Goal: Task Accomplishment & Management: Use online tool/utility

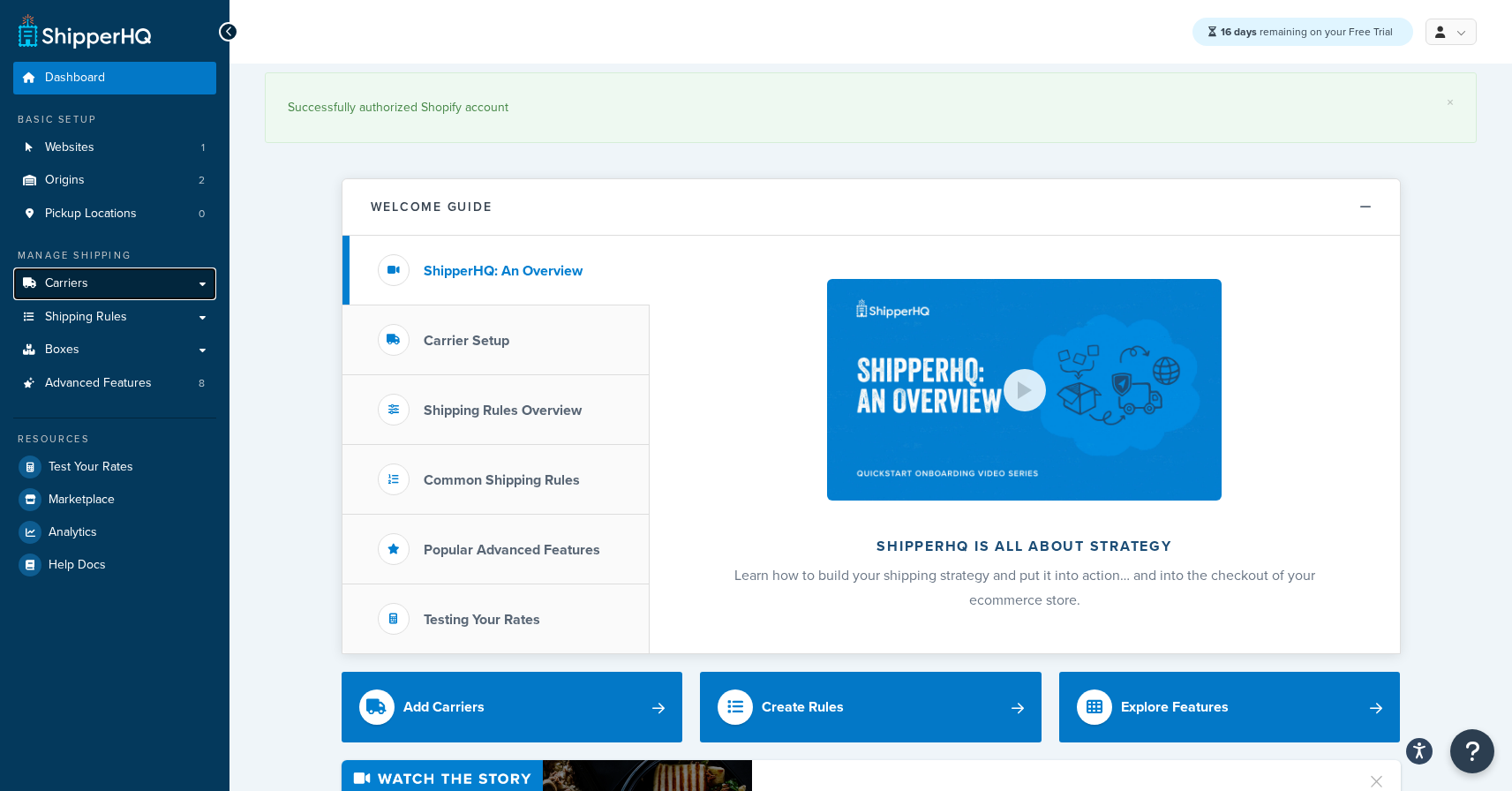
click at [80, 278] on span "Carriers" at bounding box center [66, 284] width 44 height 15
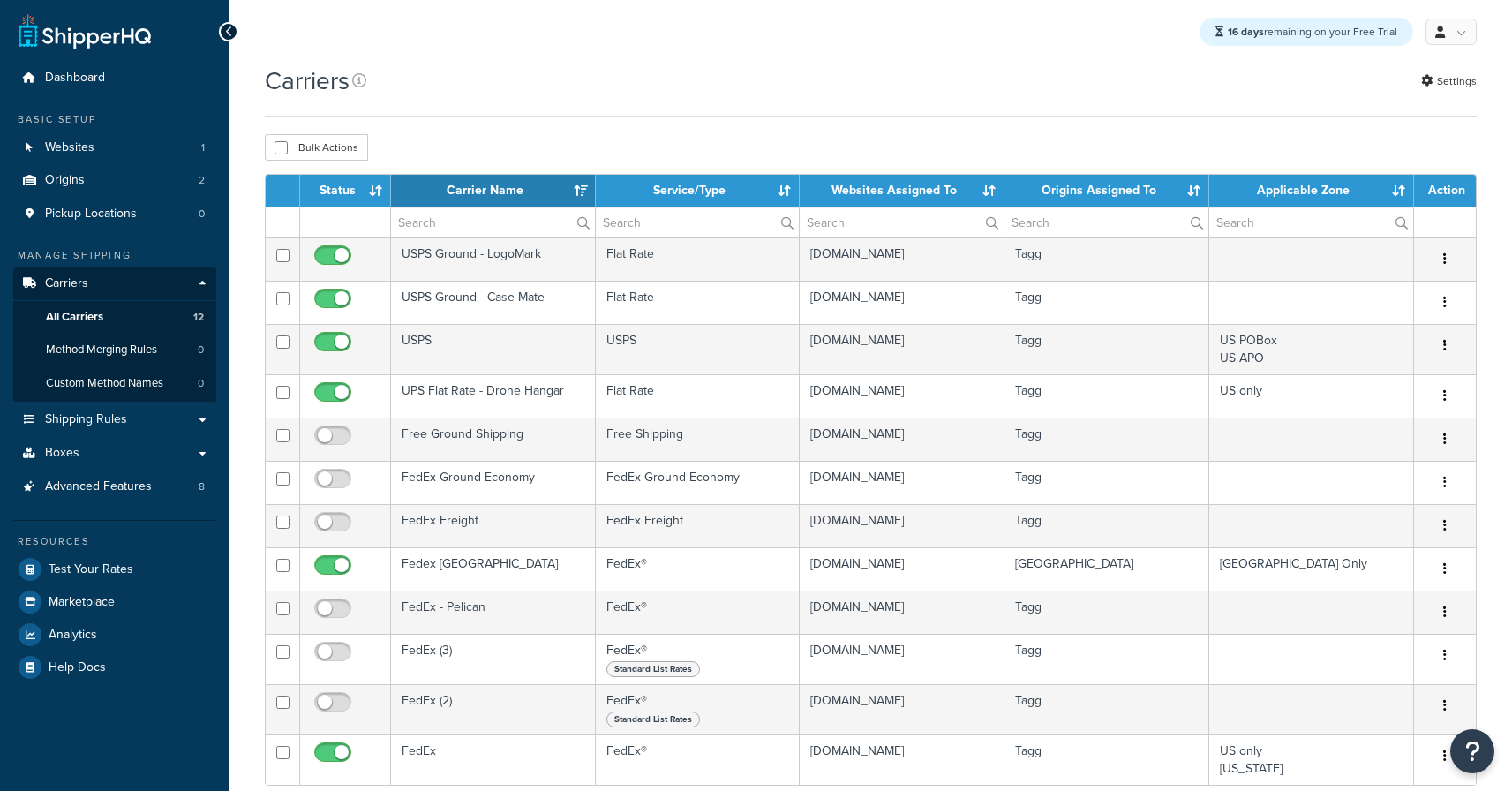
select select "15"
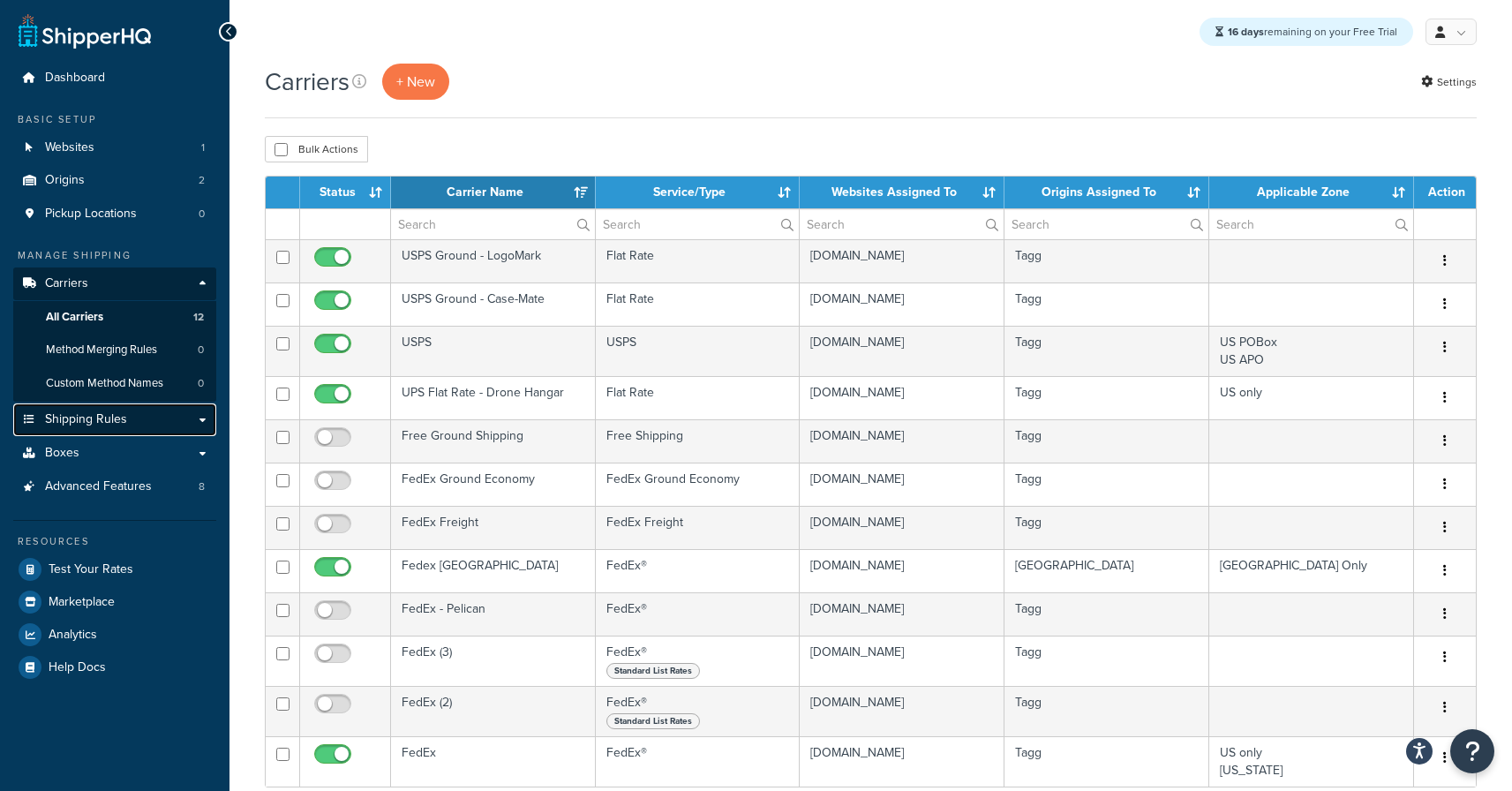
click at [125, 412] on span "Shipping Rules" at bounding box center [86, 420] width 82 height 15
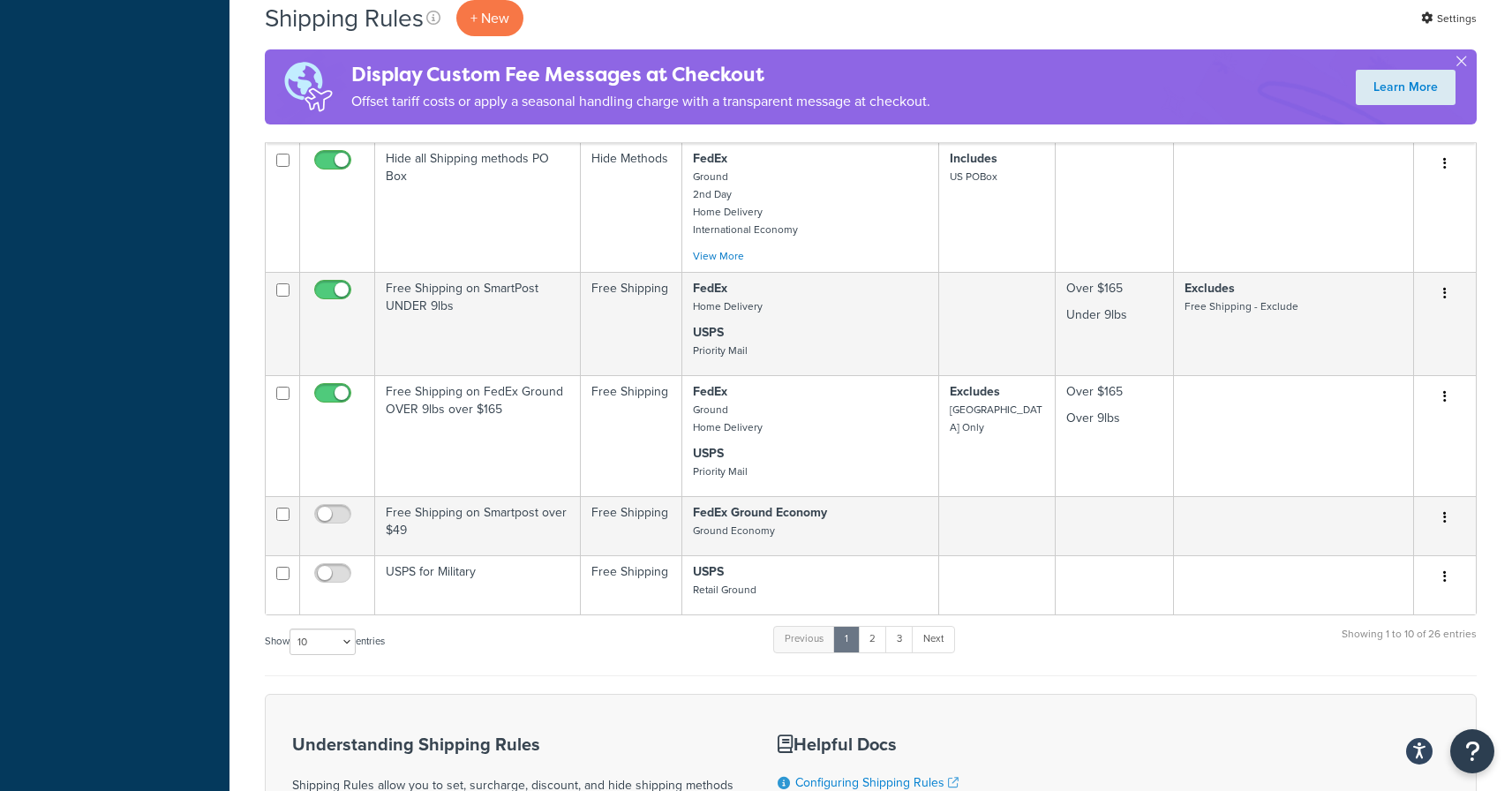
scroll to position [903, 0]
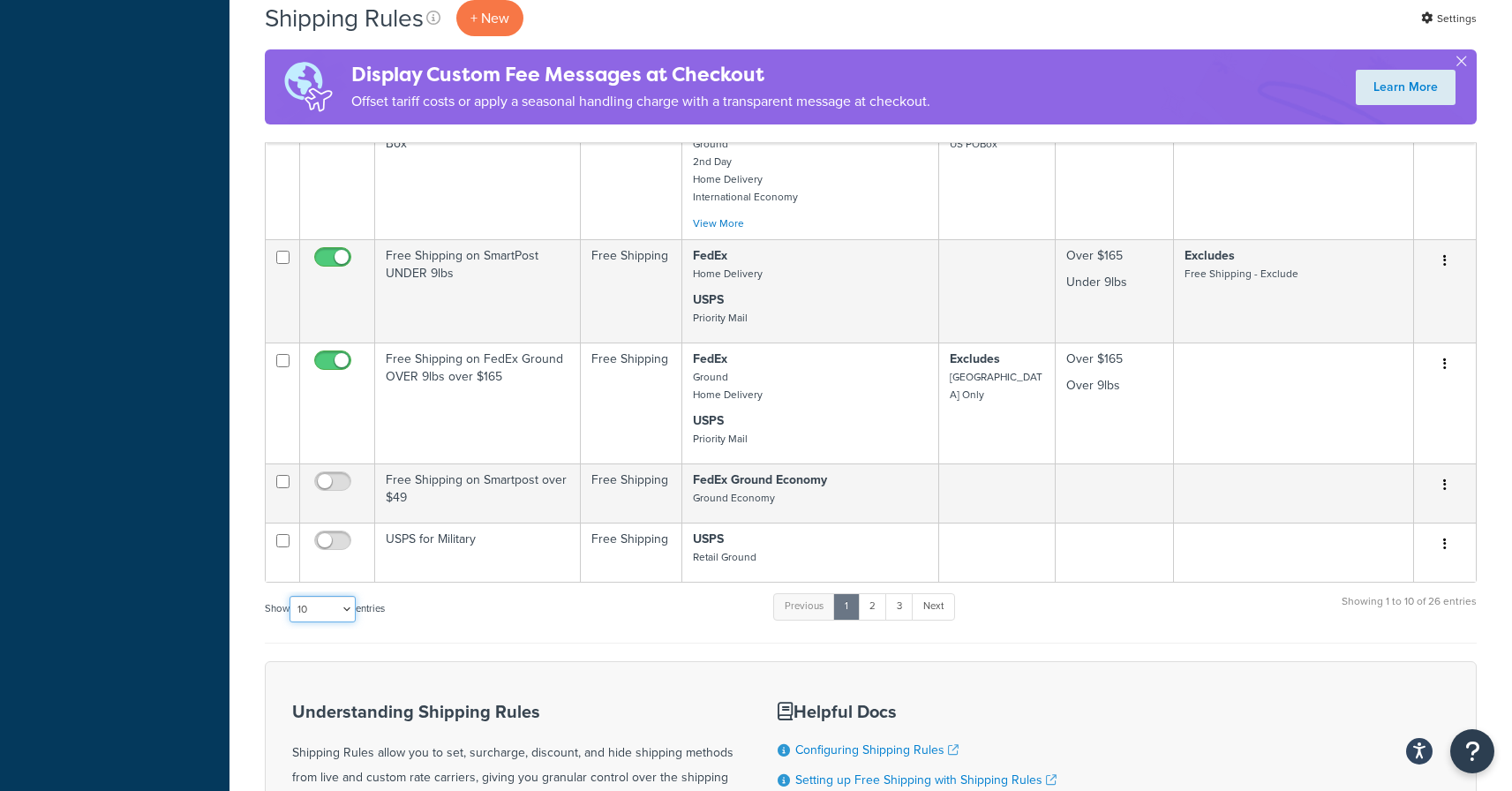
click at [332, 614] on select "10 15 25 50 100 1000" at bounding box center [322, 609] width 66 height 26
select select "50"
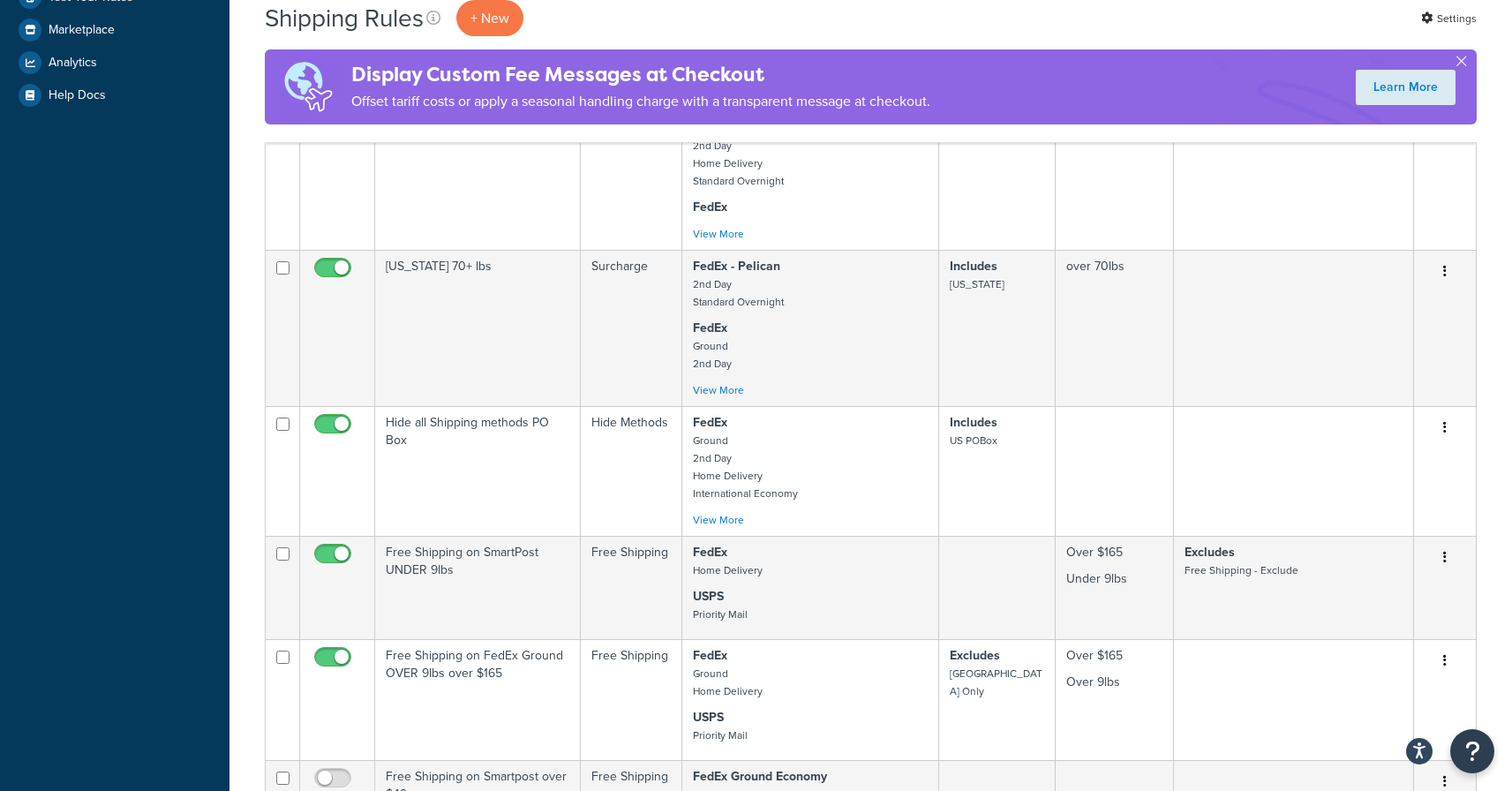
scroll to position [0, 0]
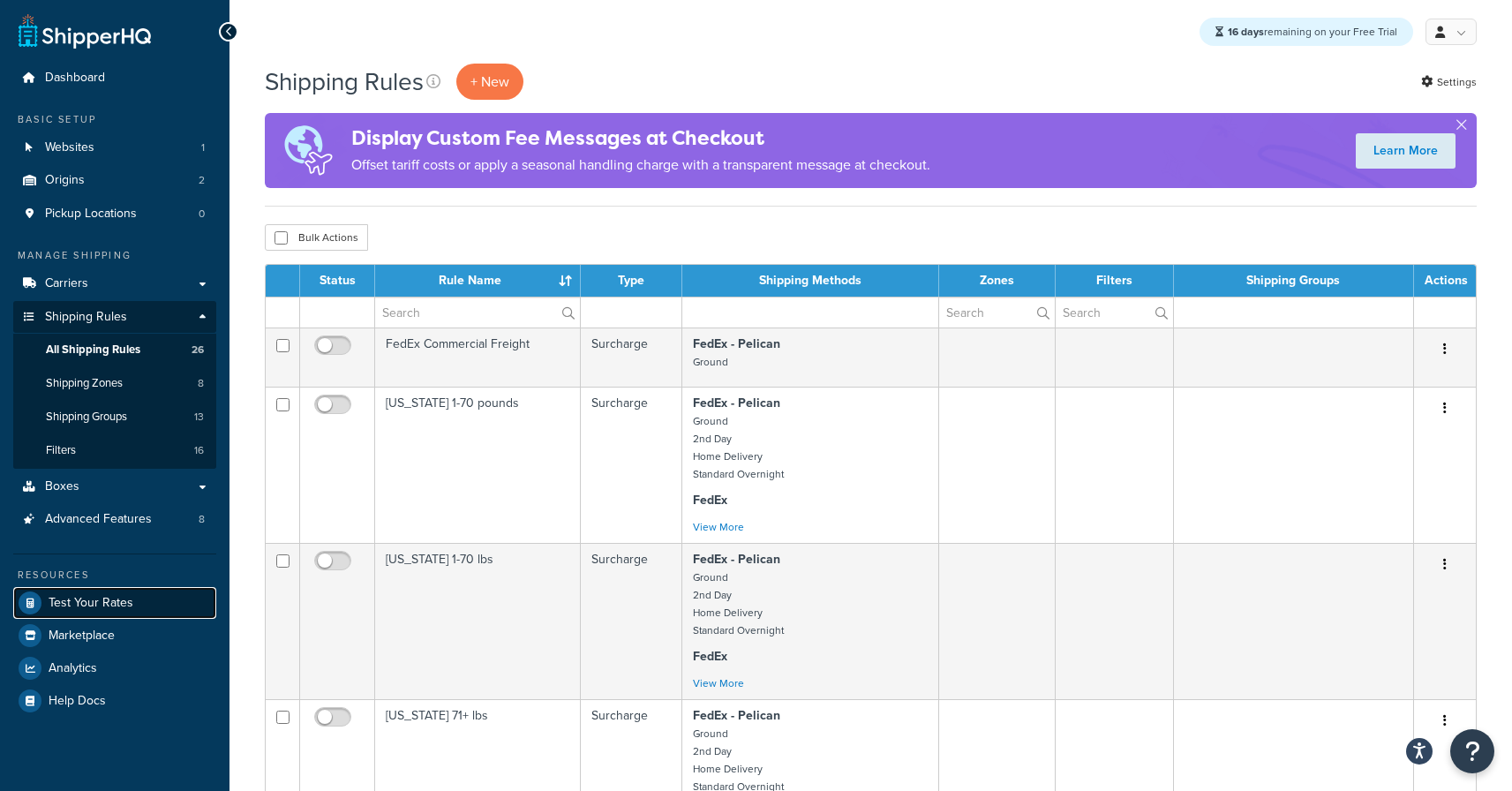
click at [101, 609] on span "Test Your Rates" at bounding box center [90, 603] width 85 height 15
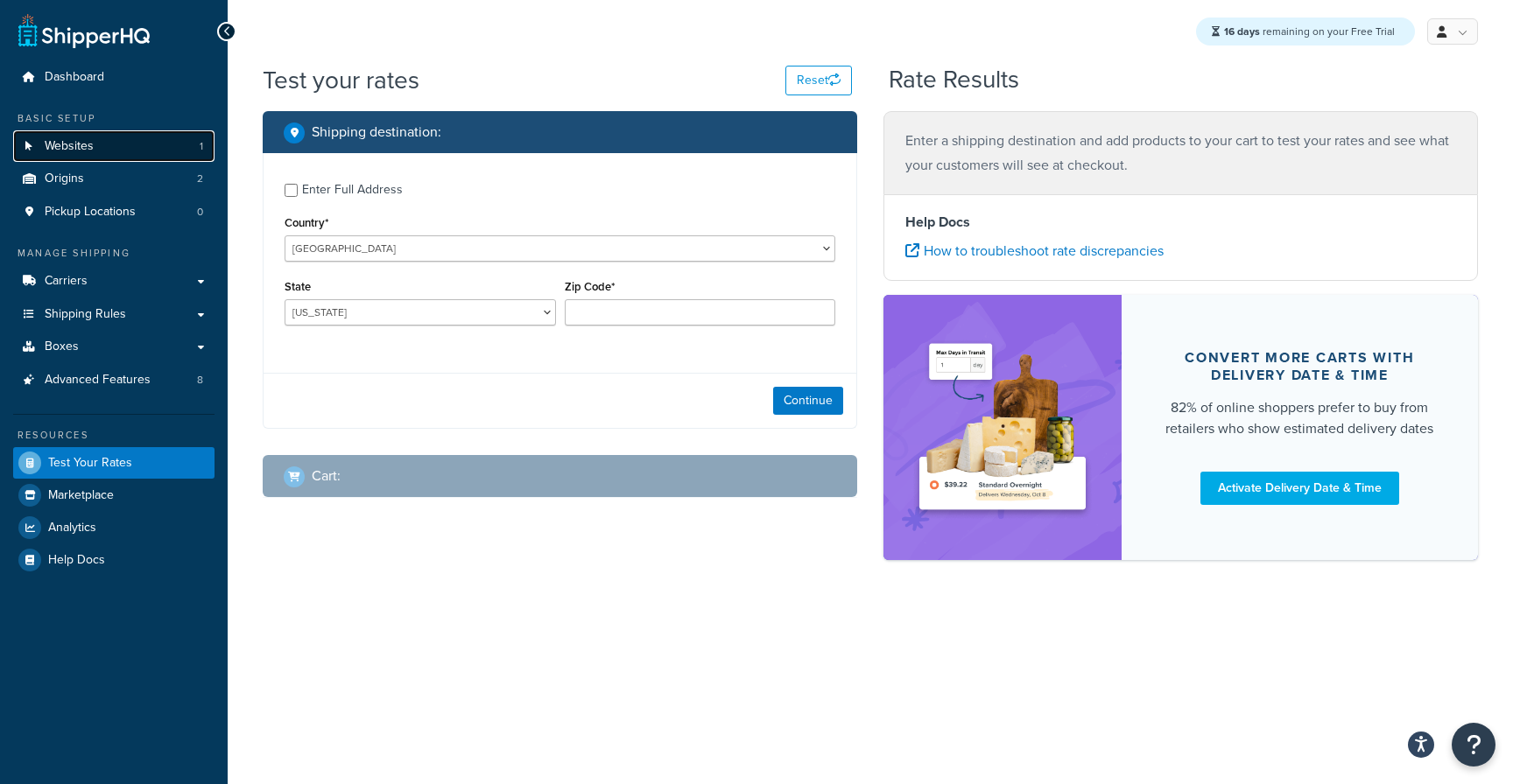
click at [104, 152] on link "Websites 1" at bounding box center [114, 147] width 201 height 32
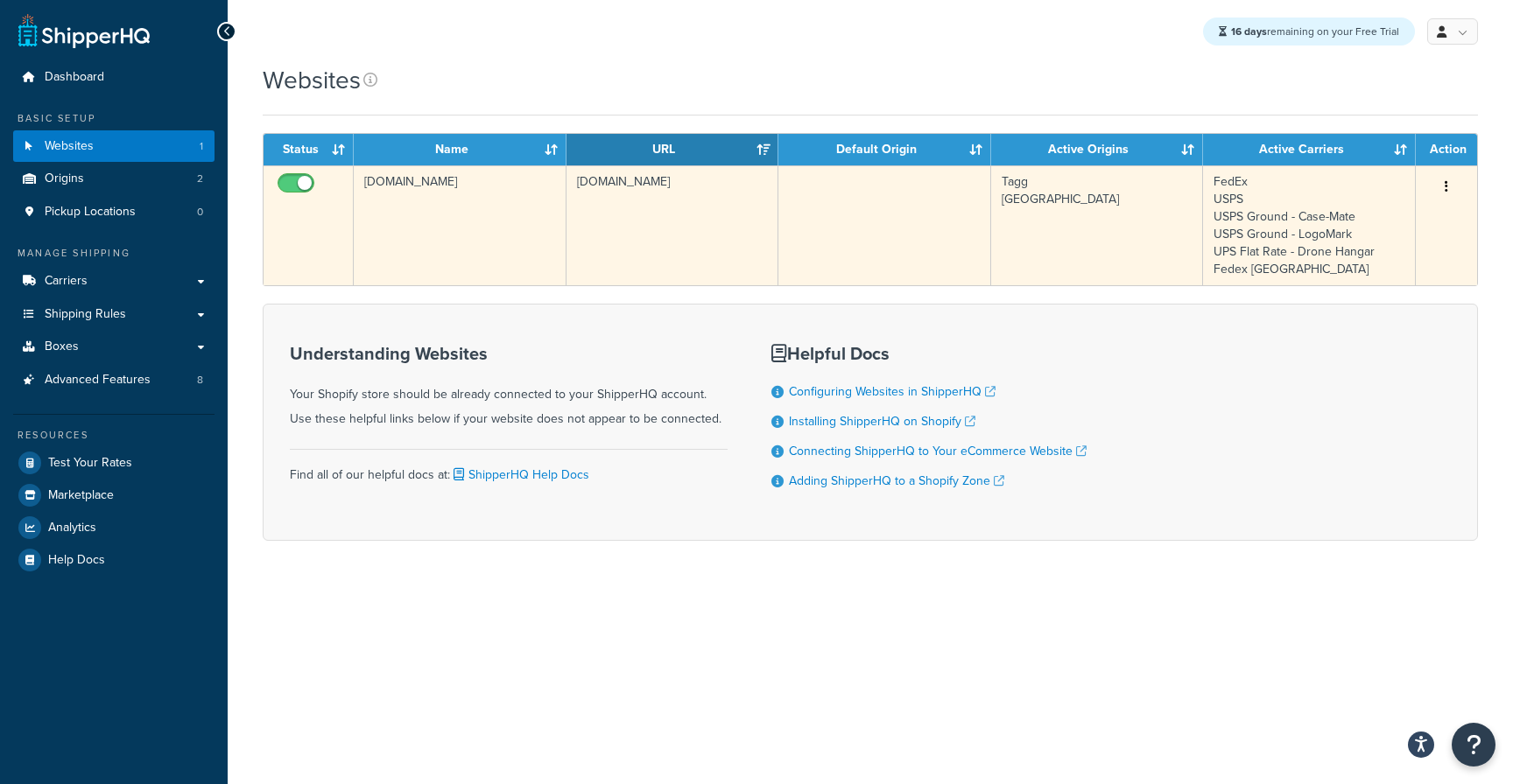
click at [1446, 188] on icon "button" at bounding box center [1446, 187] width 4 height 13
click at [1447, 185] on icon "button" at bounding box center [1446, 187] width 4 height 13
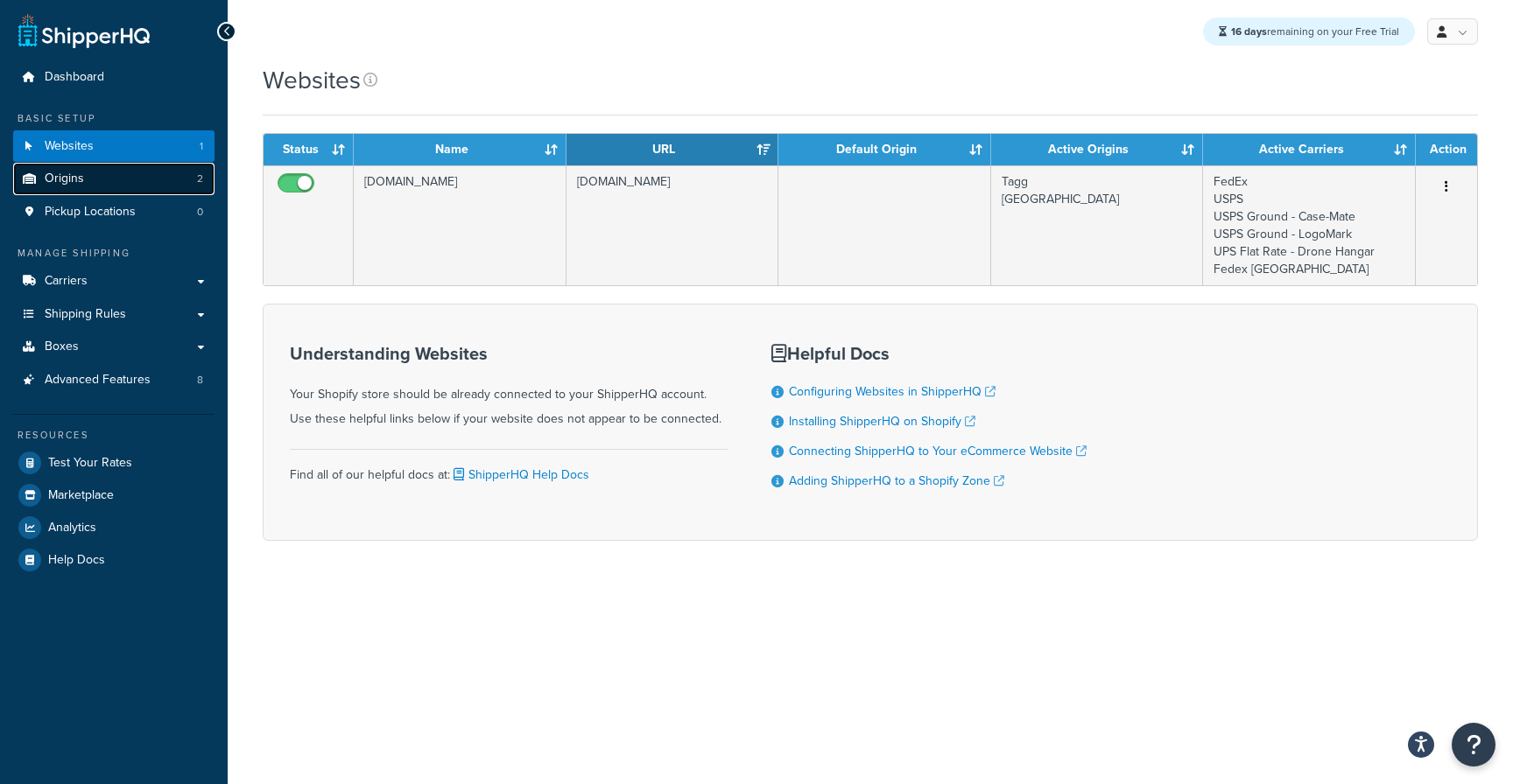
click at [110, 182] on link "Origins 2" at bounding box center [114, 179] width 201 height 32
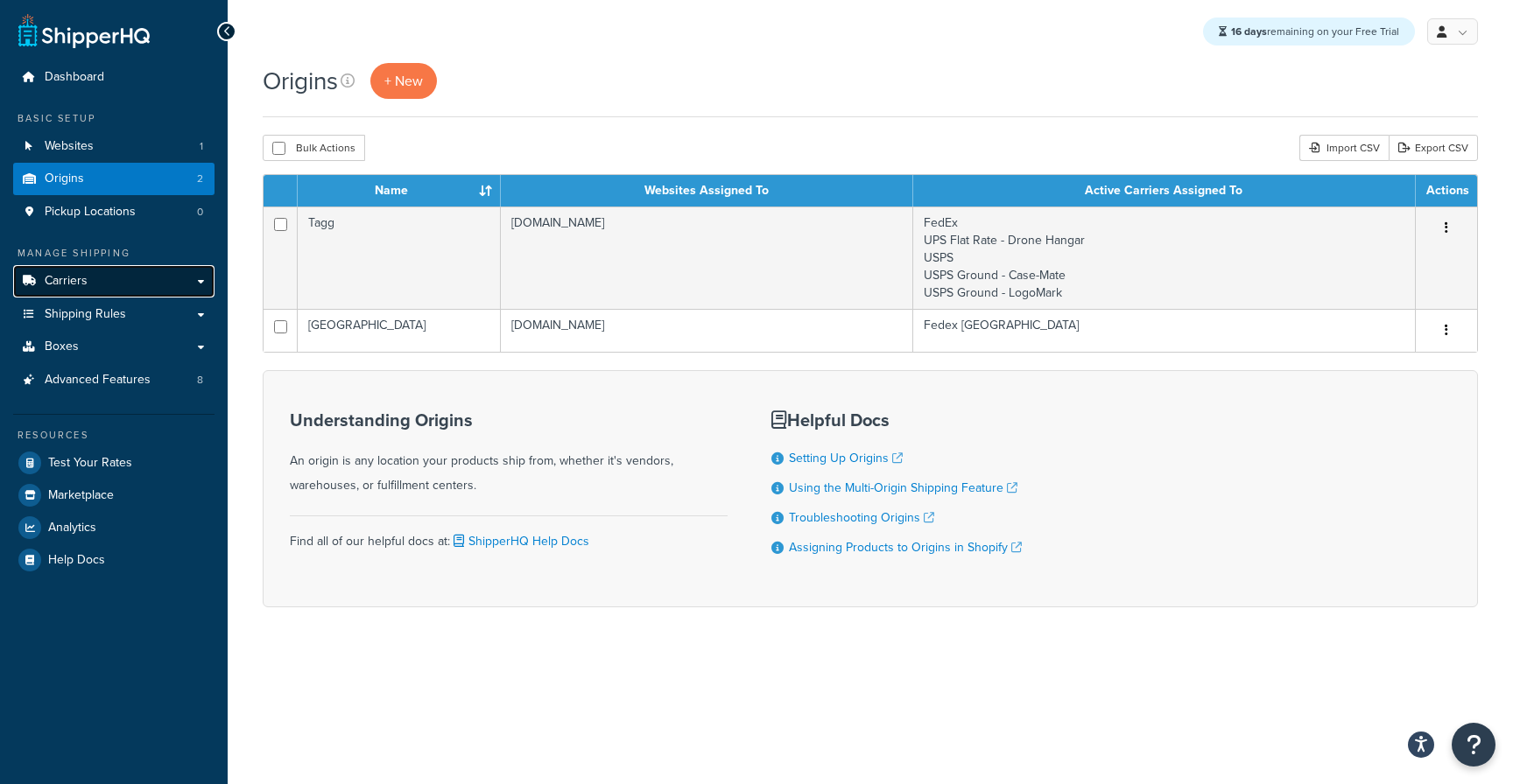
click at [93, 281] on link "Carriers" at bounding box center [114, 281] width 201 height 32
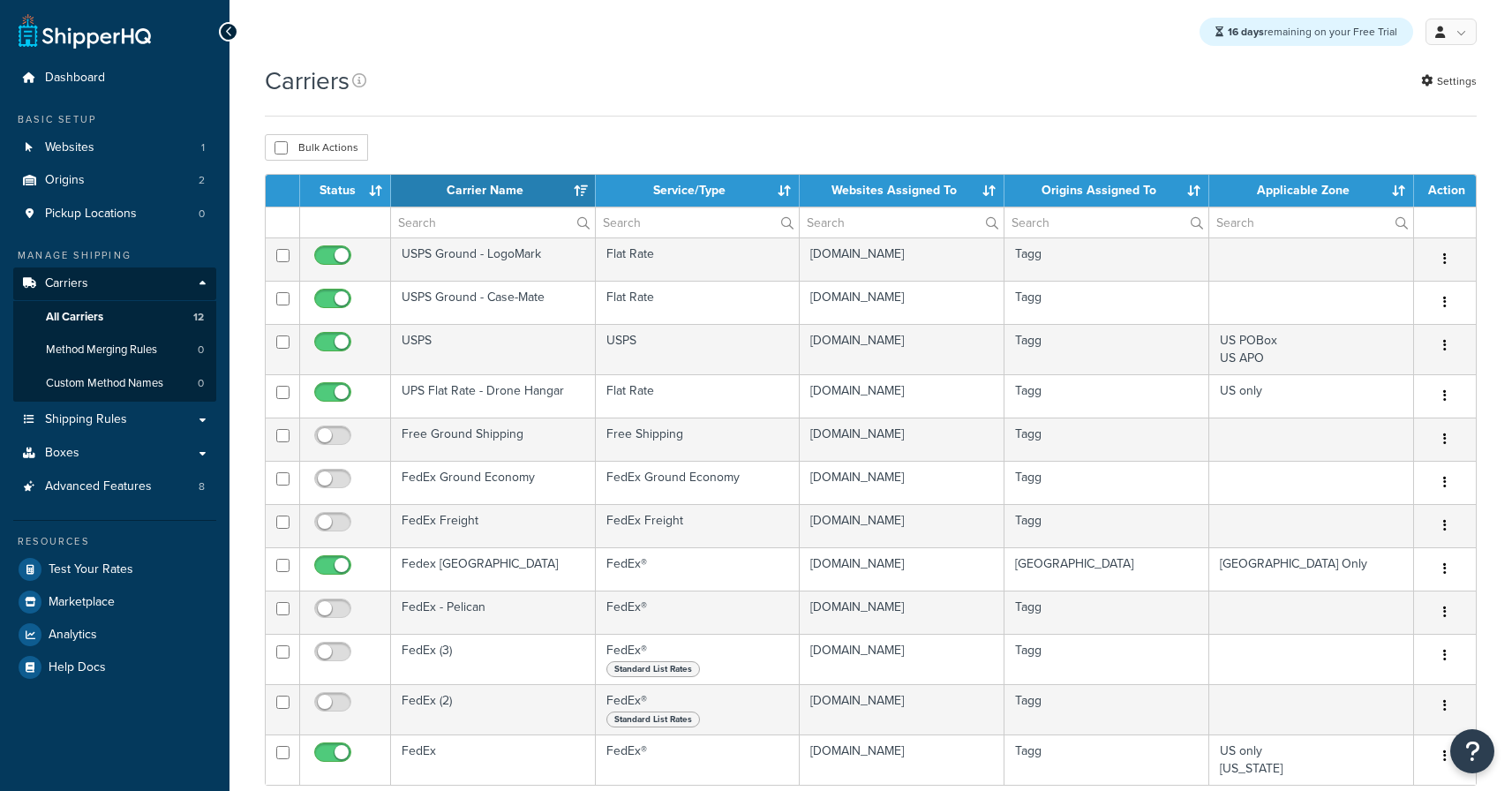
select select "15"
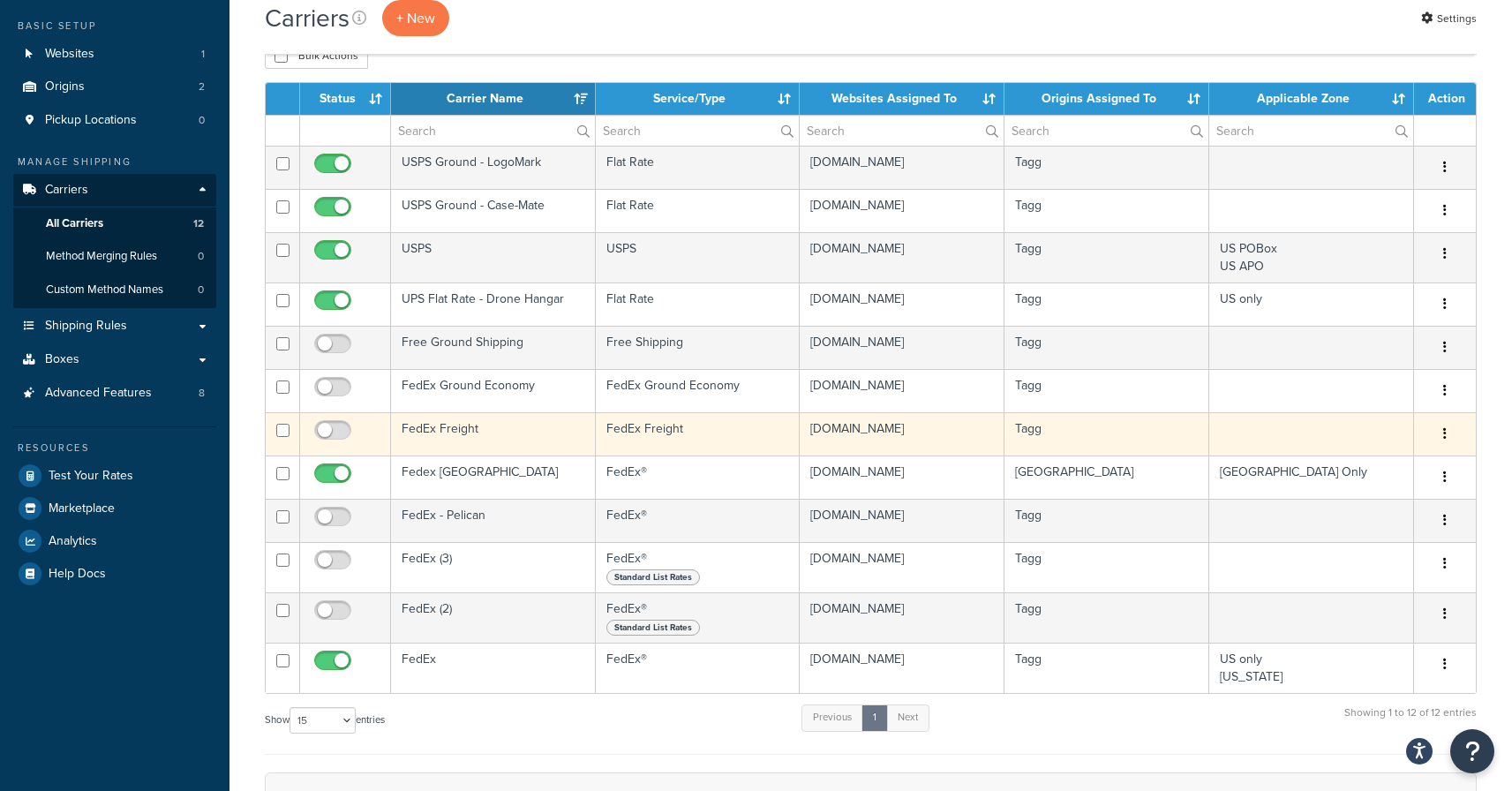
scroll to position [143, 0]
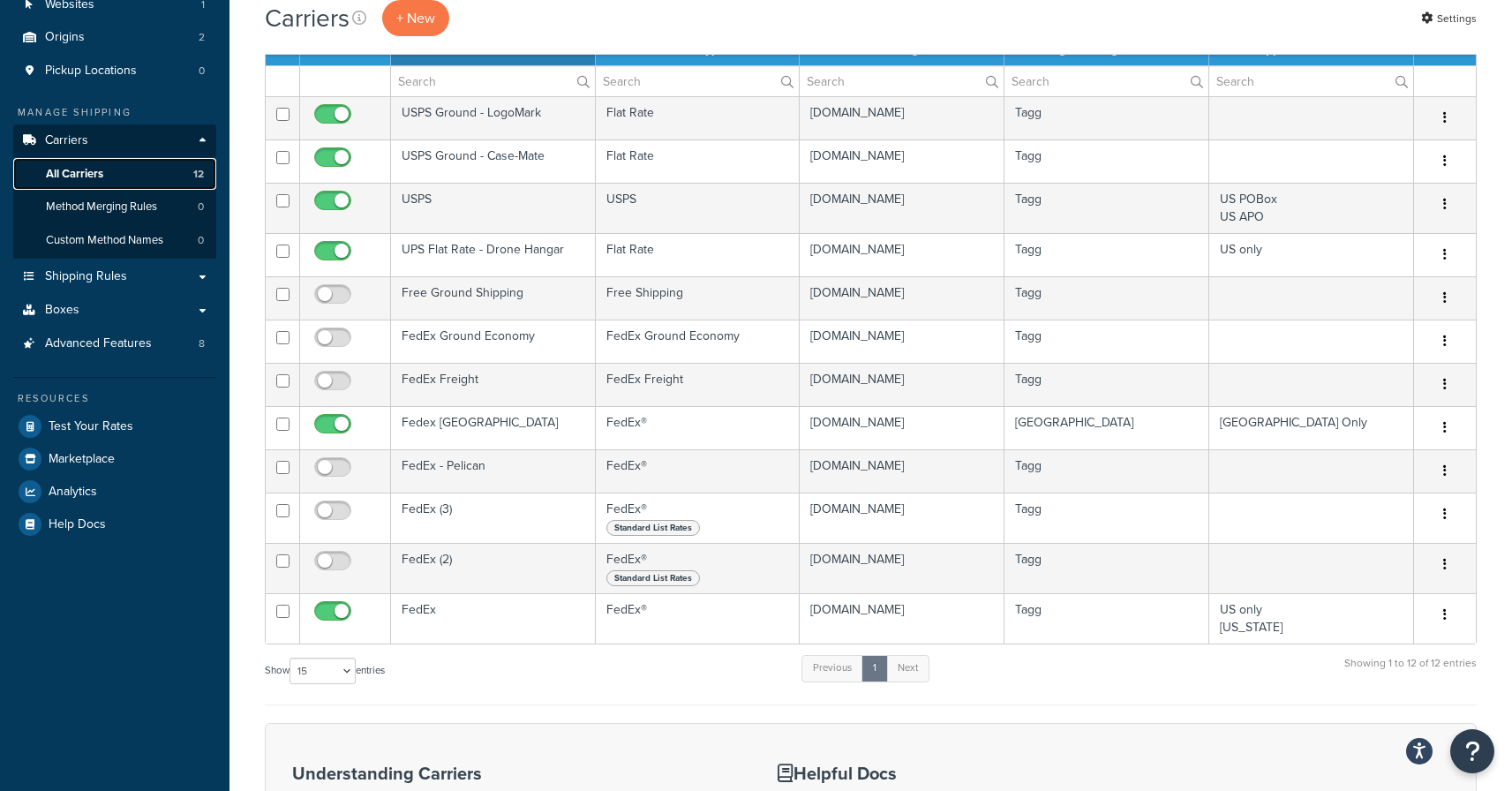
click at [104, 178] on link "All Carriers 12" at bounding box center [115, 175] width 203 height 33
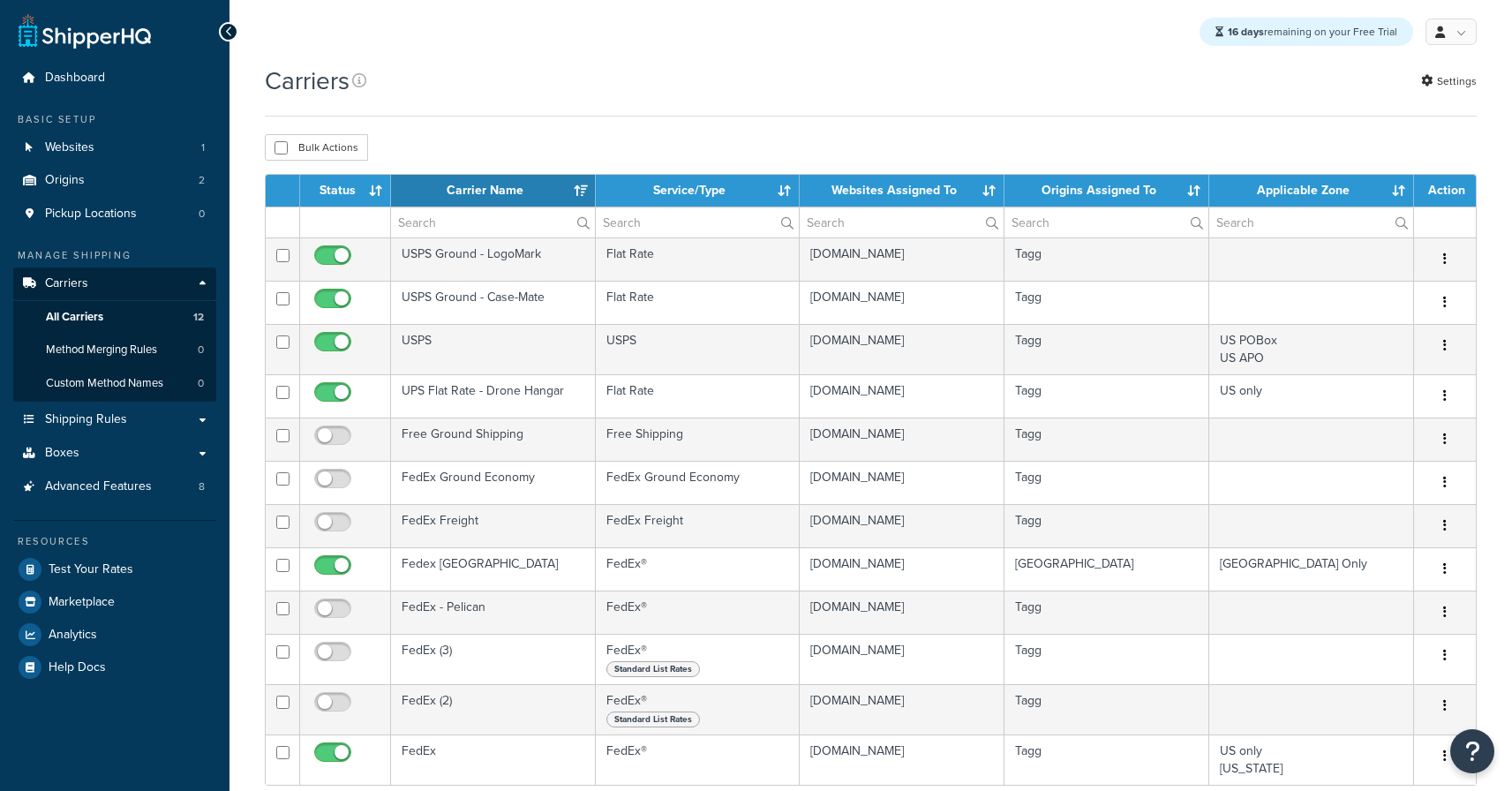
select select "15"
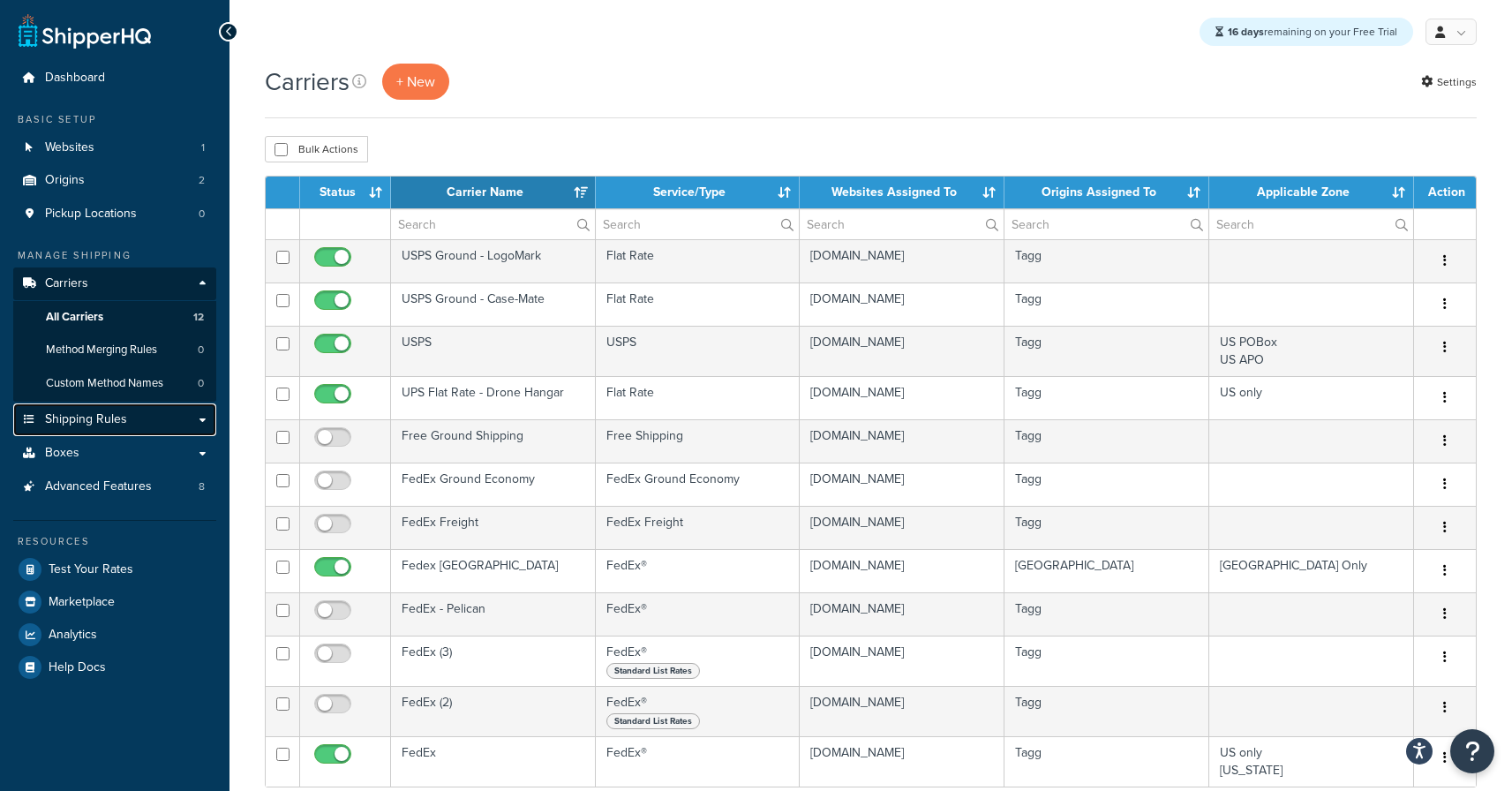
click at [131, 428] on link "Shipping Rules" at bounding box center [115, 420] width 203 height 33
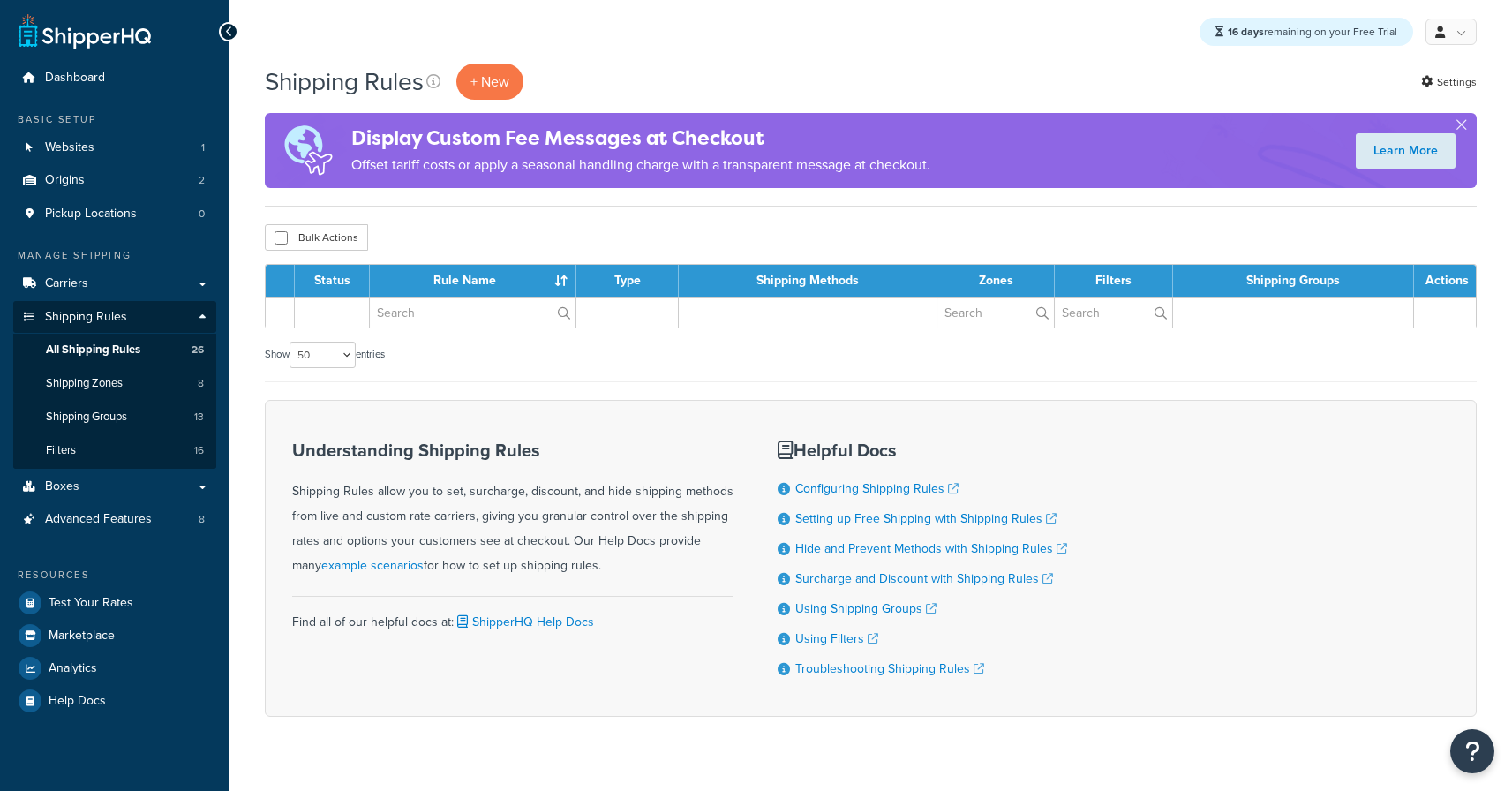
select select "50"
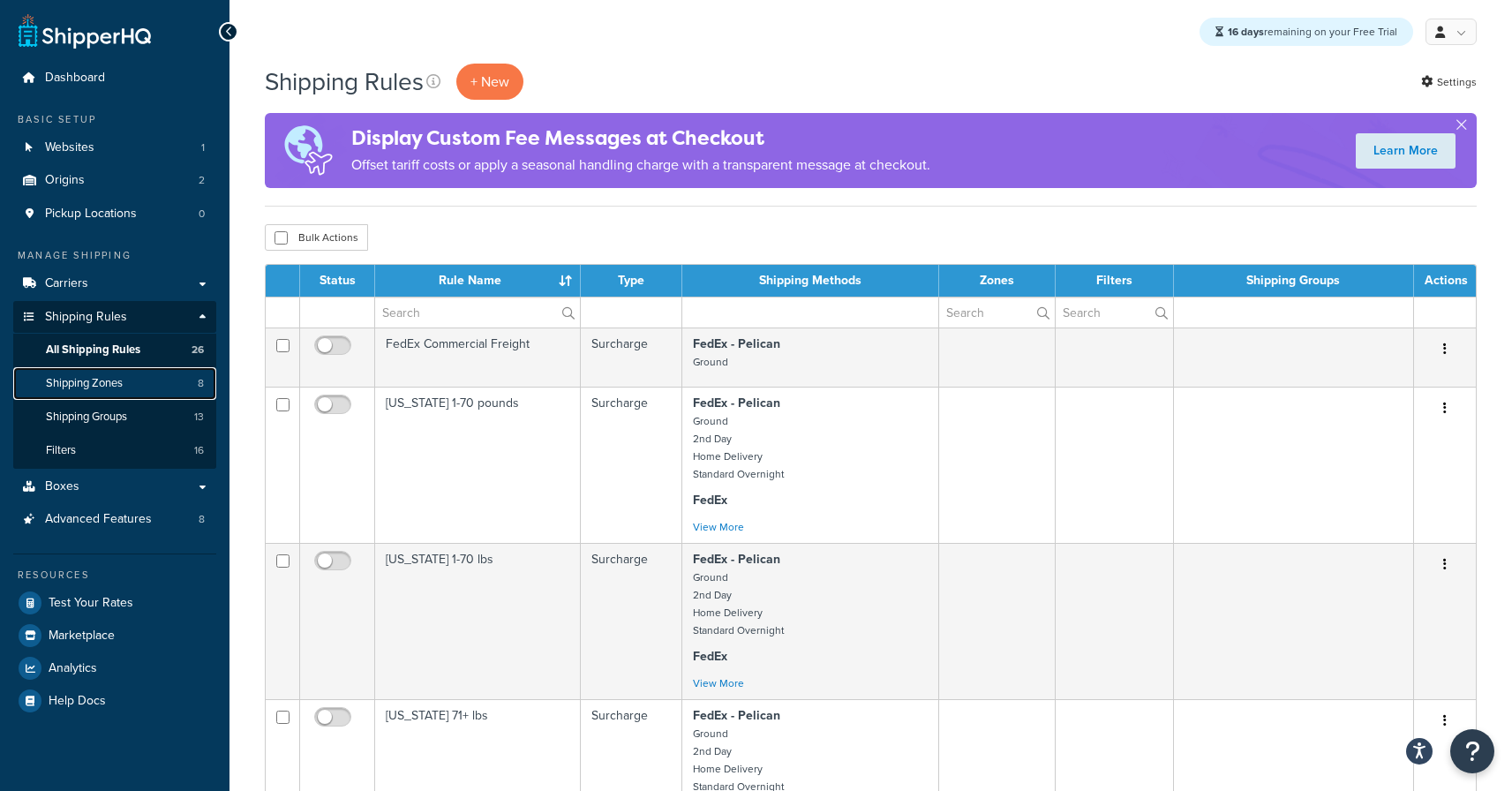
click at [101, 386] on span "Shipping Zones" at bounding box center [84, 383] width 76 height 15
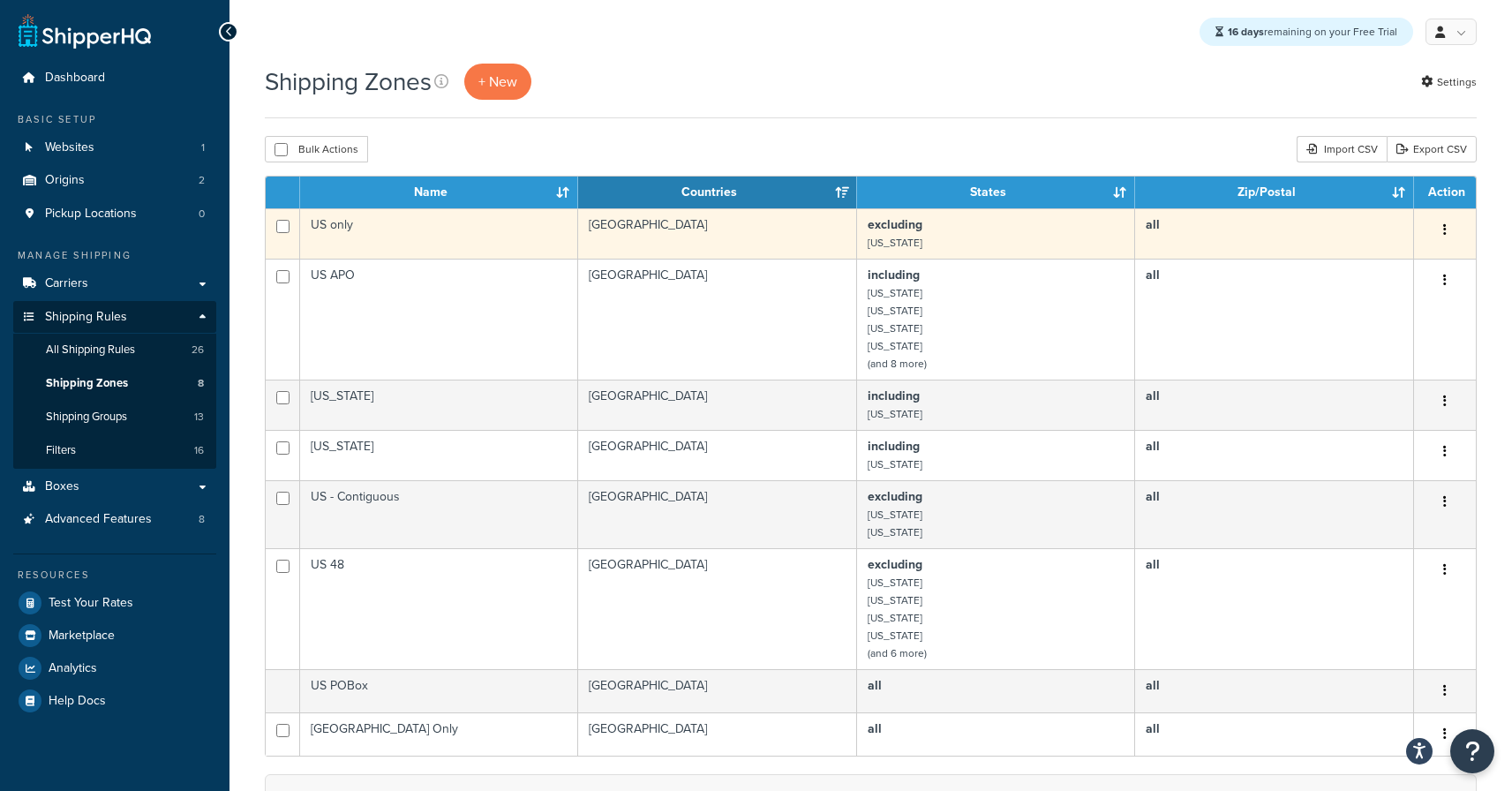
click at [415, 228] on td "US only" at bounding box center [439, 233] width 278 height 50
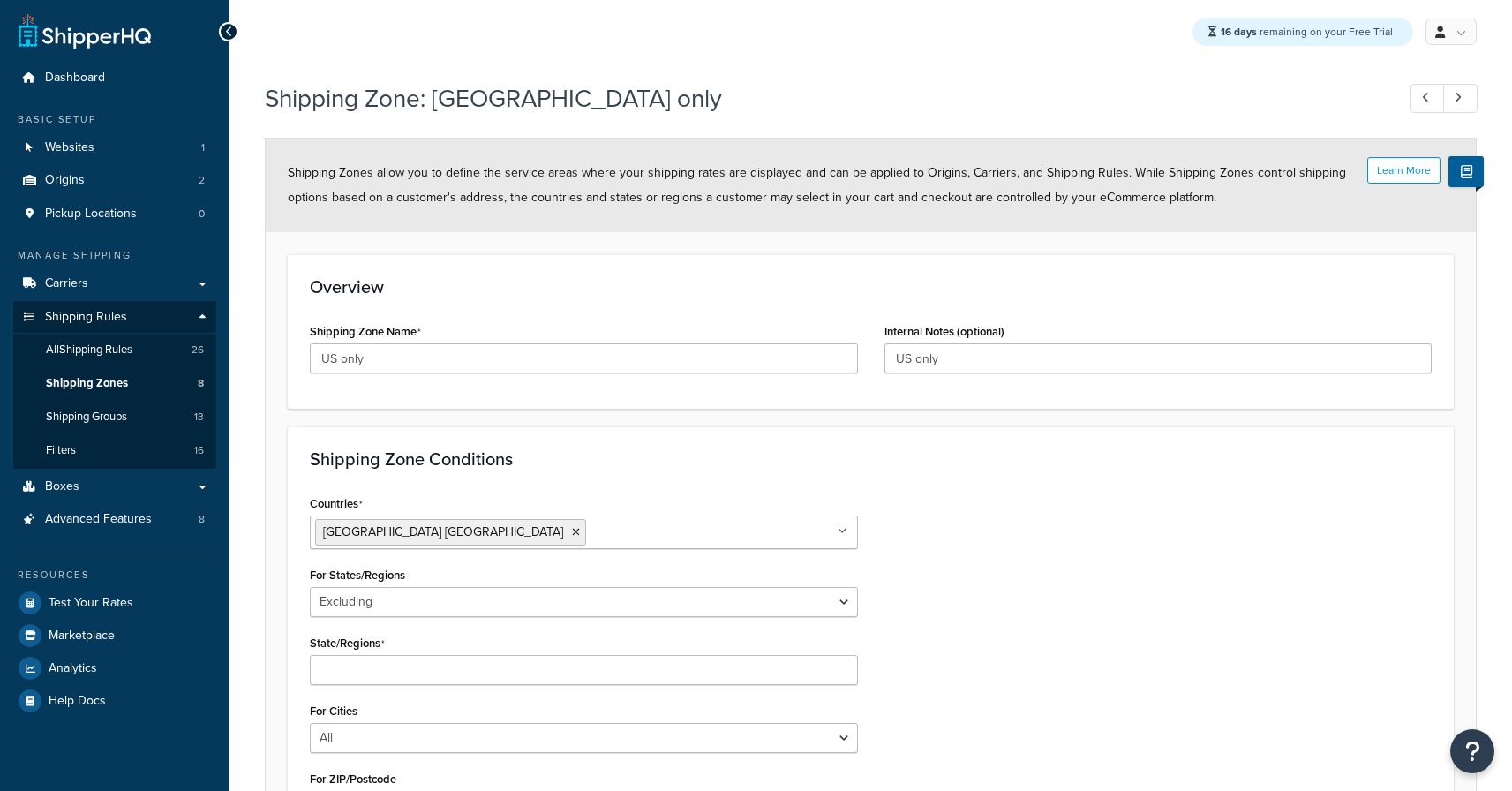
select select "excluding"
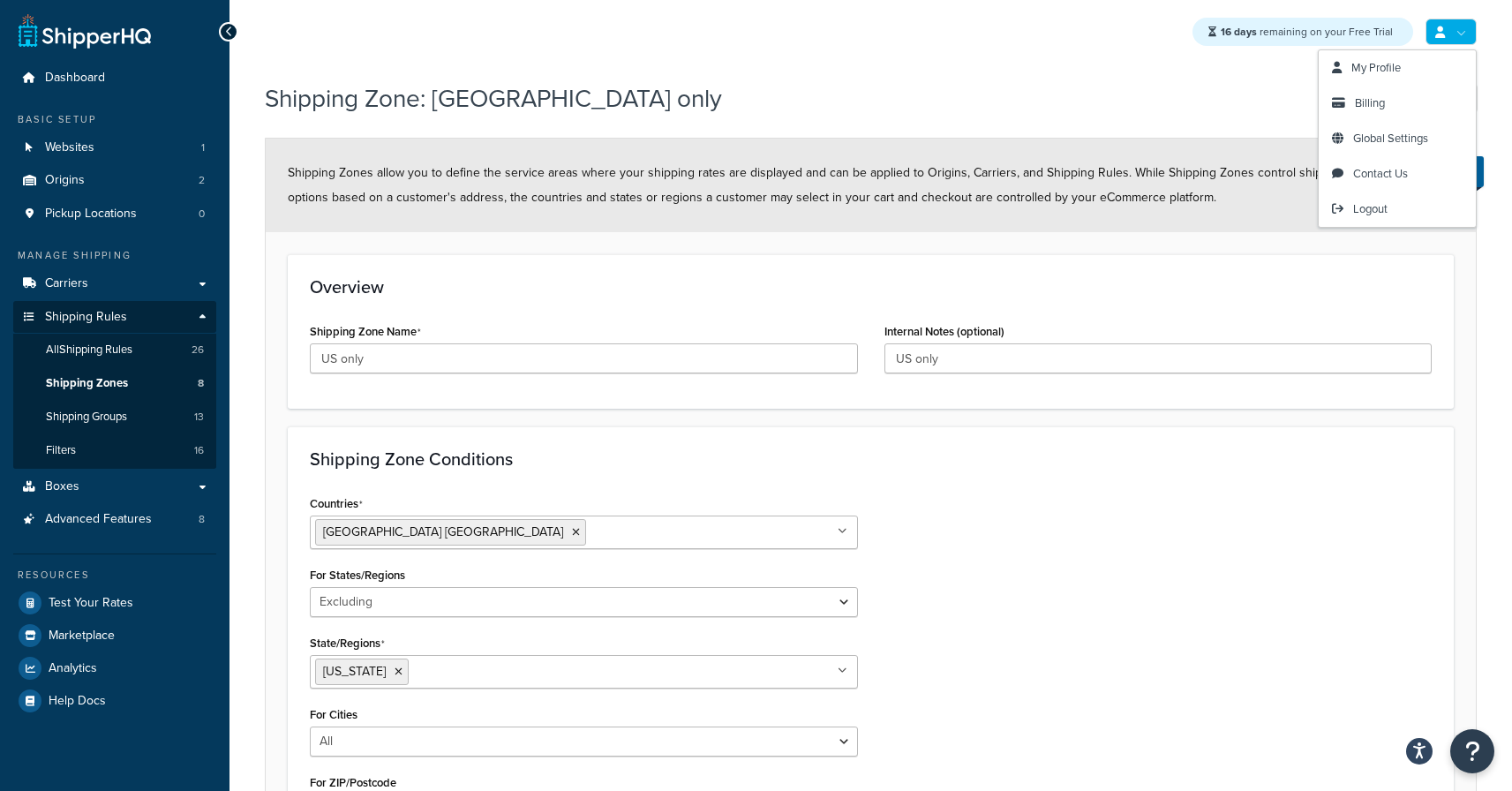
click at [1441, 34] on icon at bounding box center [1440, 32] width 10 height 12
click at [1401, 134] on span "Global Settings" at bounding box center [1390, 138] width 75 height 16
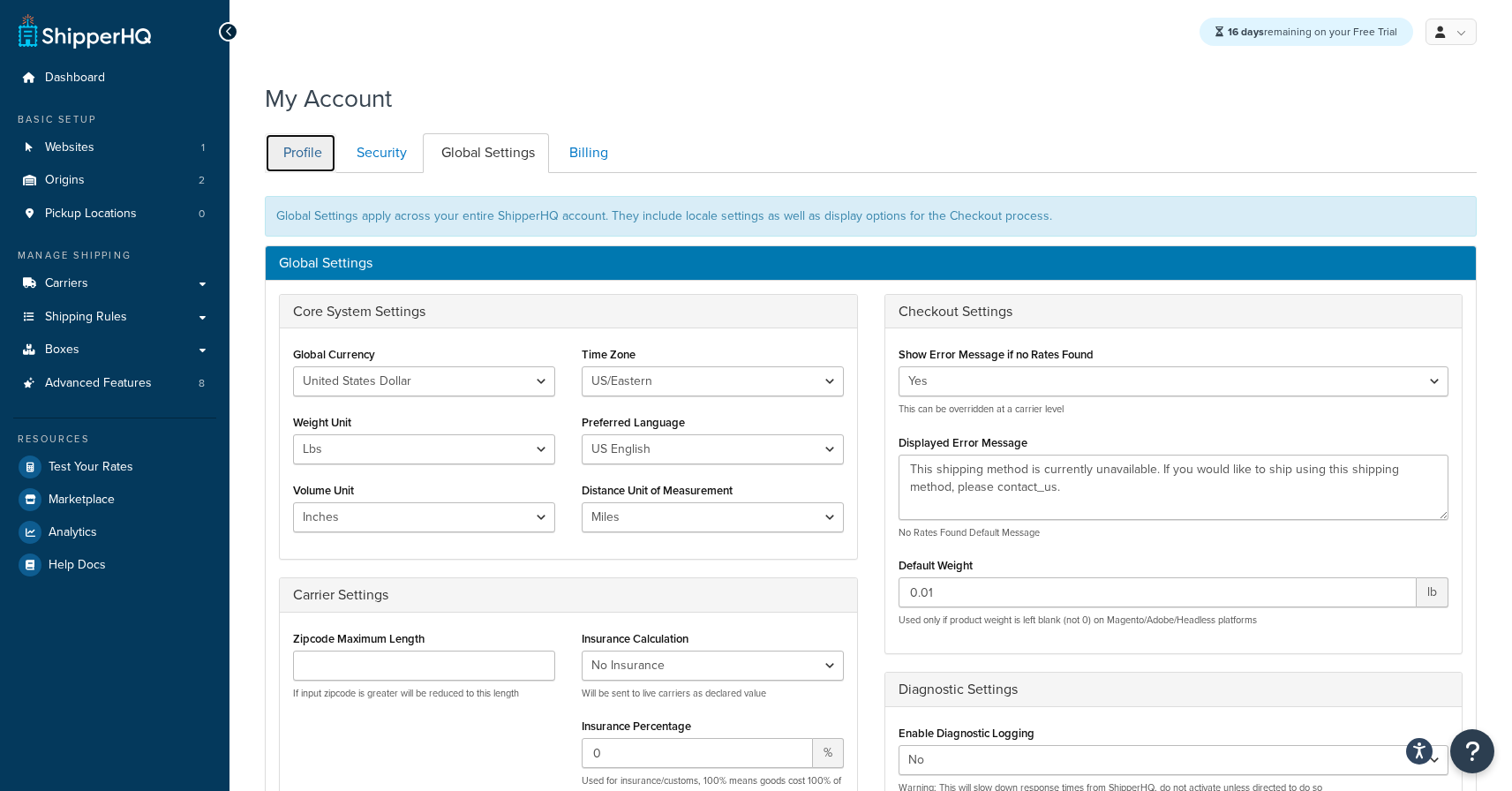
click at [290, 149] on link "Profile" at bounding box center [300, 154] width 72 height 40
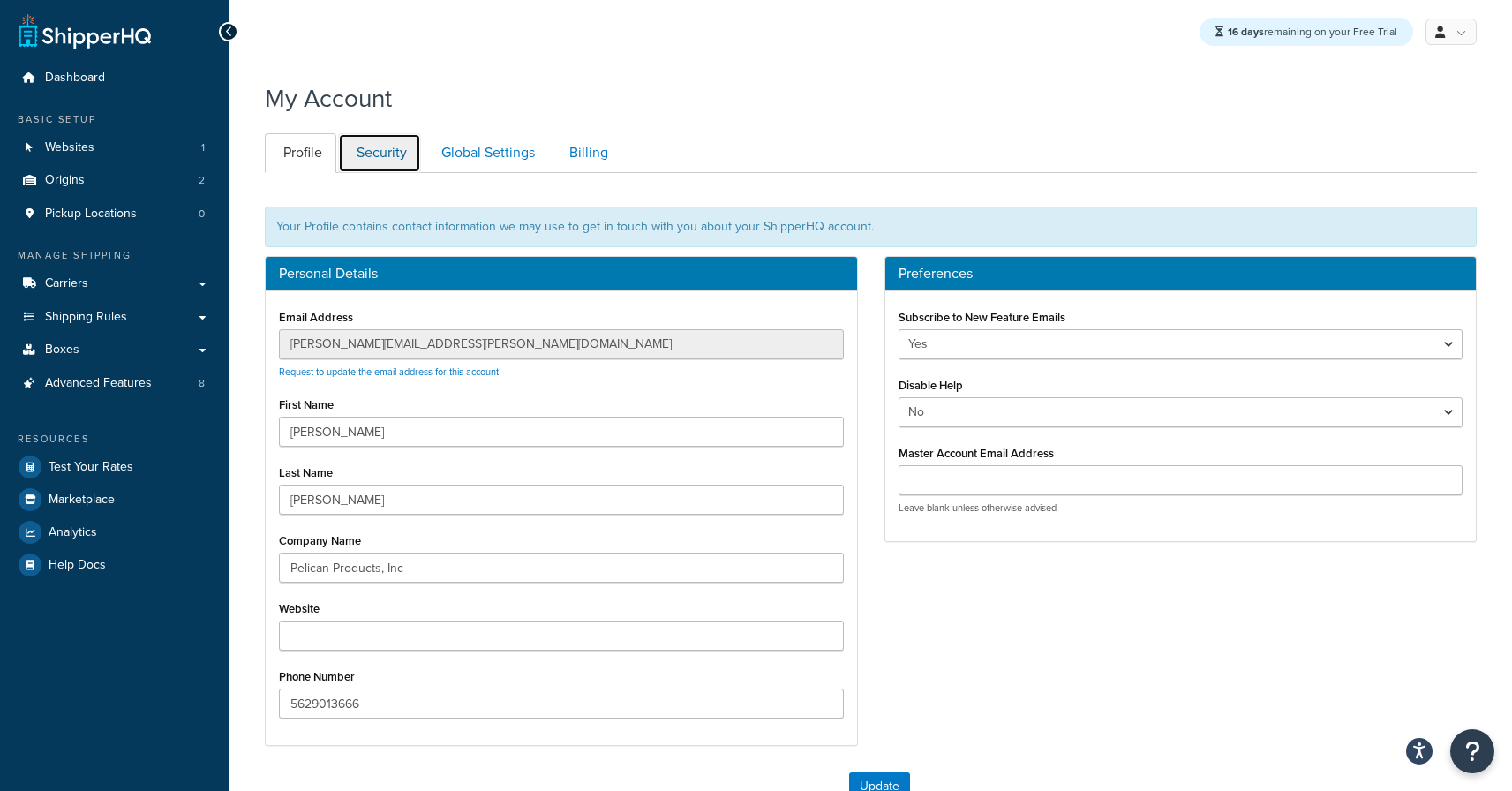
click at [379, 153] on link "Security" at bounding box center [379, 154] width 83 height 40
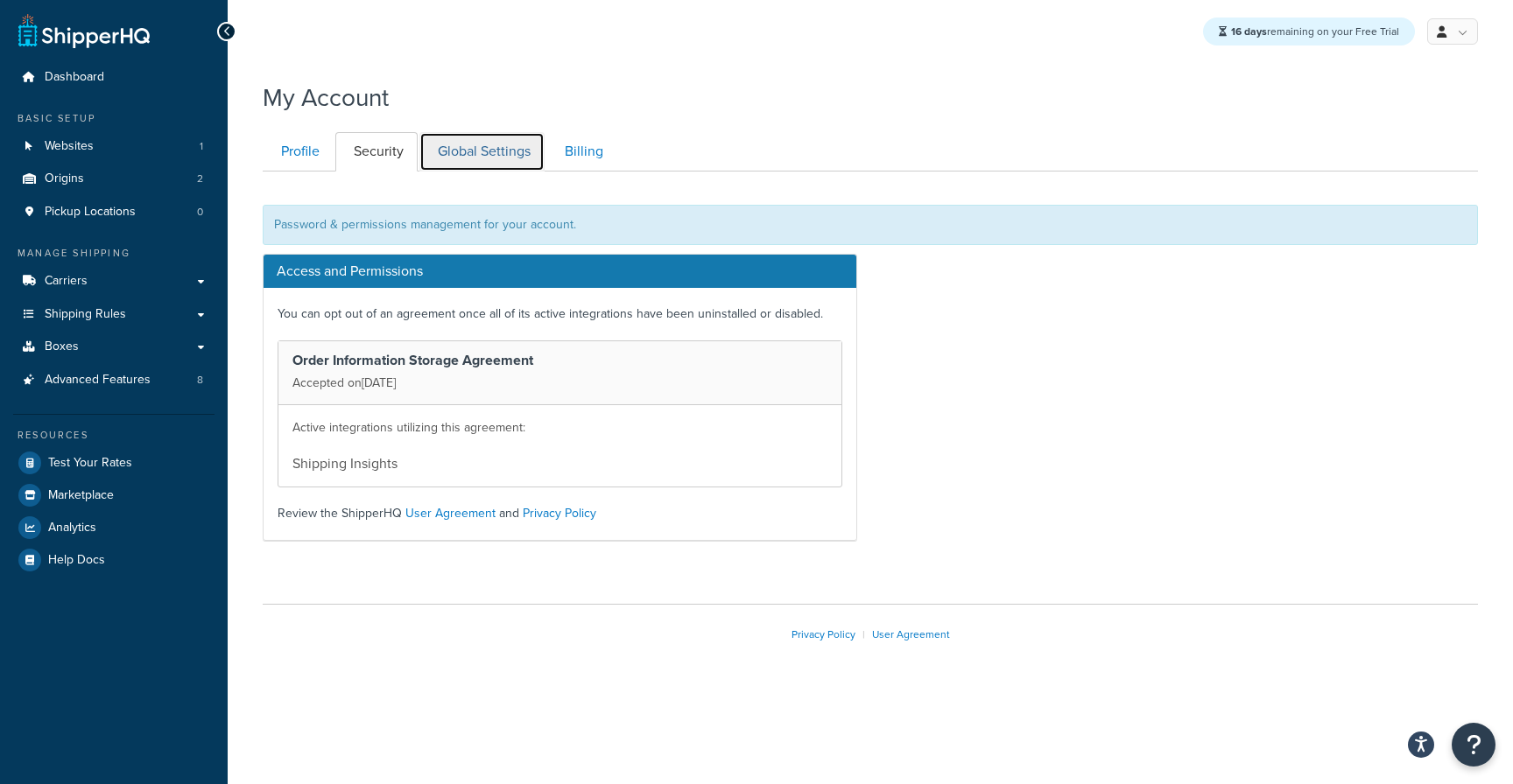
click at [498, 152] on link "Global Settings" at bounding box center [482, 152] width 125 height 40
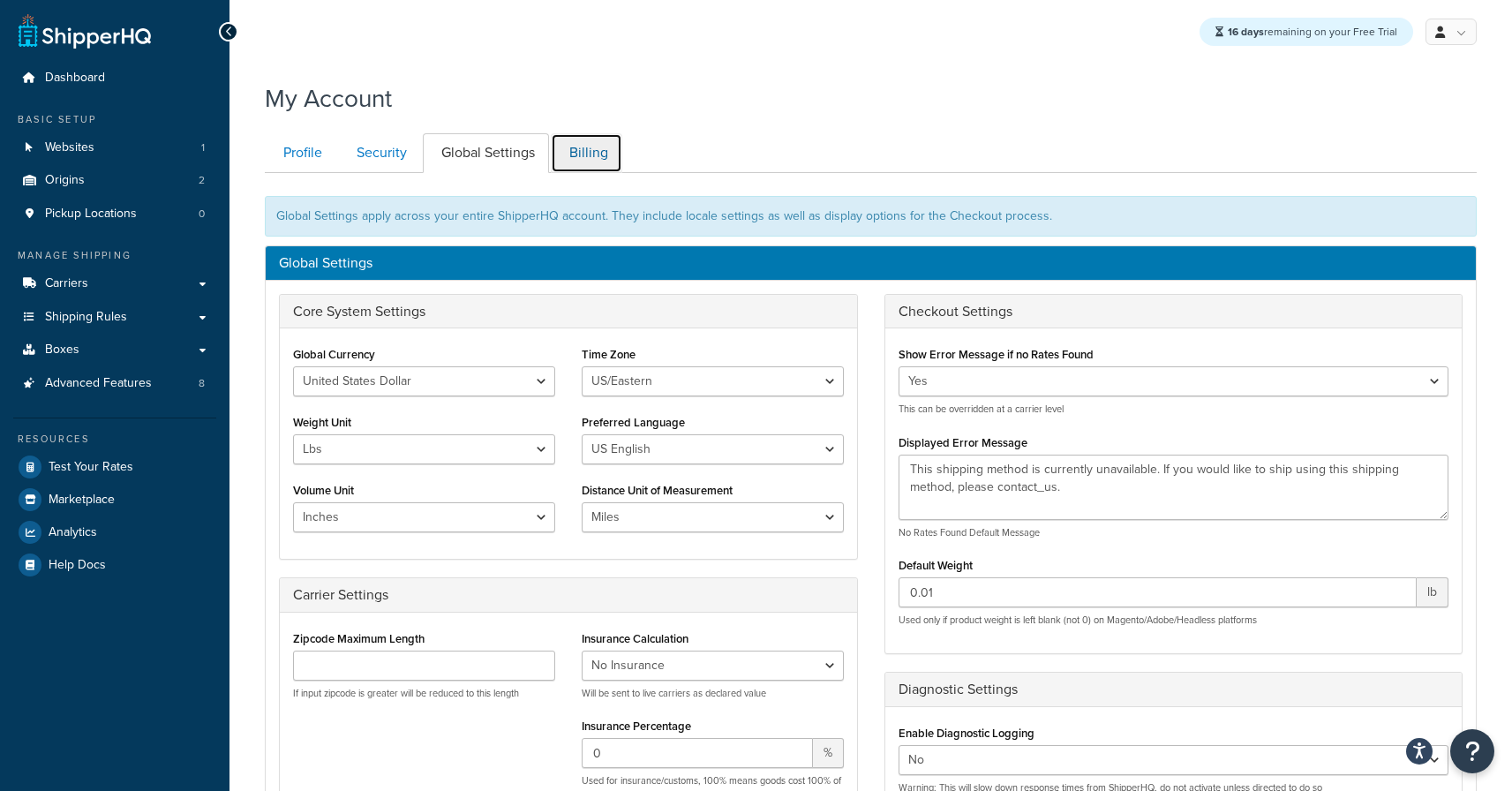
click at [580, 152] on link "Billing" at bounding box center [586, 154] width 72 height 40
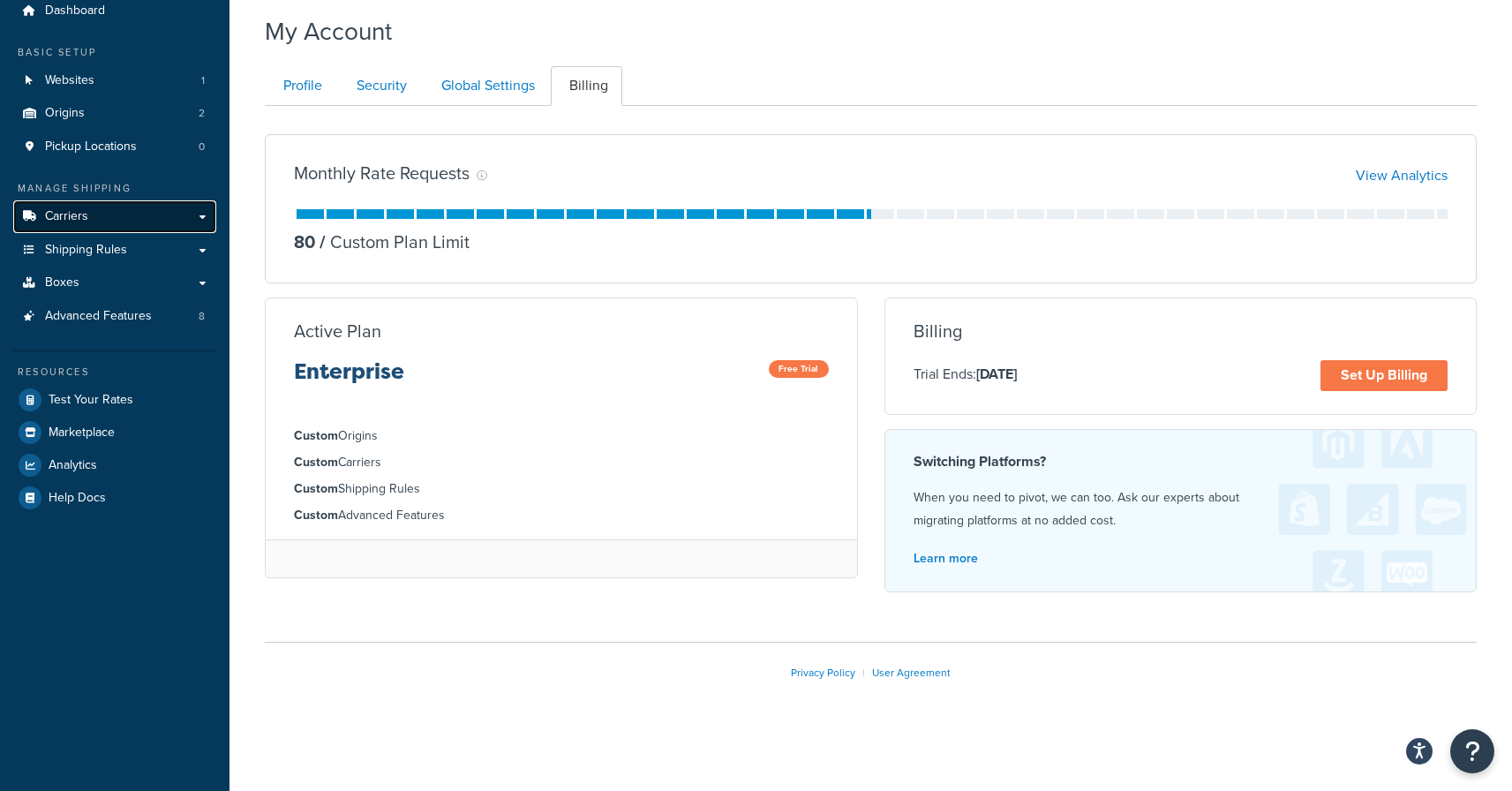
click at [104, 227] on link "Carriers" at bounding box center [115, 217] width 203 height 33
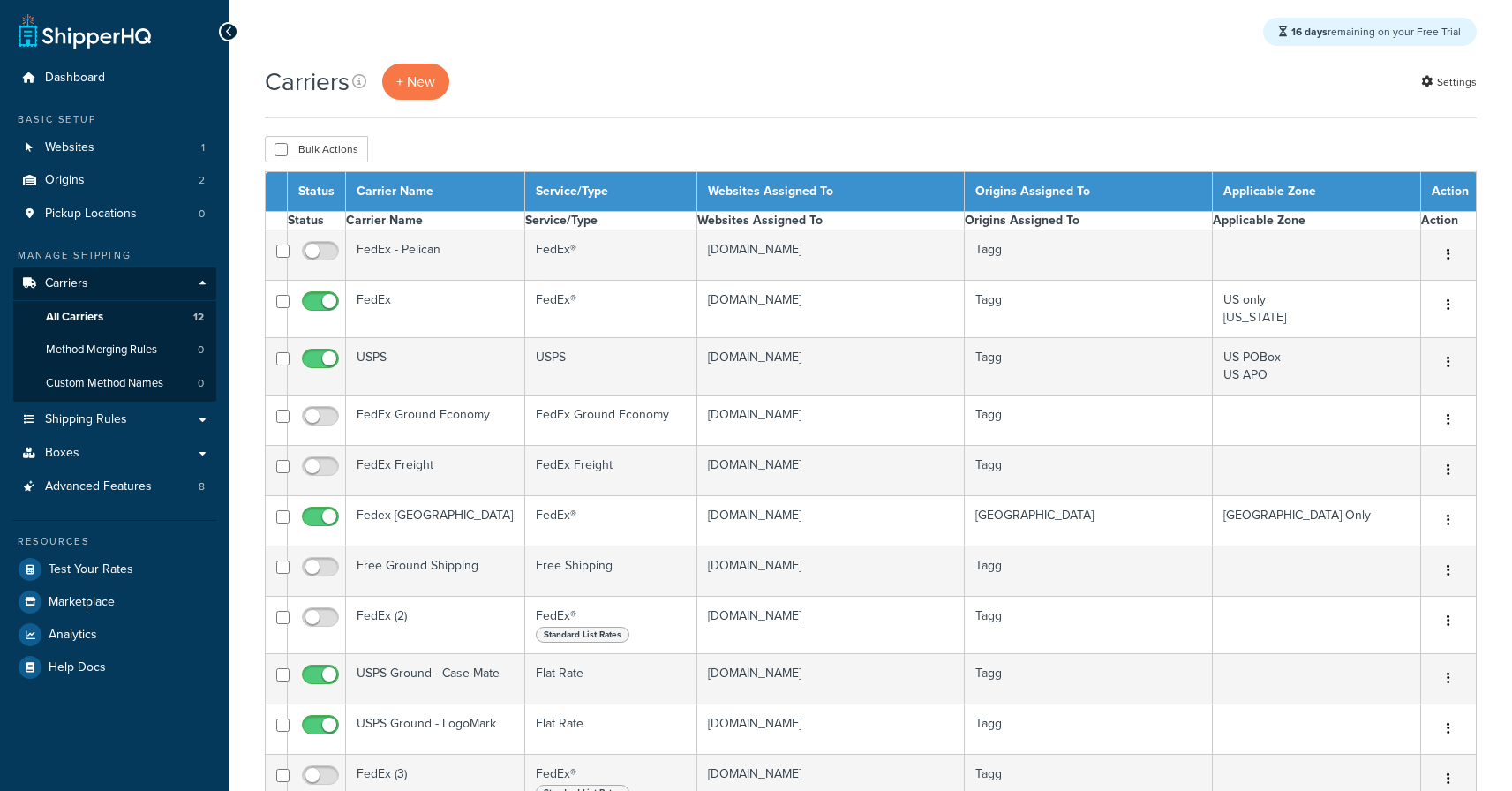
select select "15"
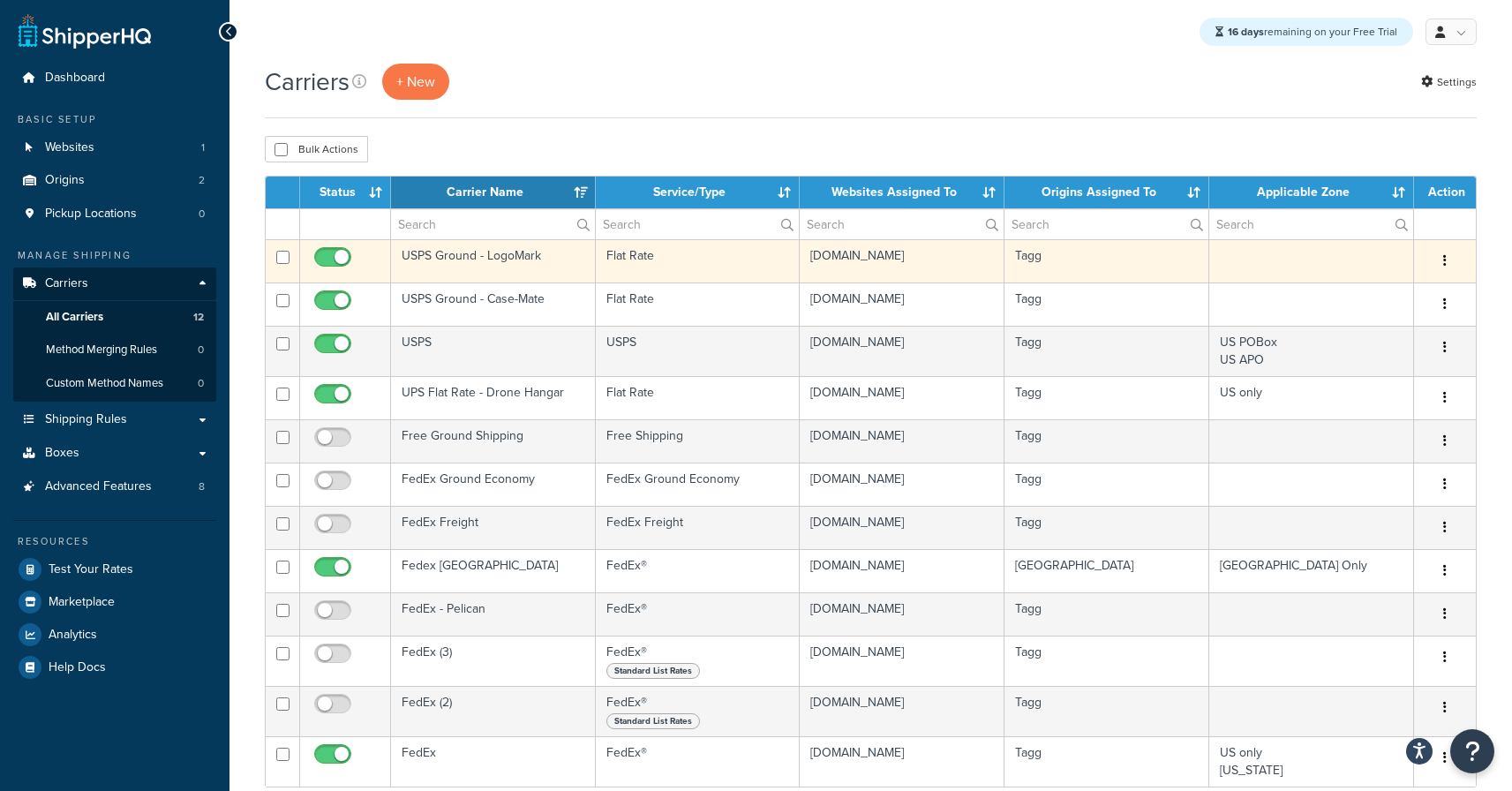
click at [336, 258] on input "checkbox" at bounding box center [335, 262] width 48 height 22
checkbox input "false"
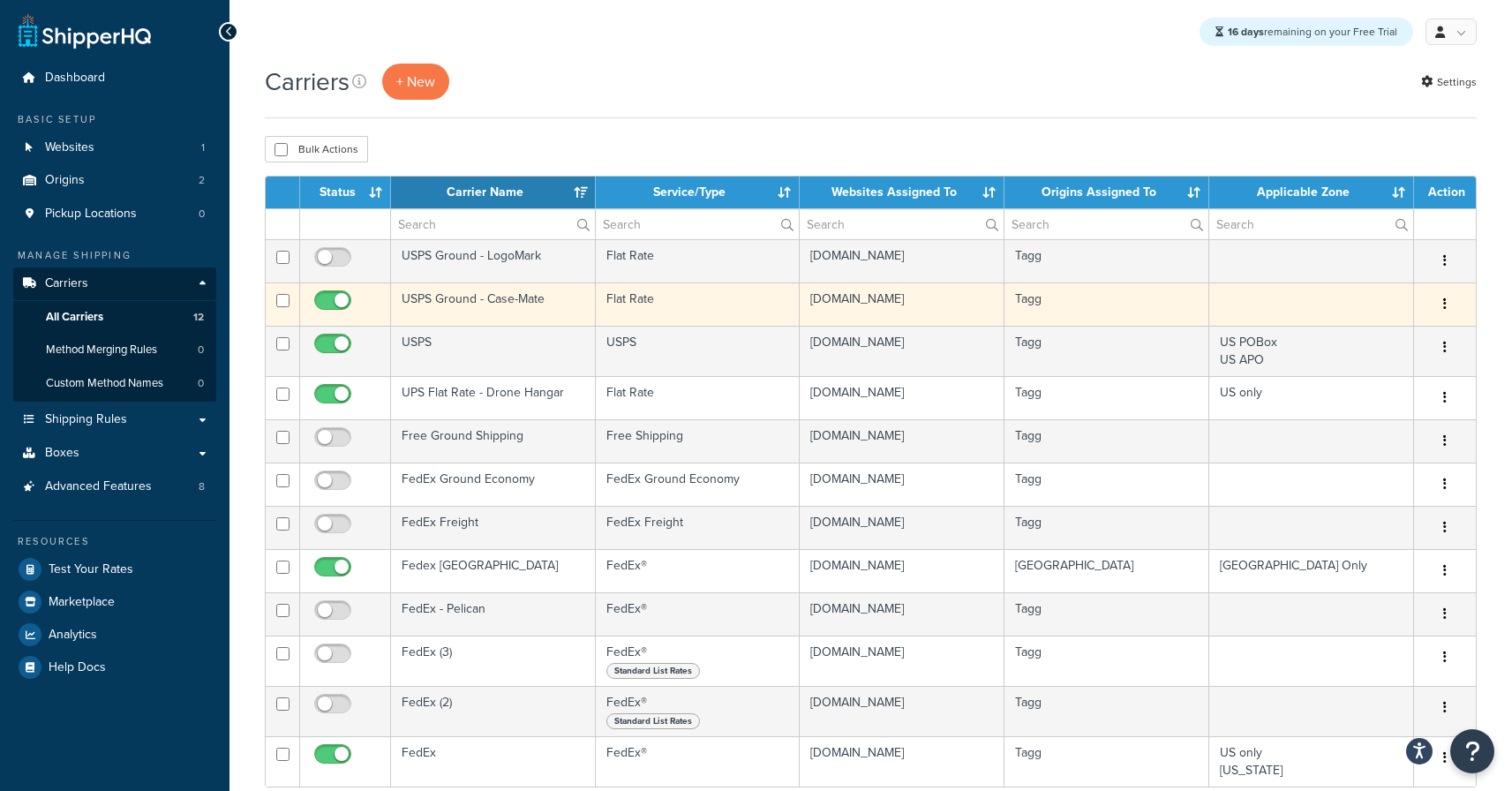
click at [346, 310] on input "checkbox" at bounding box center [335, 305] width 48 height 22
checkbox input "false"
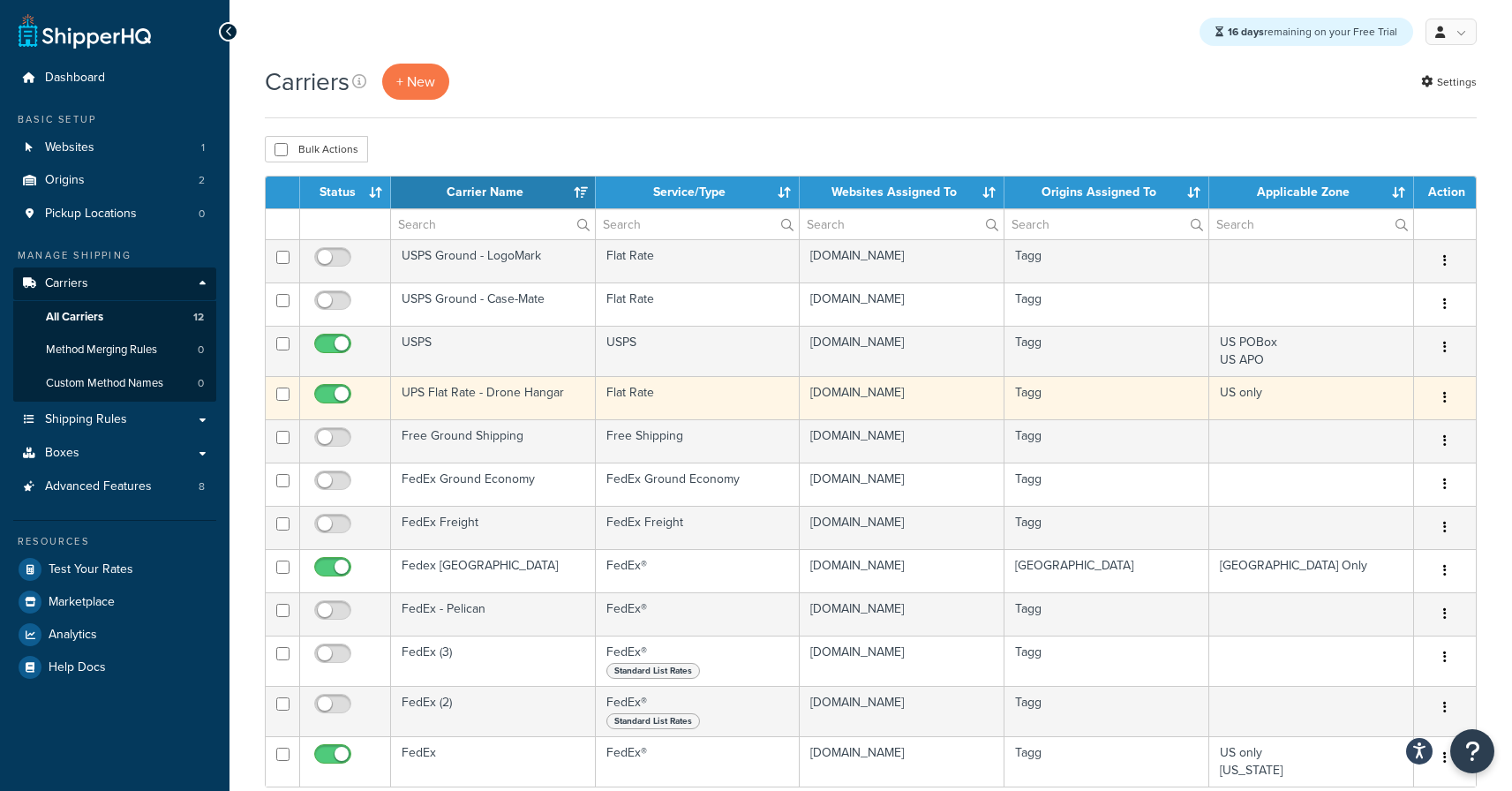
click at [335, 404] on input "checkbox" at bounding box center [335, 399] width 48 height 22
checkbox input "false"
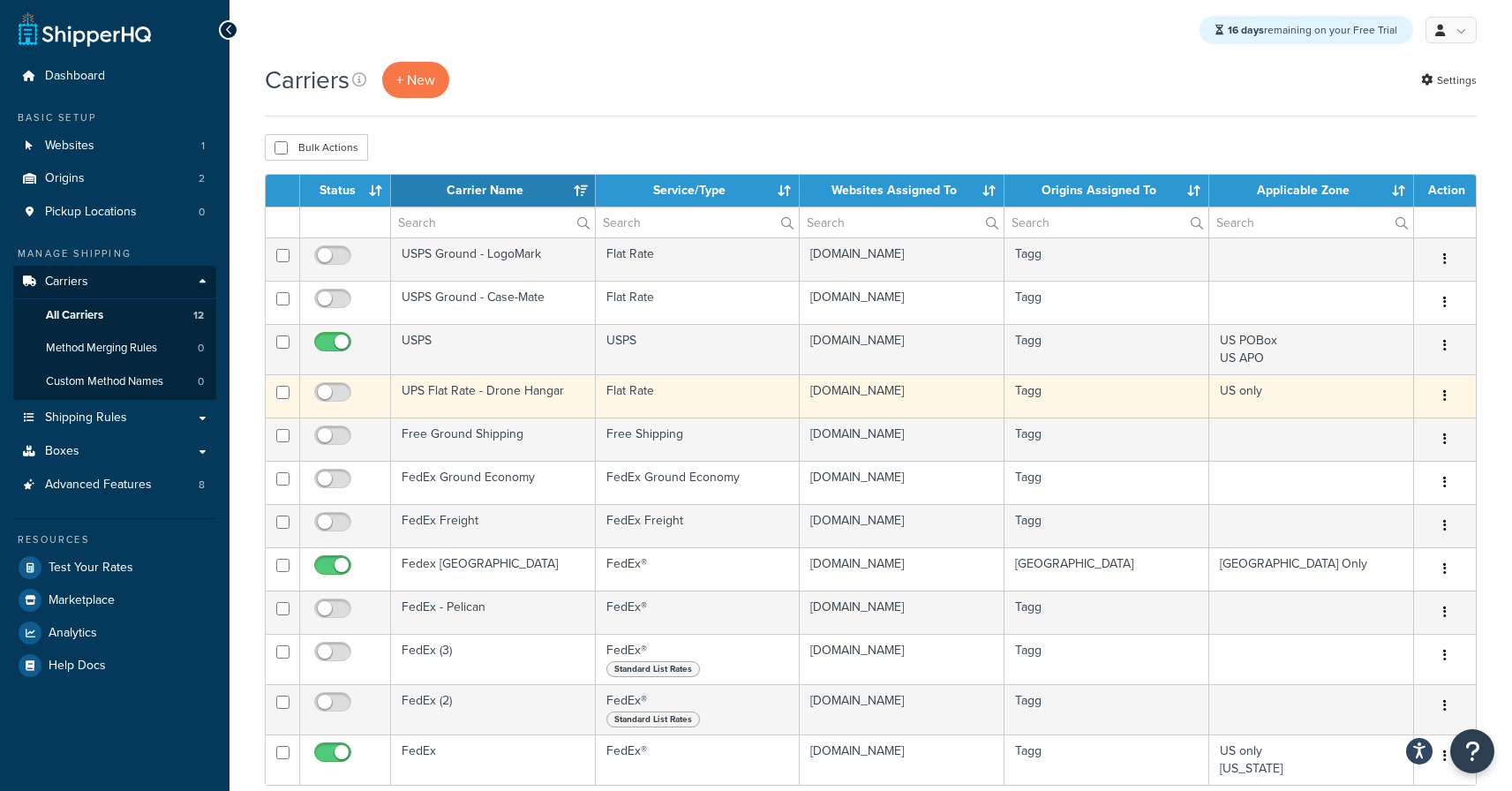
scroll to position [4, 0]
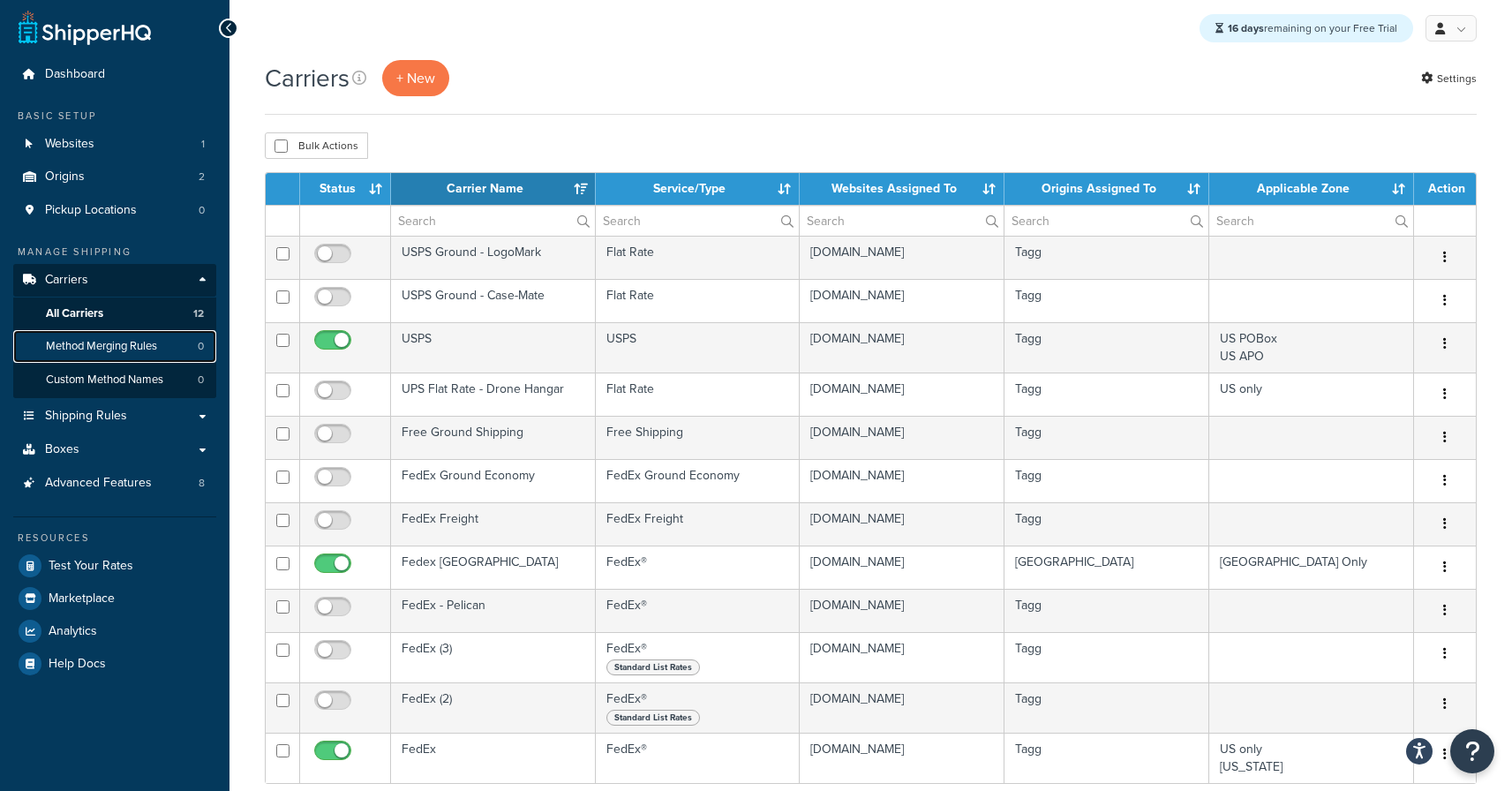
click at [118, 340] on span "Method Merging Rules" at bounding box center [101, 347] width 111 height 15
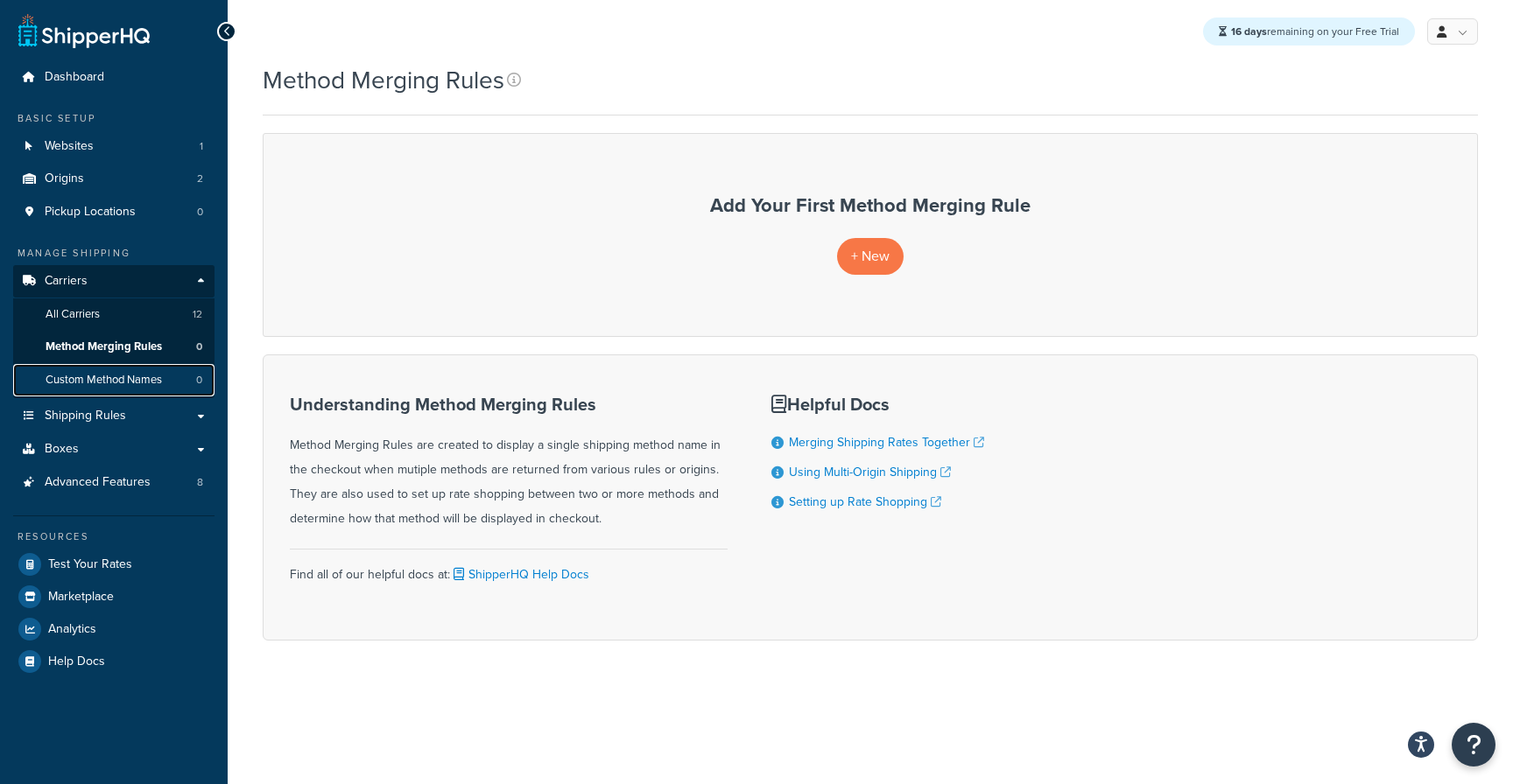
click at [113, 381] on span "Custom Method Names" at bounding box center [103, 380] width 116 height 14
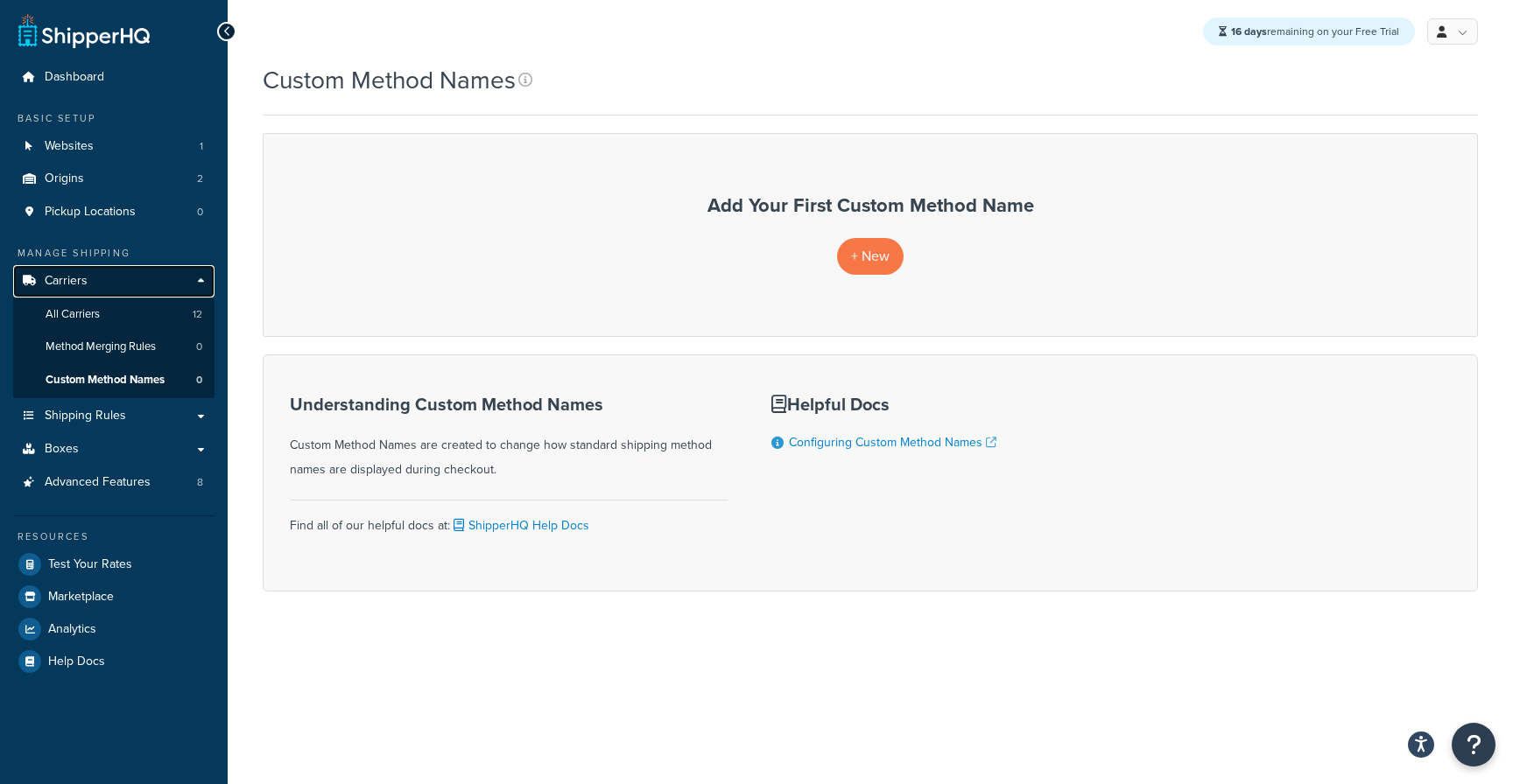
click at [103, 281] on link "Carriers" at bounding box center [114, 281] width 201 height 32
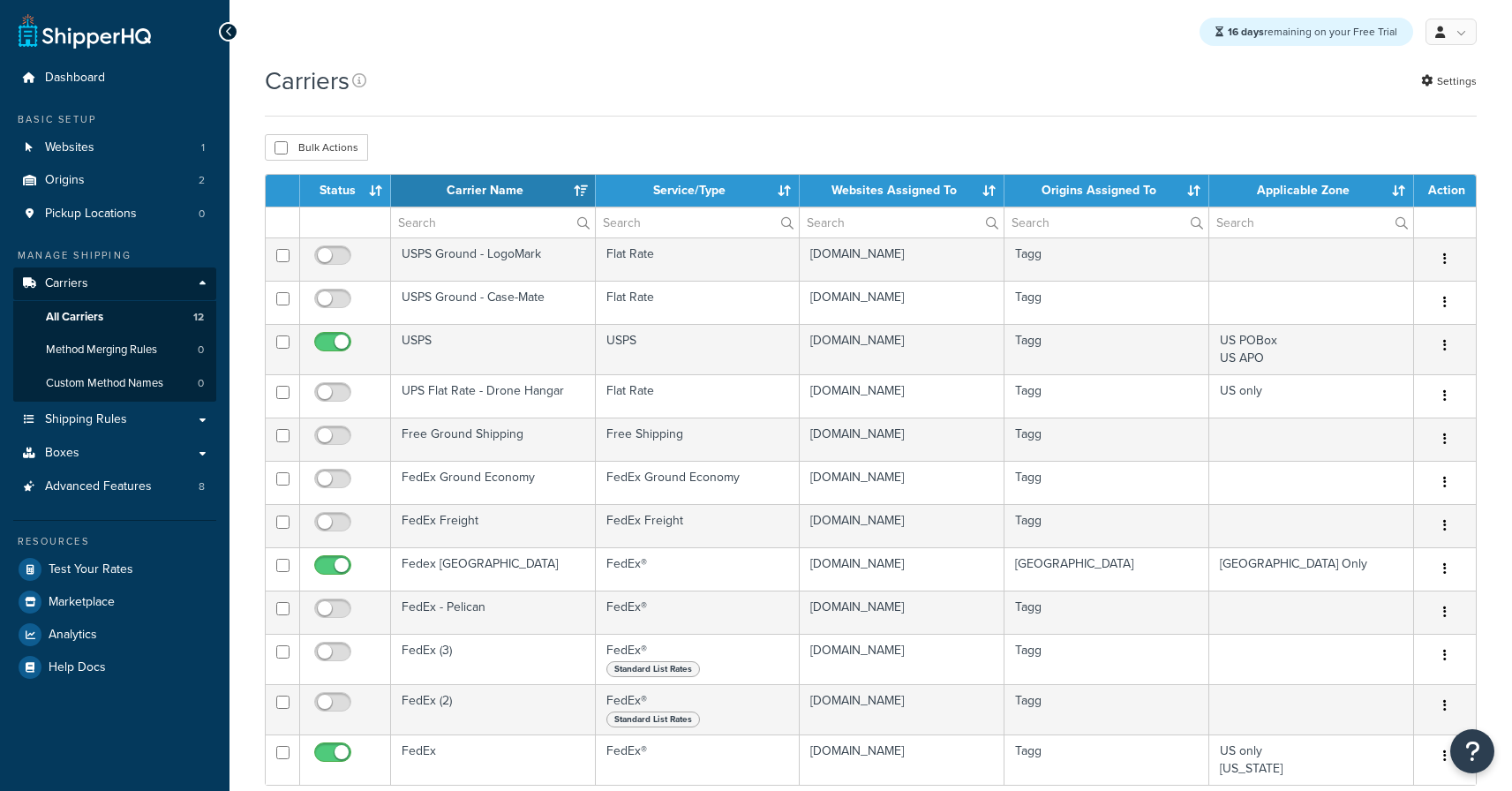
select select "15"
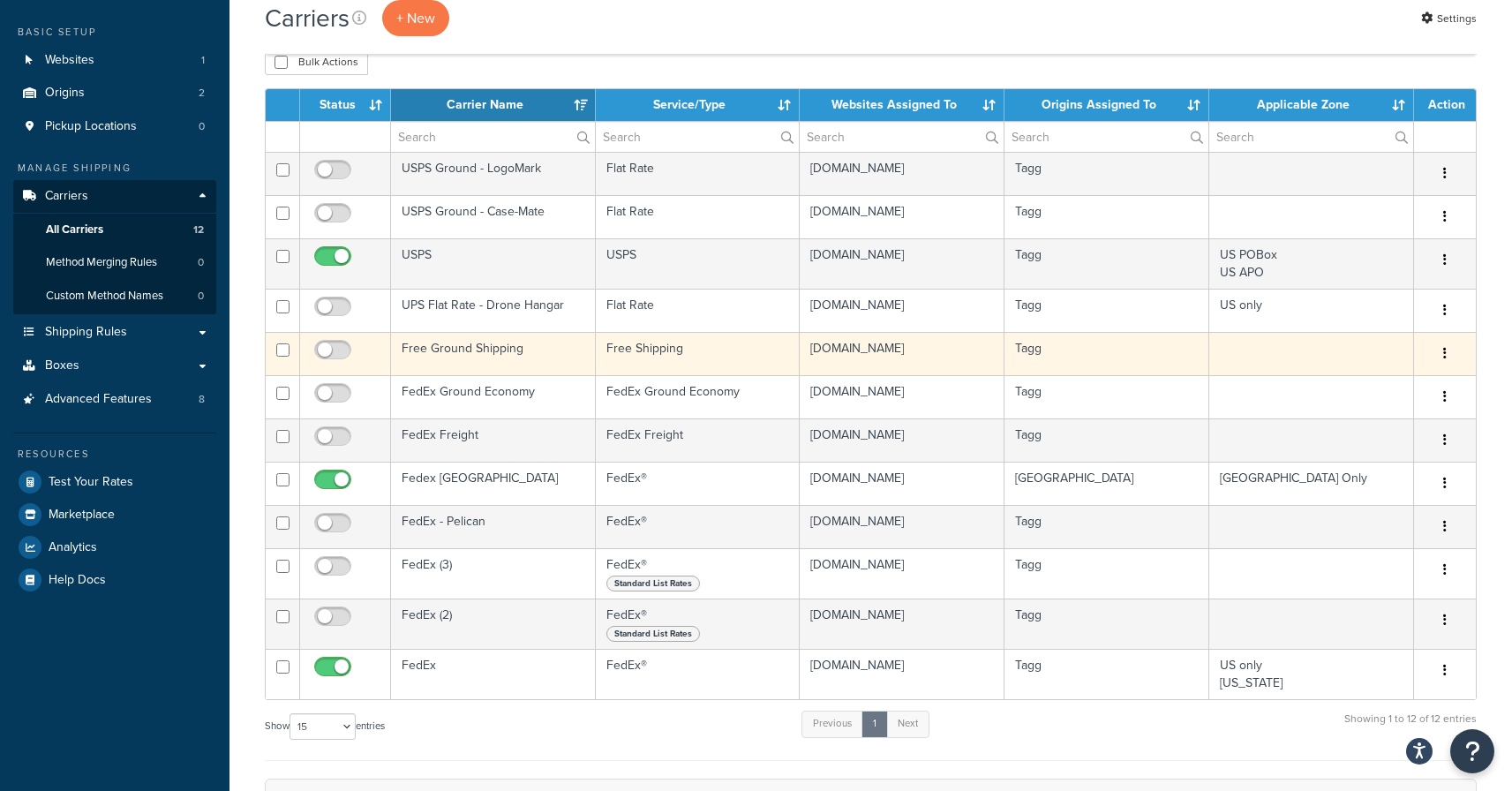
scroll to position [85, 0]
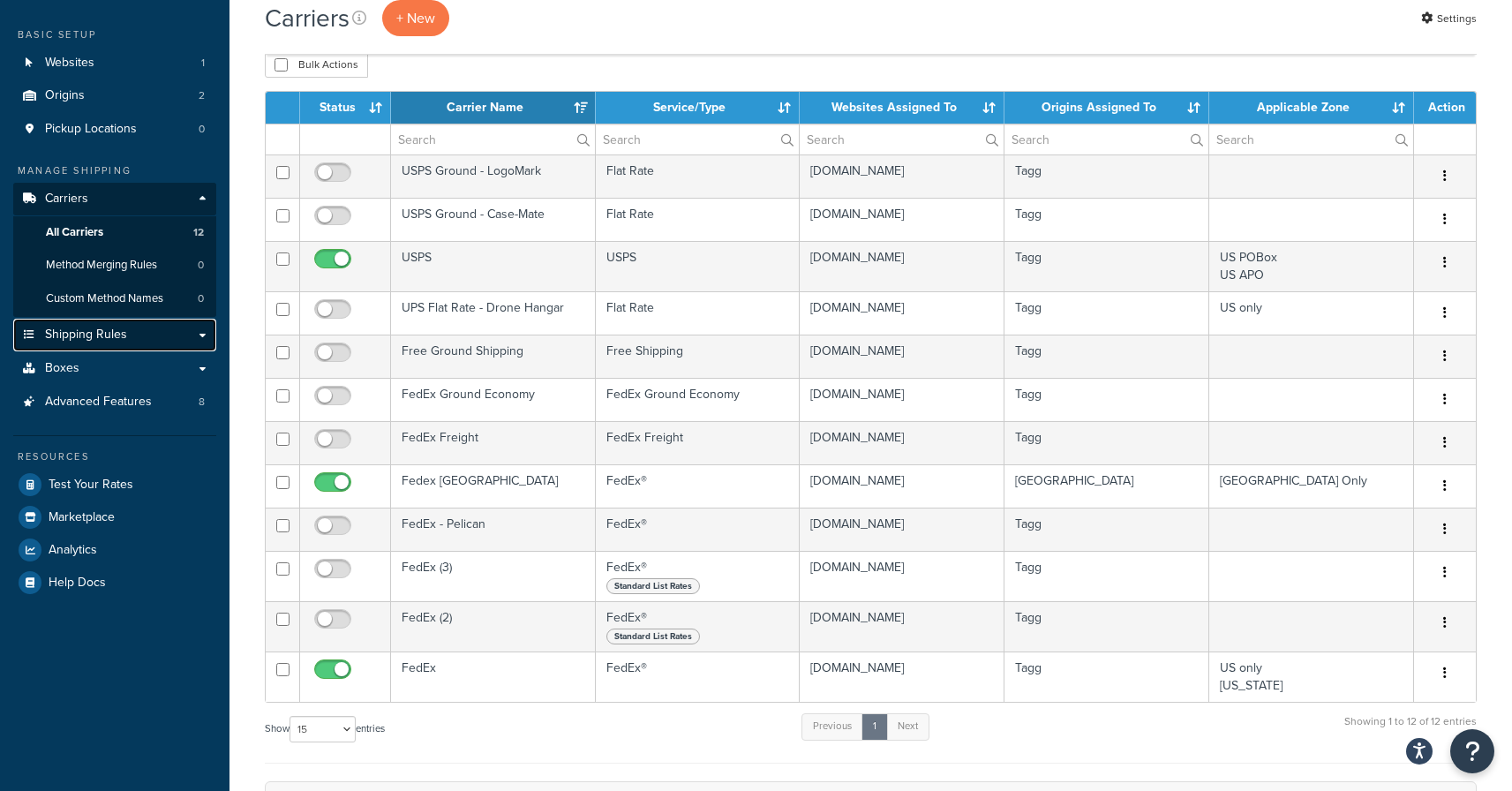
click at [111, 340] on span "Shipping Rules" at bounding box center [86, 335] width 82 height 15
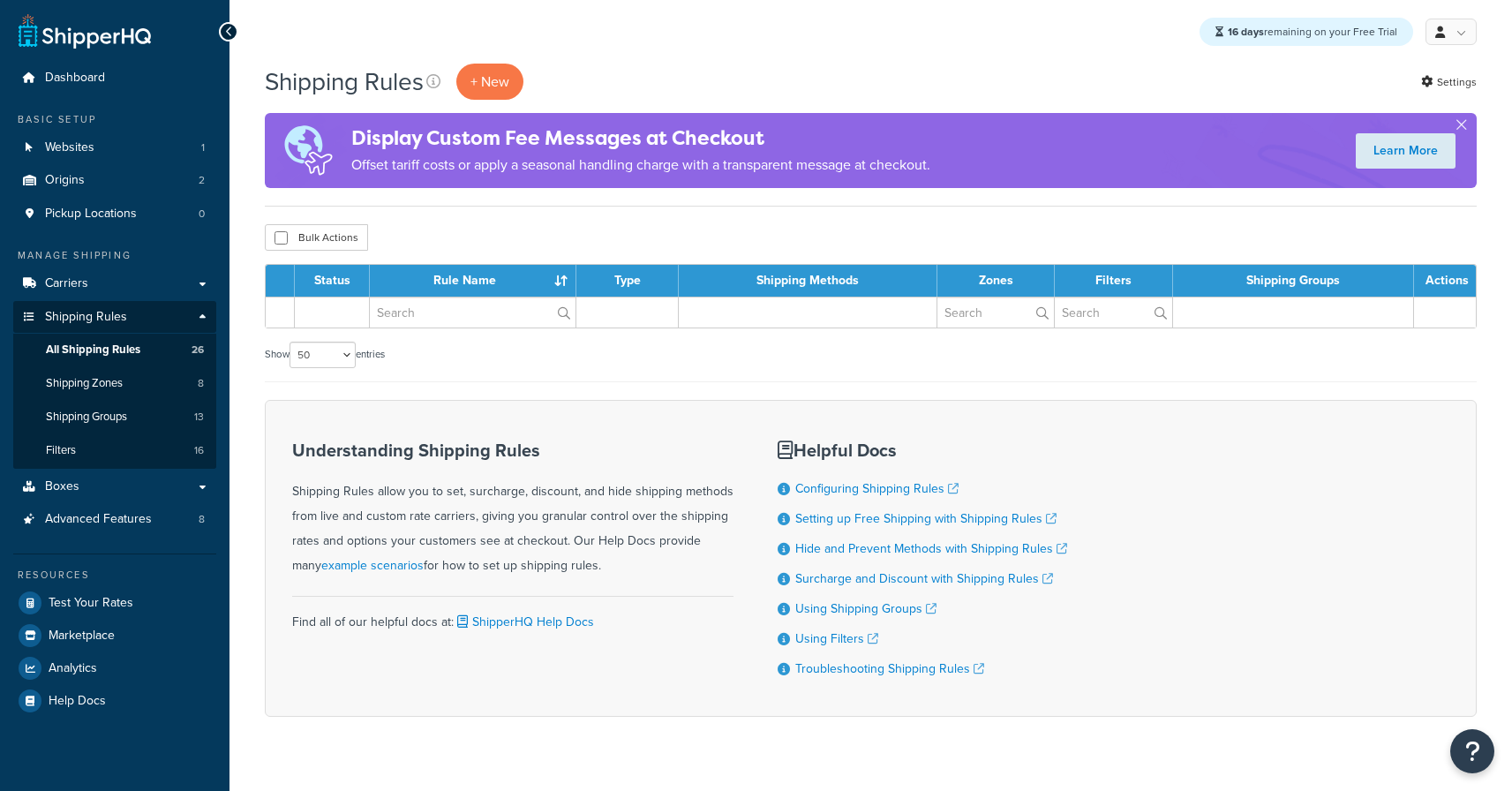
select select "50"
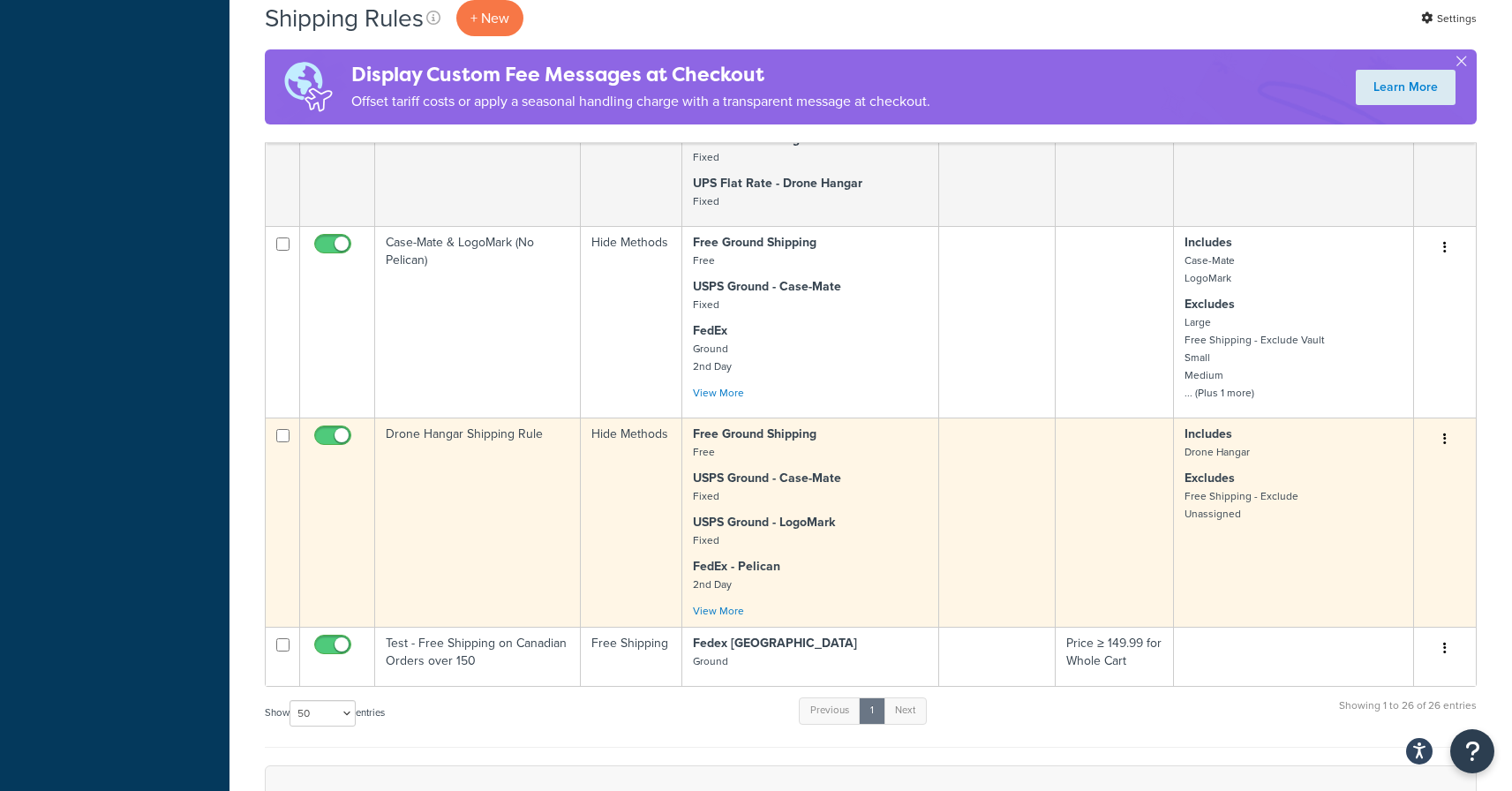
scroll to position [2838, 0]
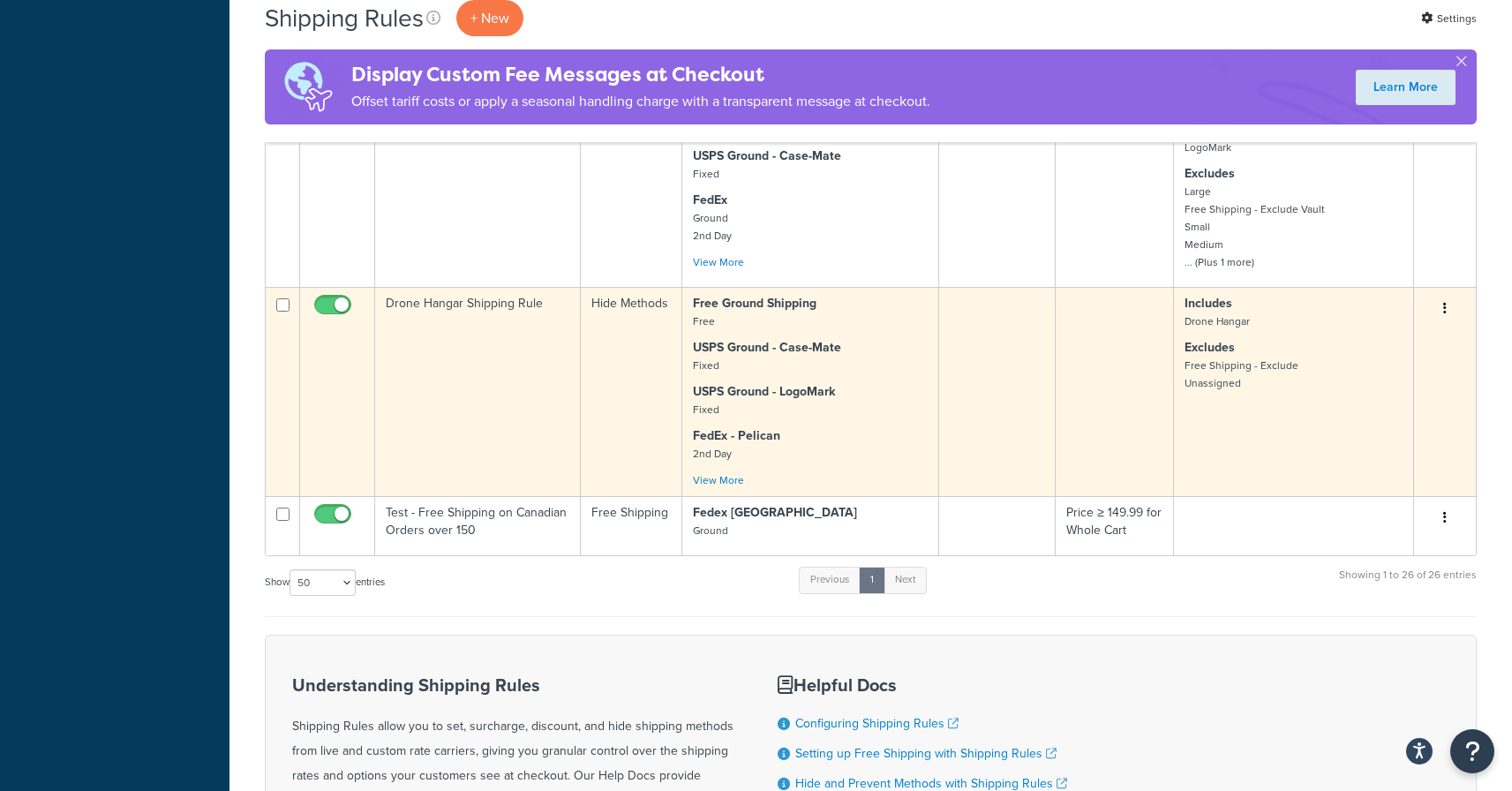
click at [328, 305] on input "checkbox" at bounding box center [335, 309] width 48 height 22
checkbox input "false"
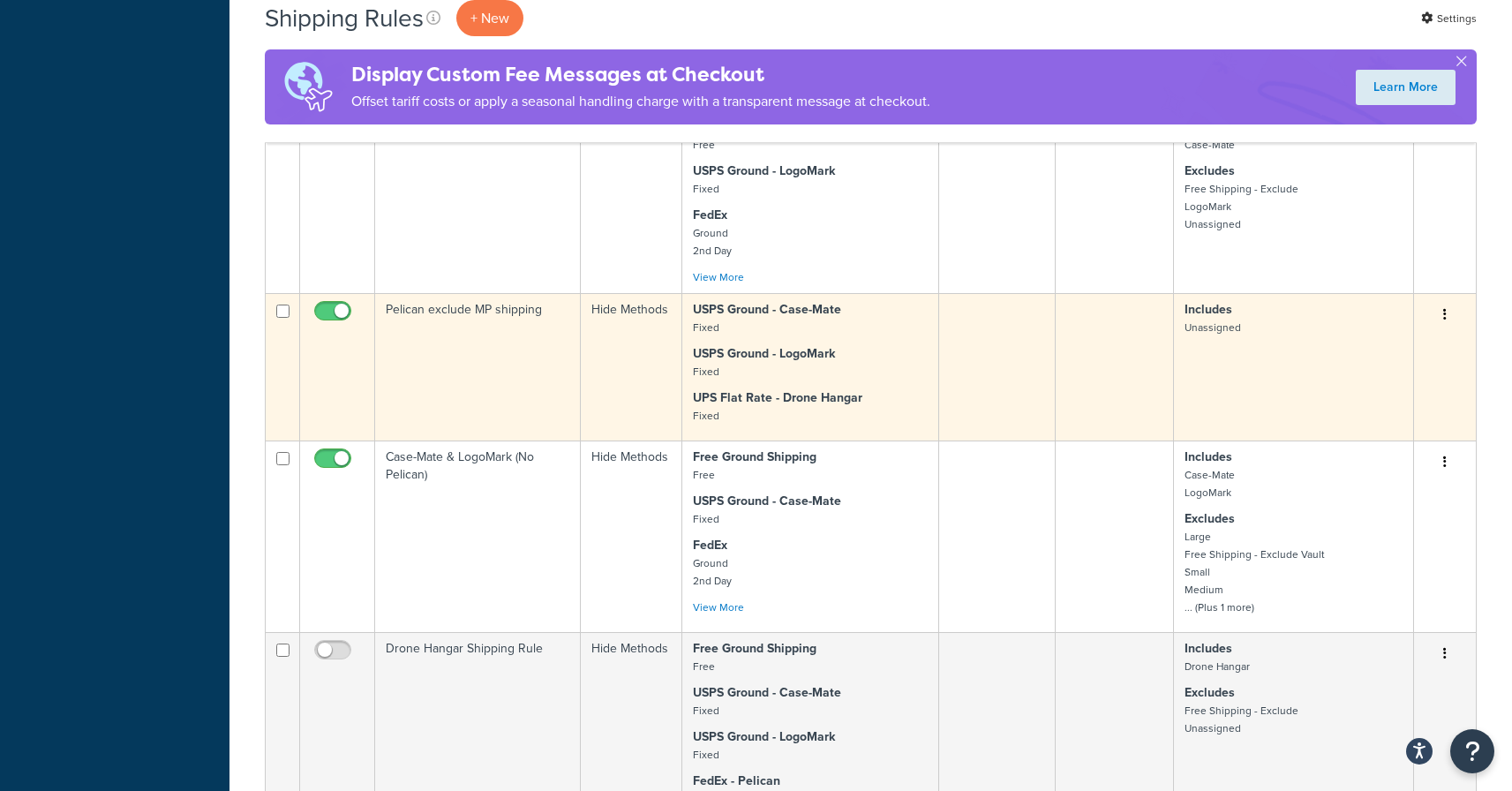
scroll to position [2581, 0]
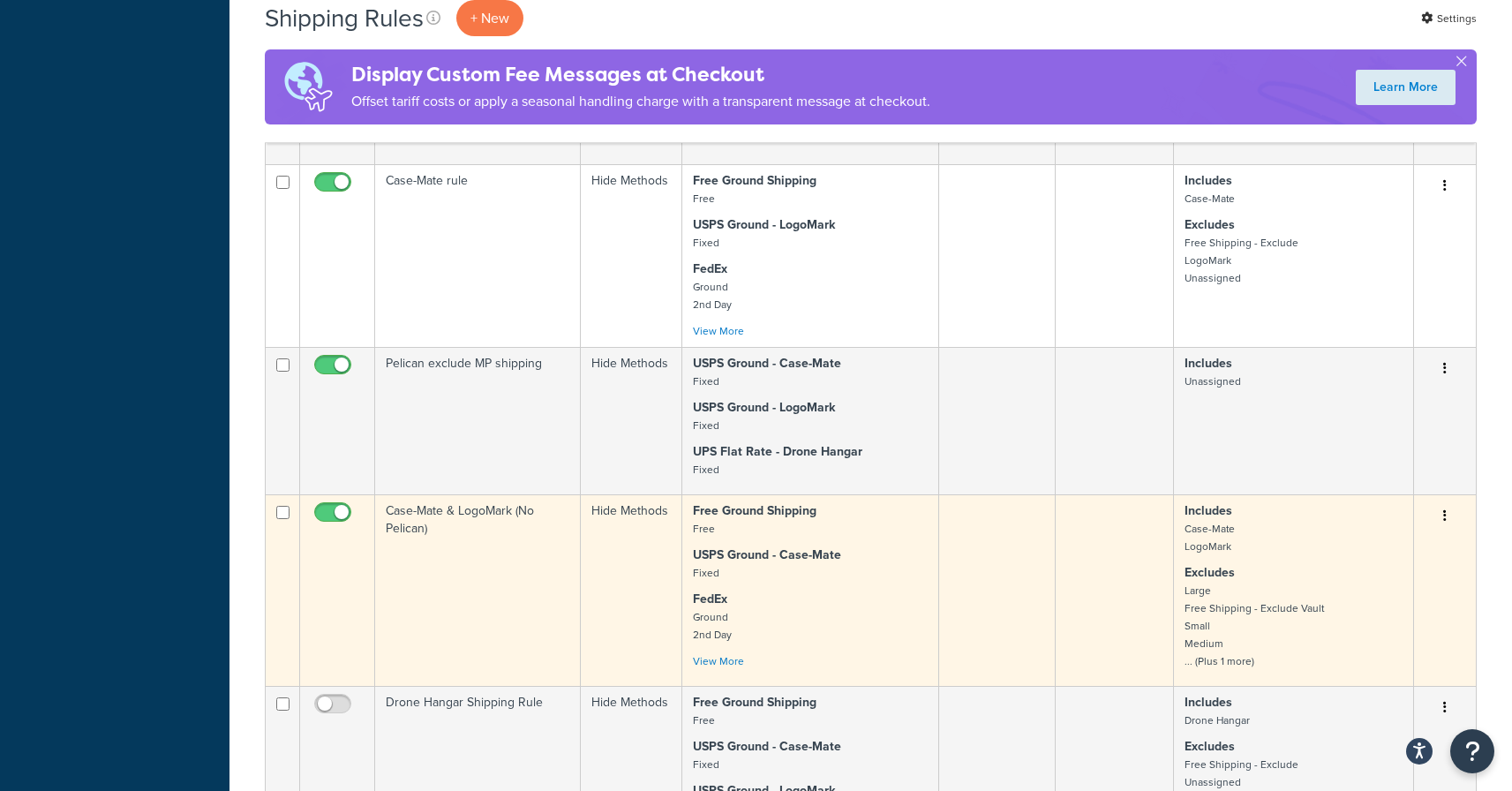
click at [331, 512] on input "checkbox" at bounding box center [335, 517] width 48 height 22
checkbox input "false"
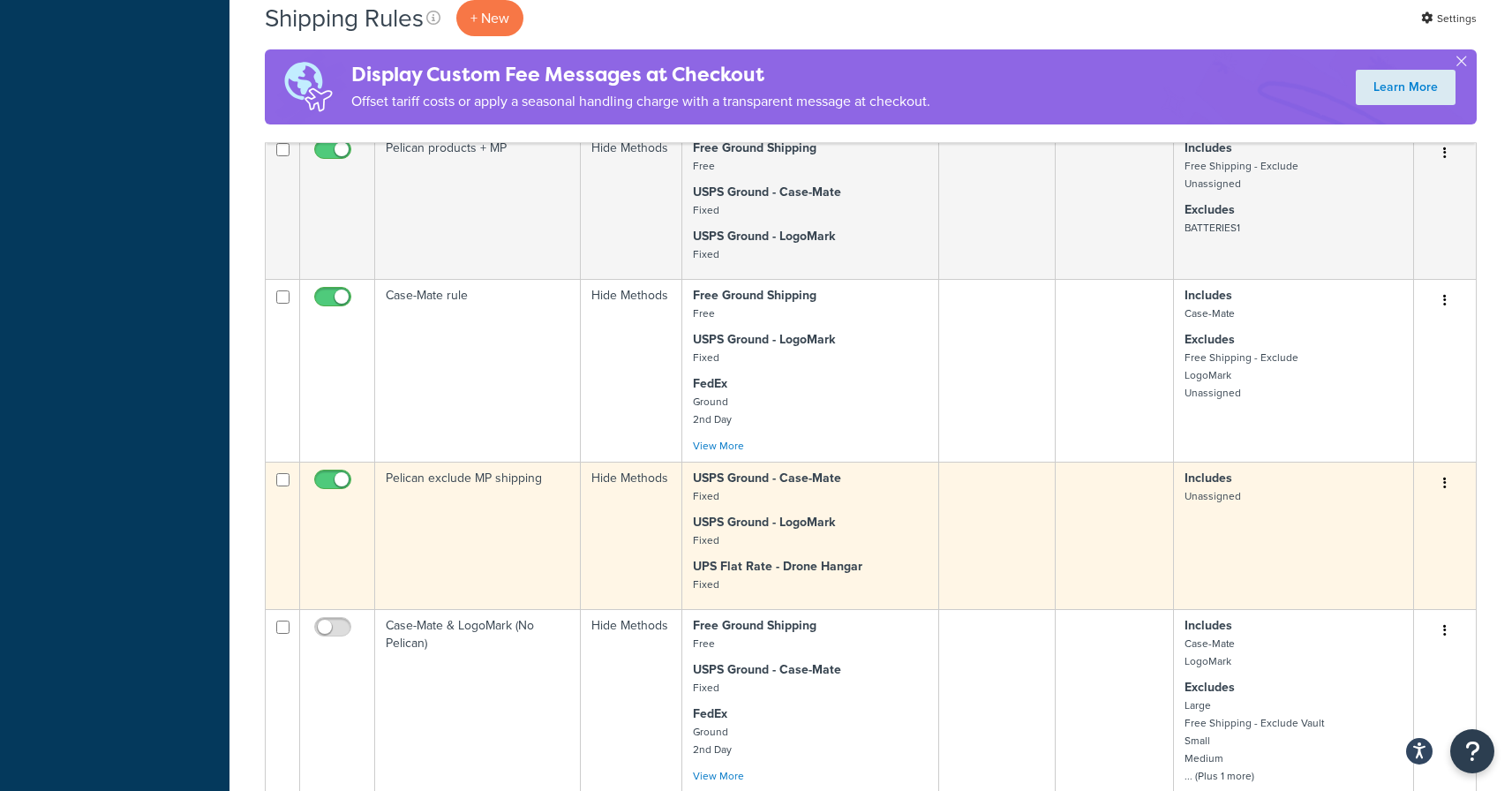
scroll to position [2465, 0]
click at [323, 480] on input "checkbox" at bounding box center [335, 485] width 48 height 22
checkbox input "false"
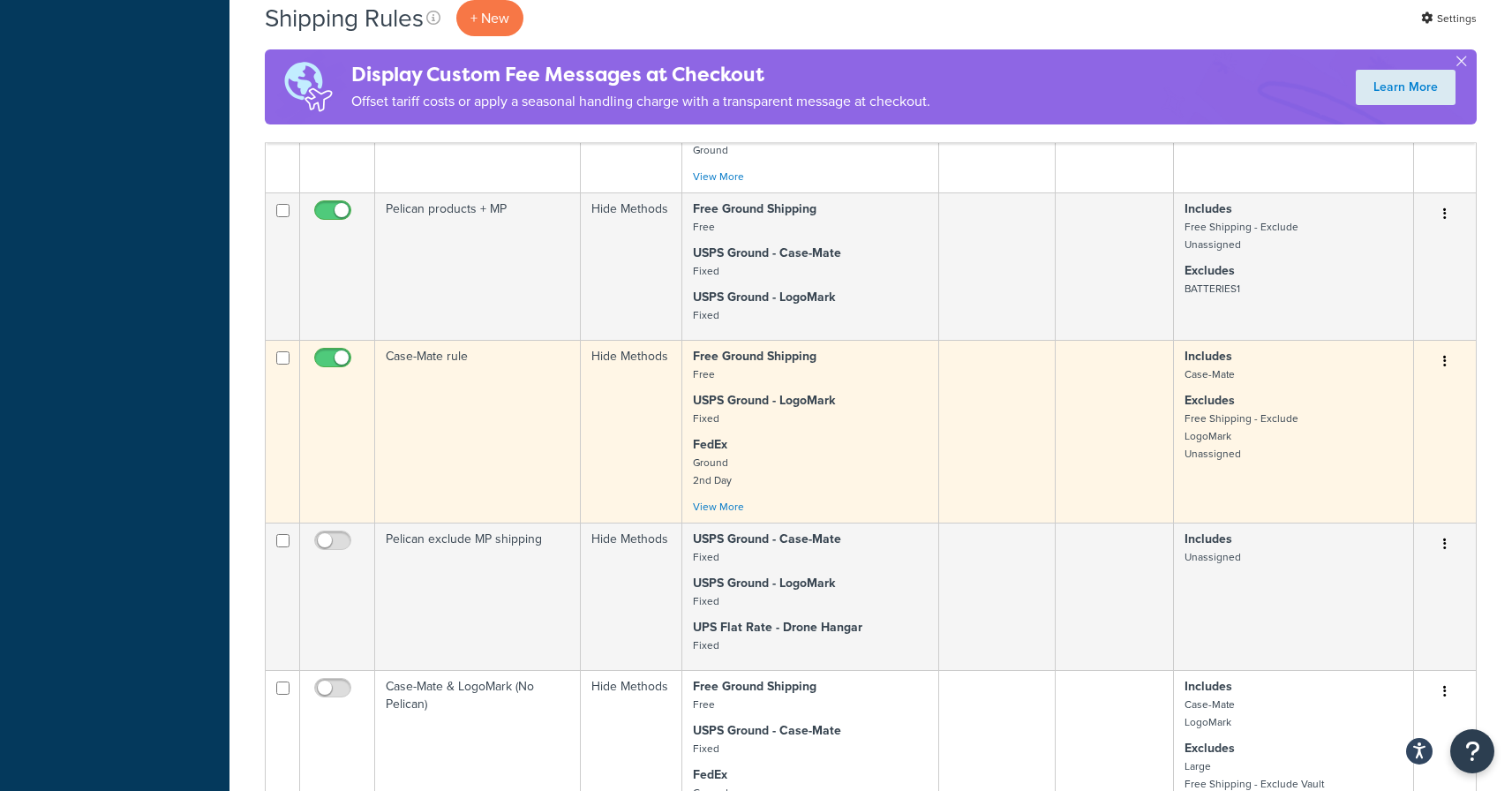
click at [331, 358] on input "checkbox" at bounding box center [335, 362] width 48 height 22
checkbox input "false"
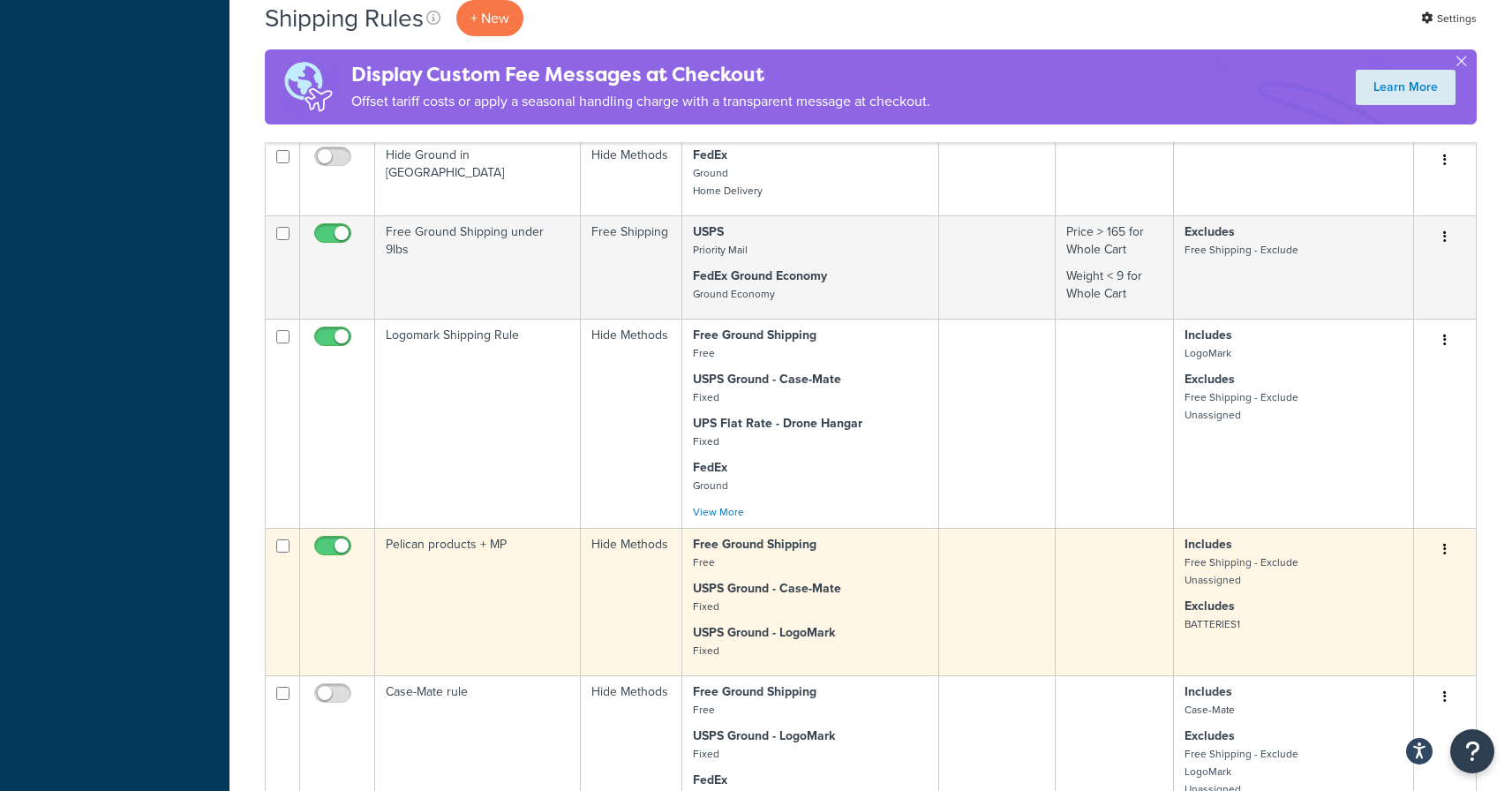
scroll to position [1874, 0]
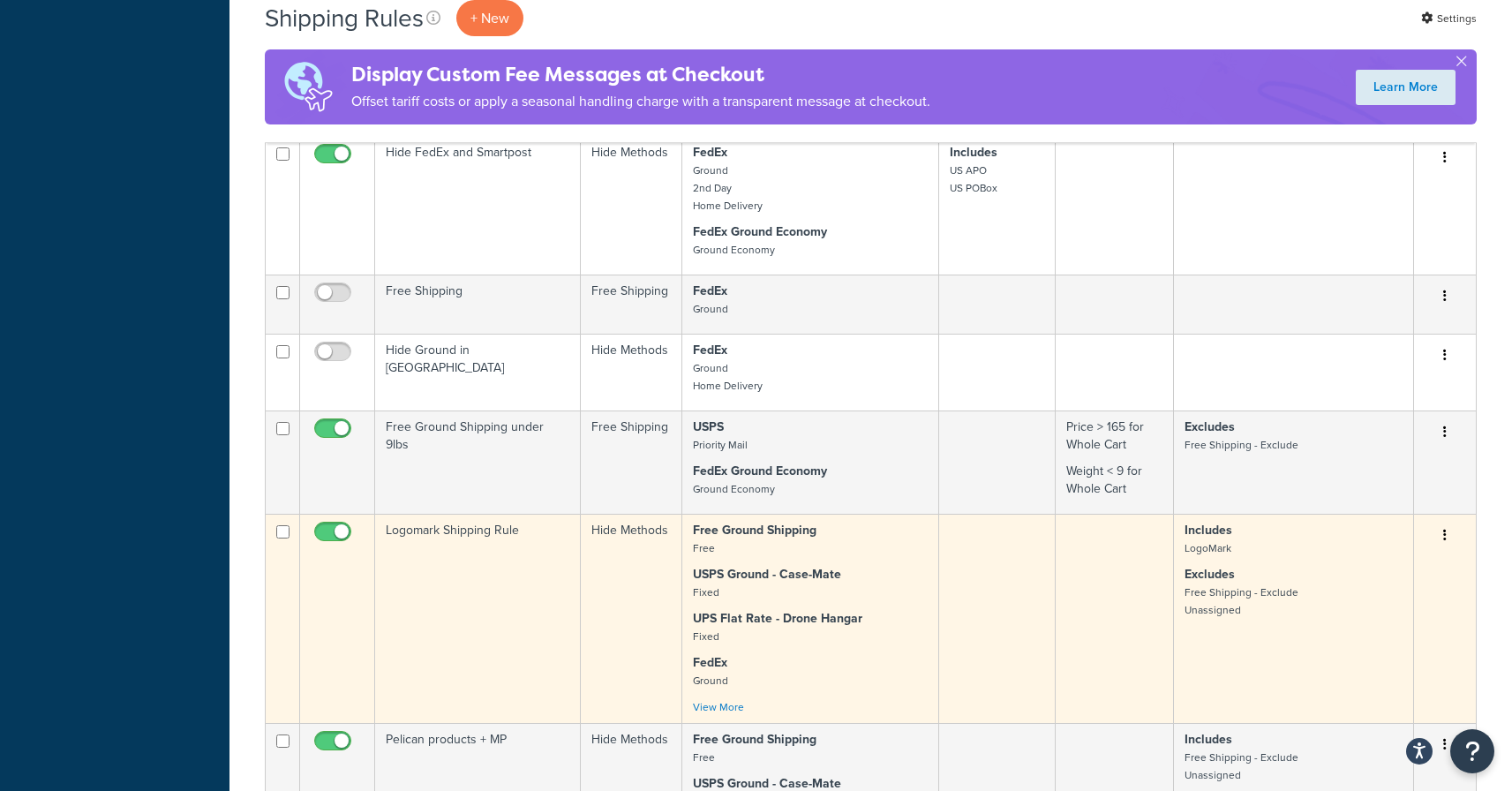
click at [326, 531] on input "checkbox" at bounding box center [335, 536] width 48 height 22
checkbox input "false"
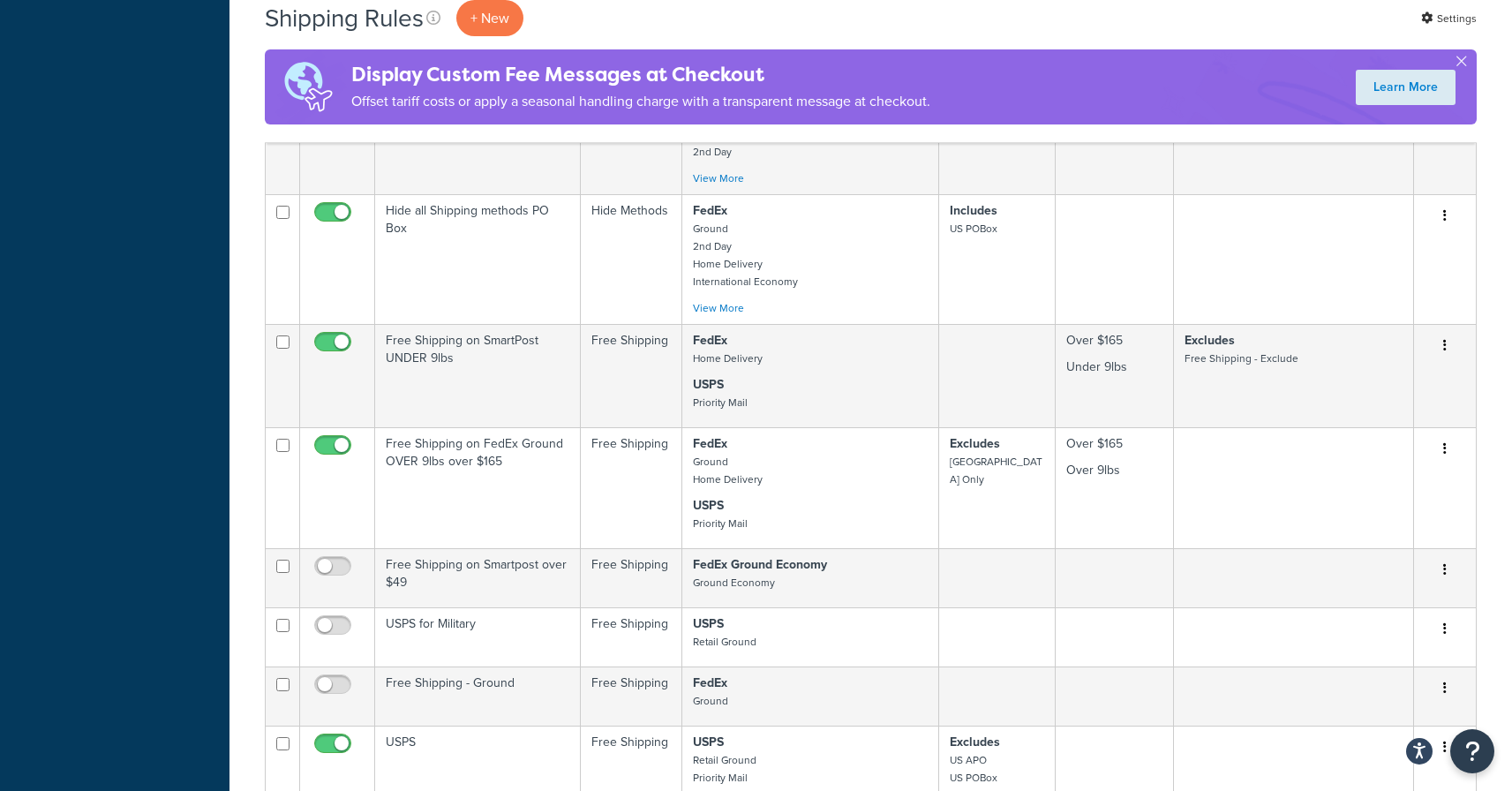
scroll to position [827, 0]
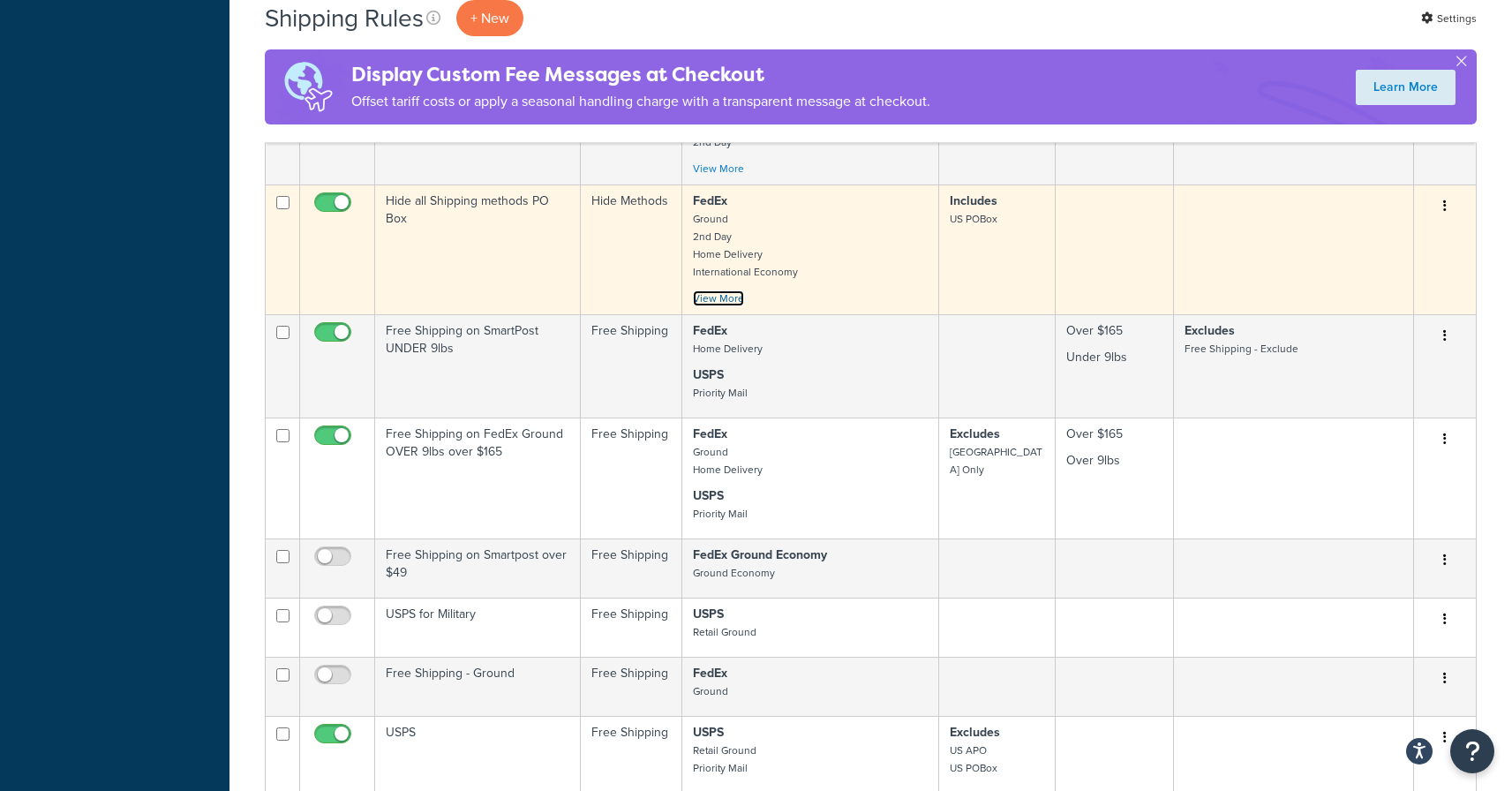
click at [715, 299] on link "View More" at bounding box center [719, 298] width 51 height 15
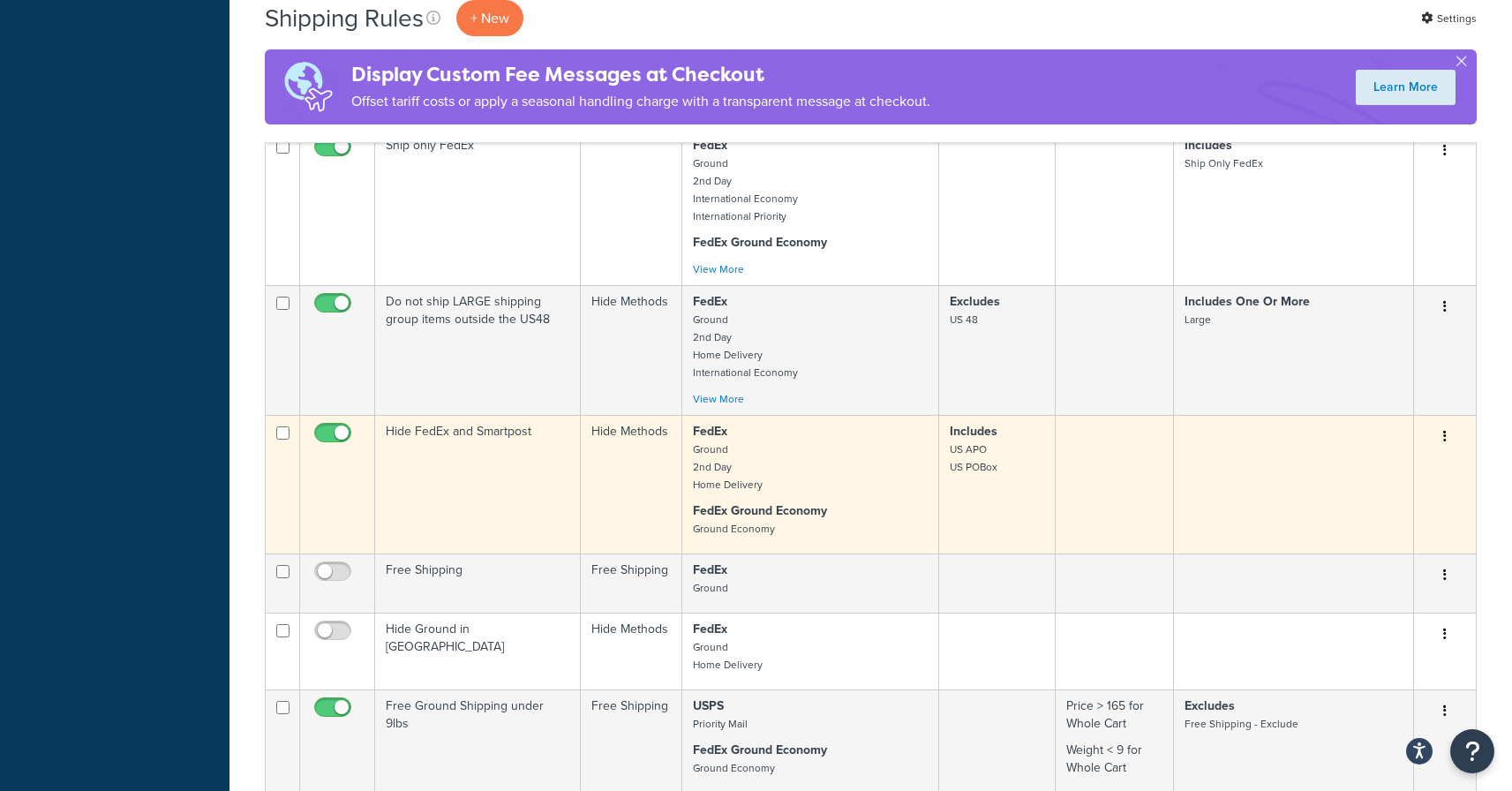
scroll to position [1736, 0]
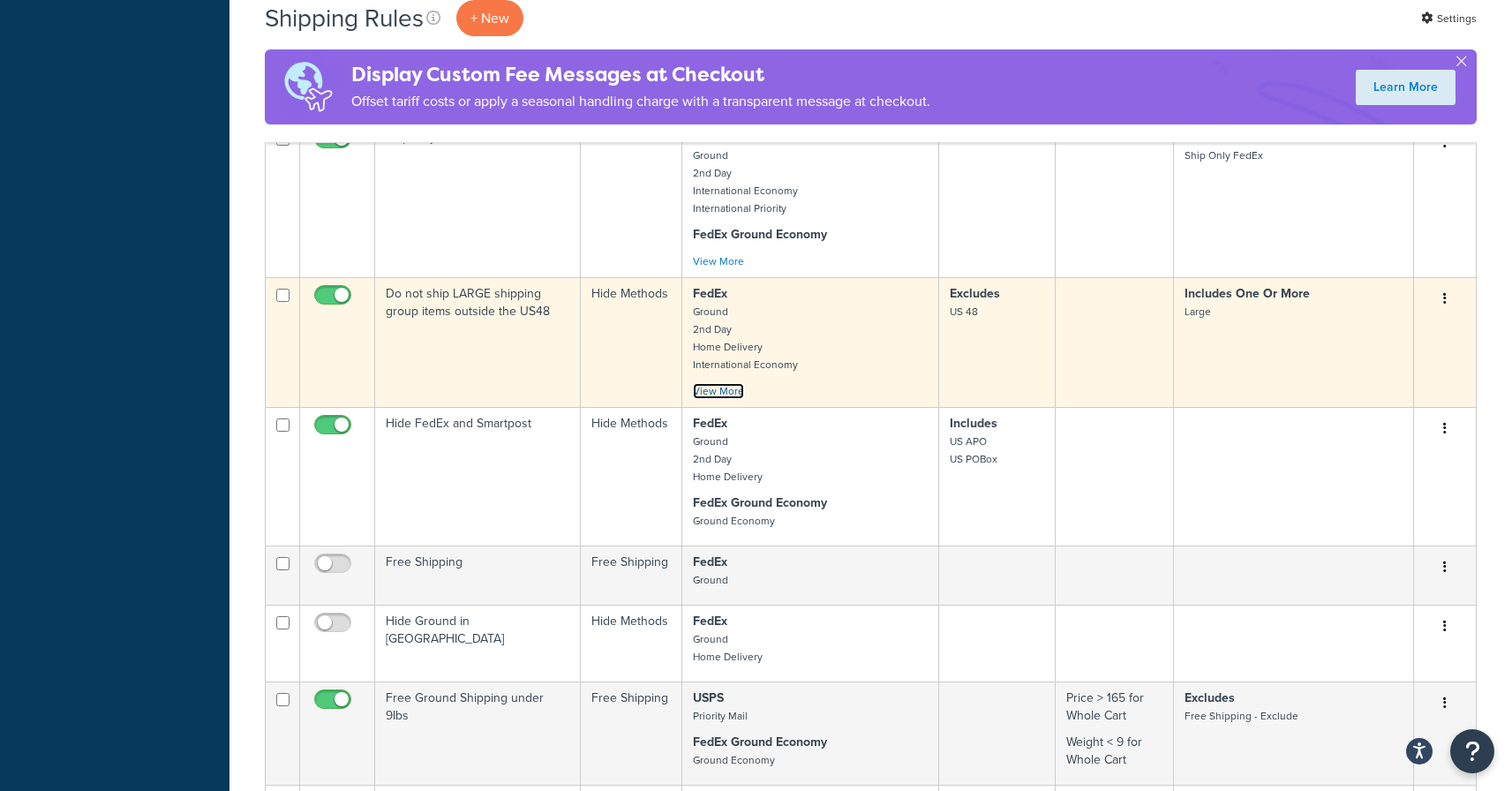
click at [712, 392] on link "View More" at bounding box center [719, 390] width 51 height 15
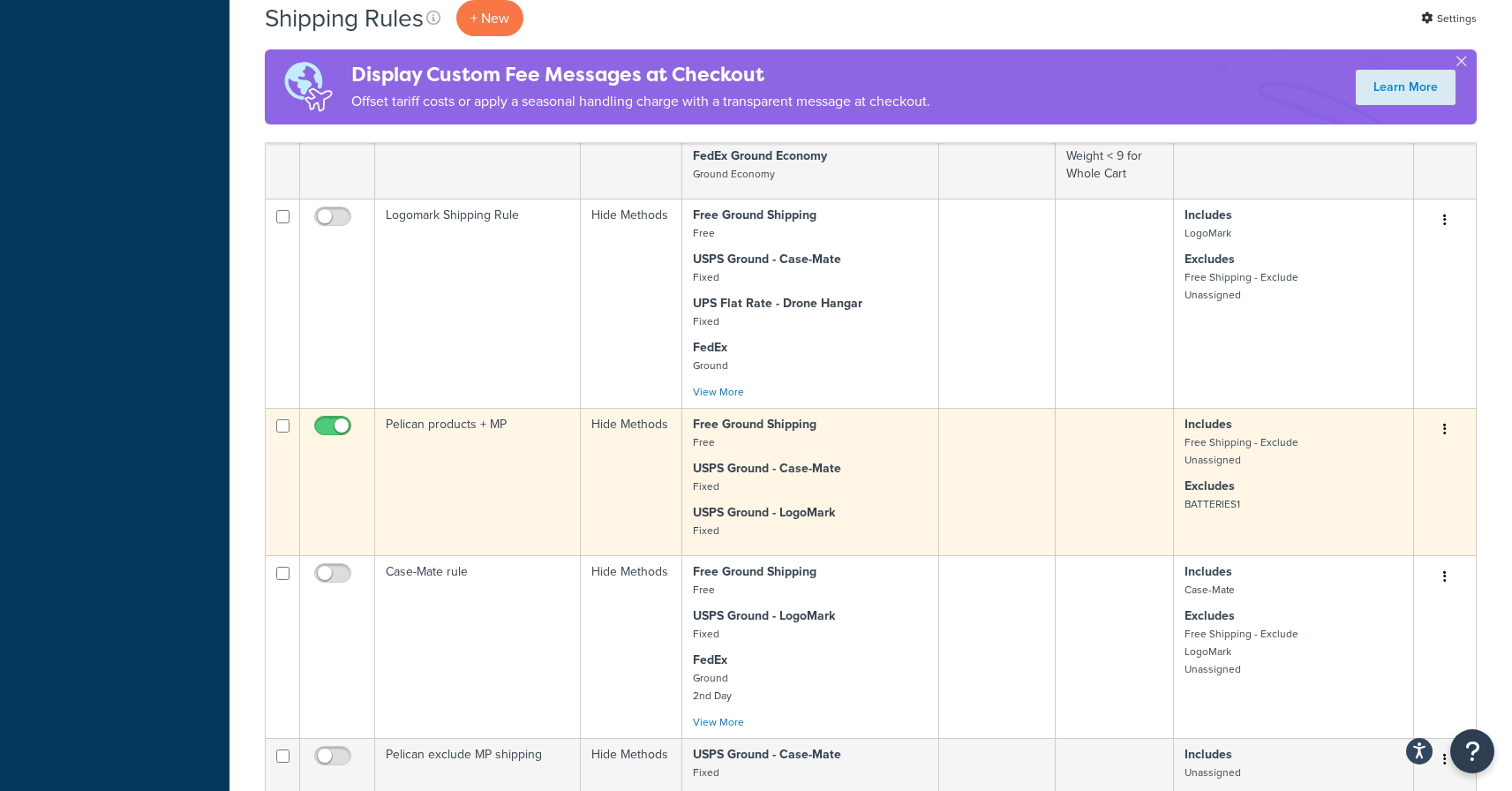
scroll to position [2459, 0]
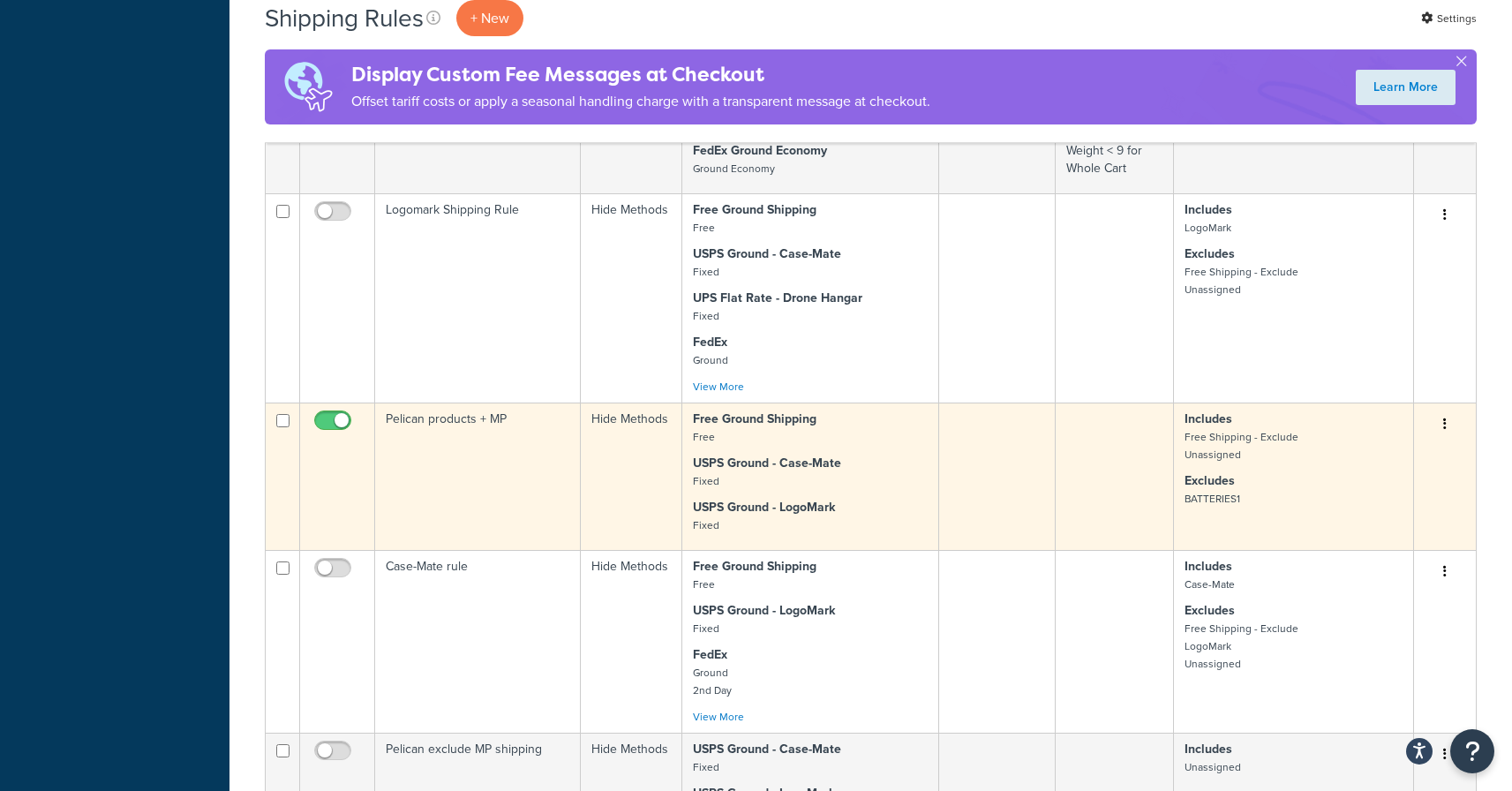
click at [1445, 422] on icon "button" at bounding box center [1445, 424] width 4 height 13
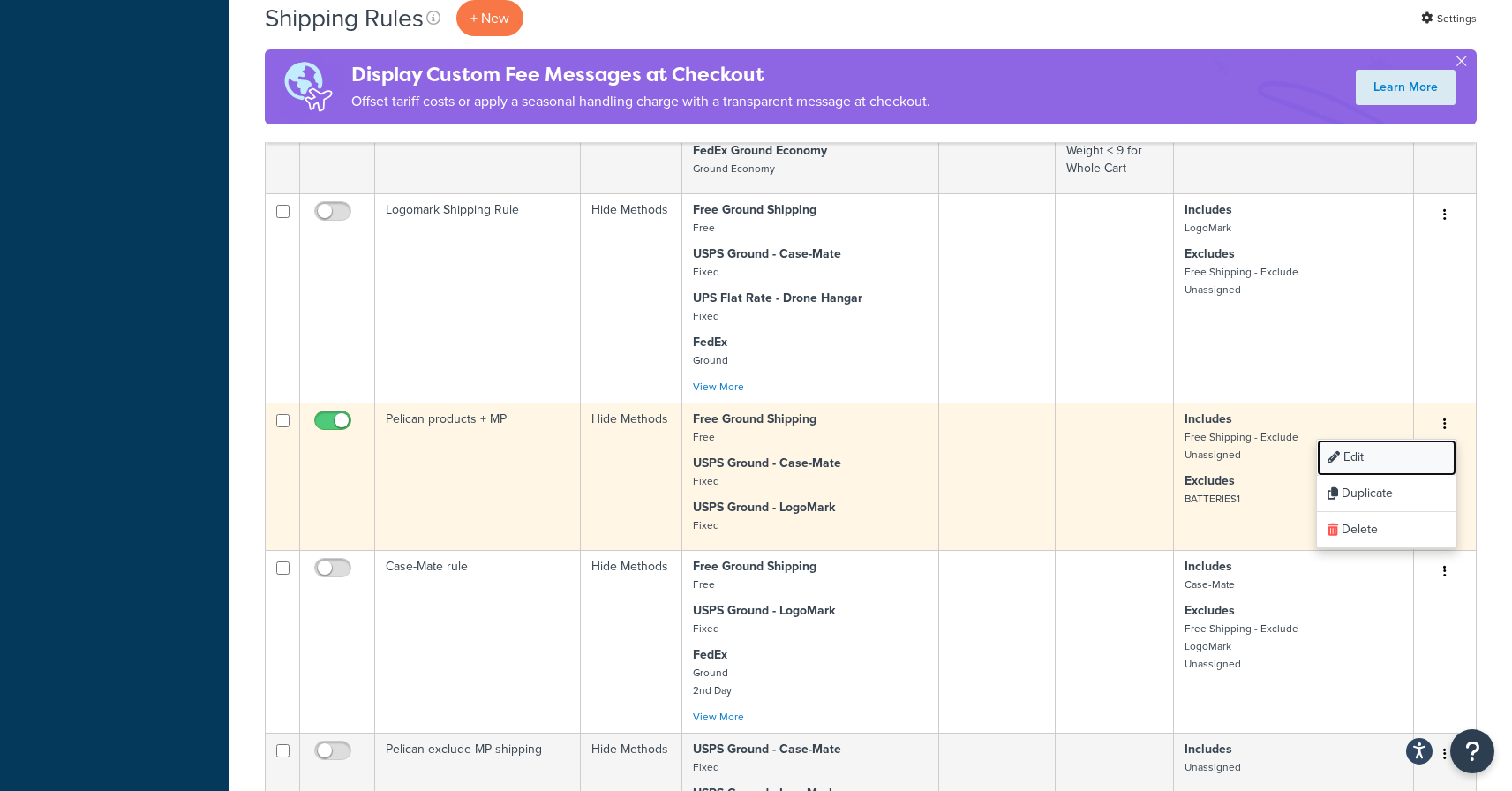
click at [1381, 449] on link "Edit" at bounding box center [1386, 458] width 139 height 36
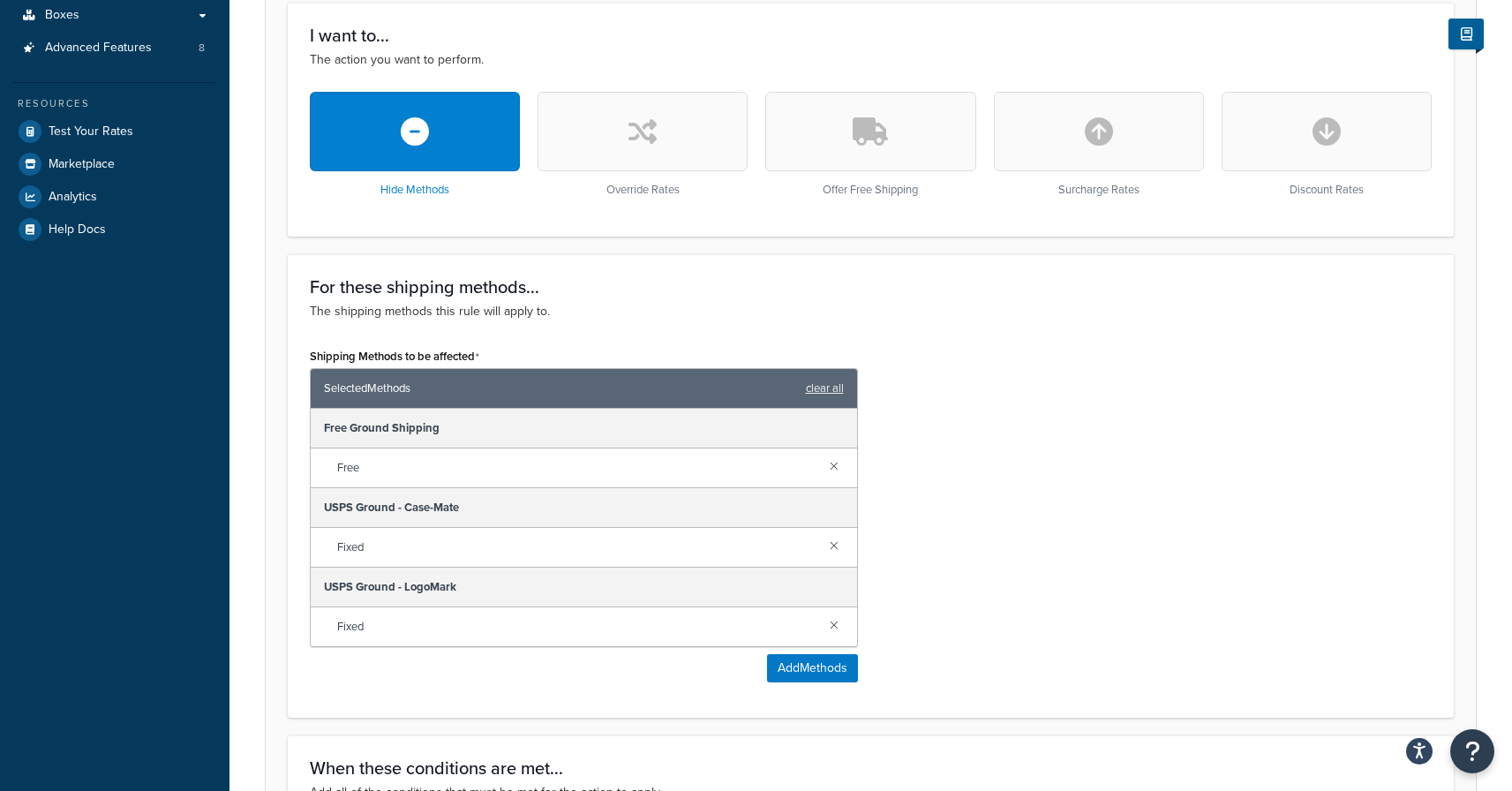
scroll to position [652, 0]
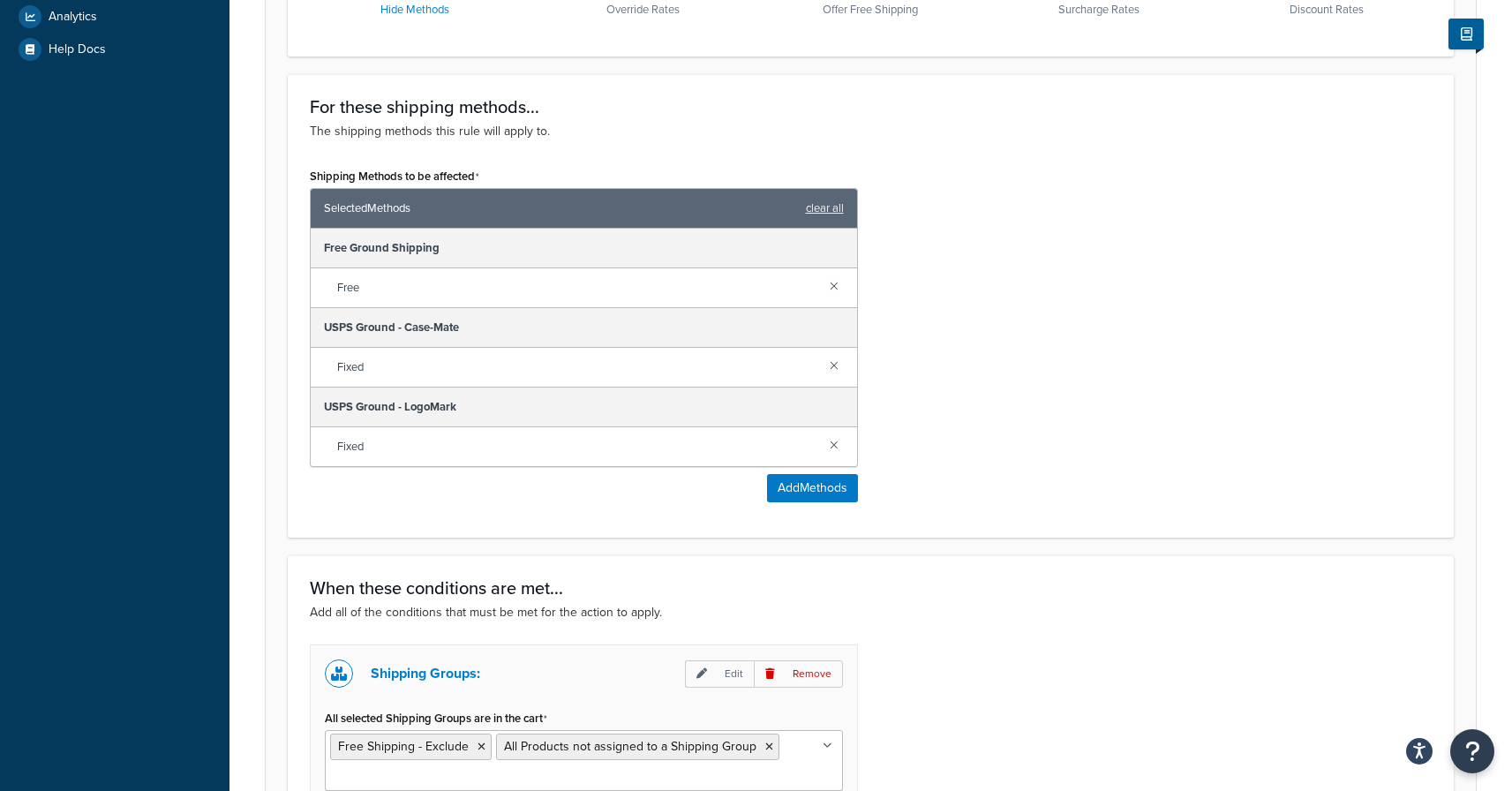
click at [503, 363] on span "Fixed" at bounding box center [577, 367] width 479 height 25
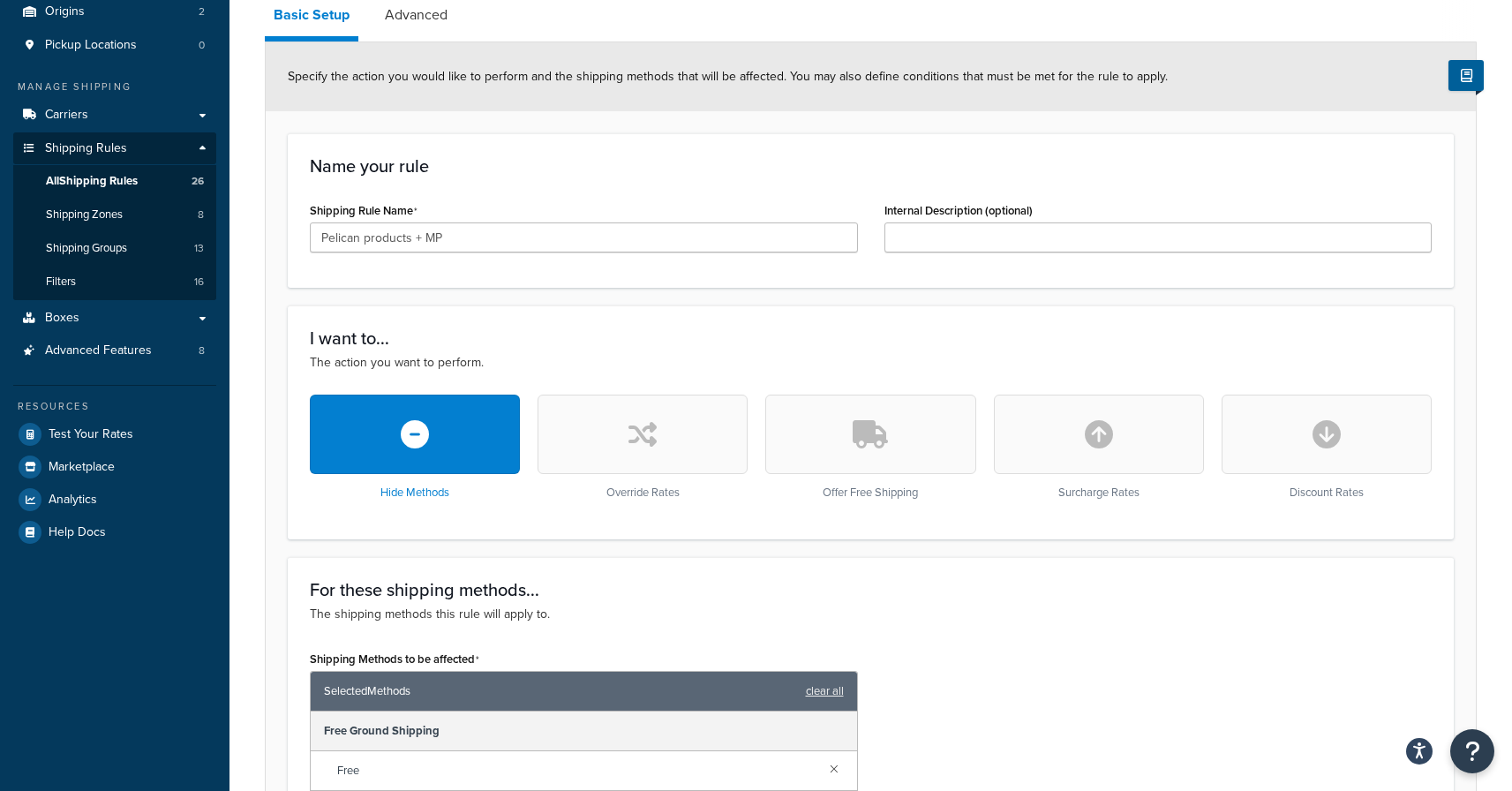
scroll to position [0, 0]
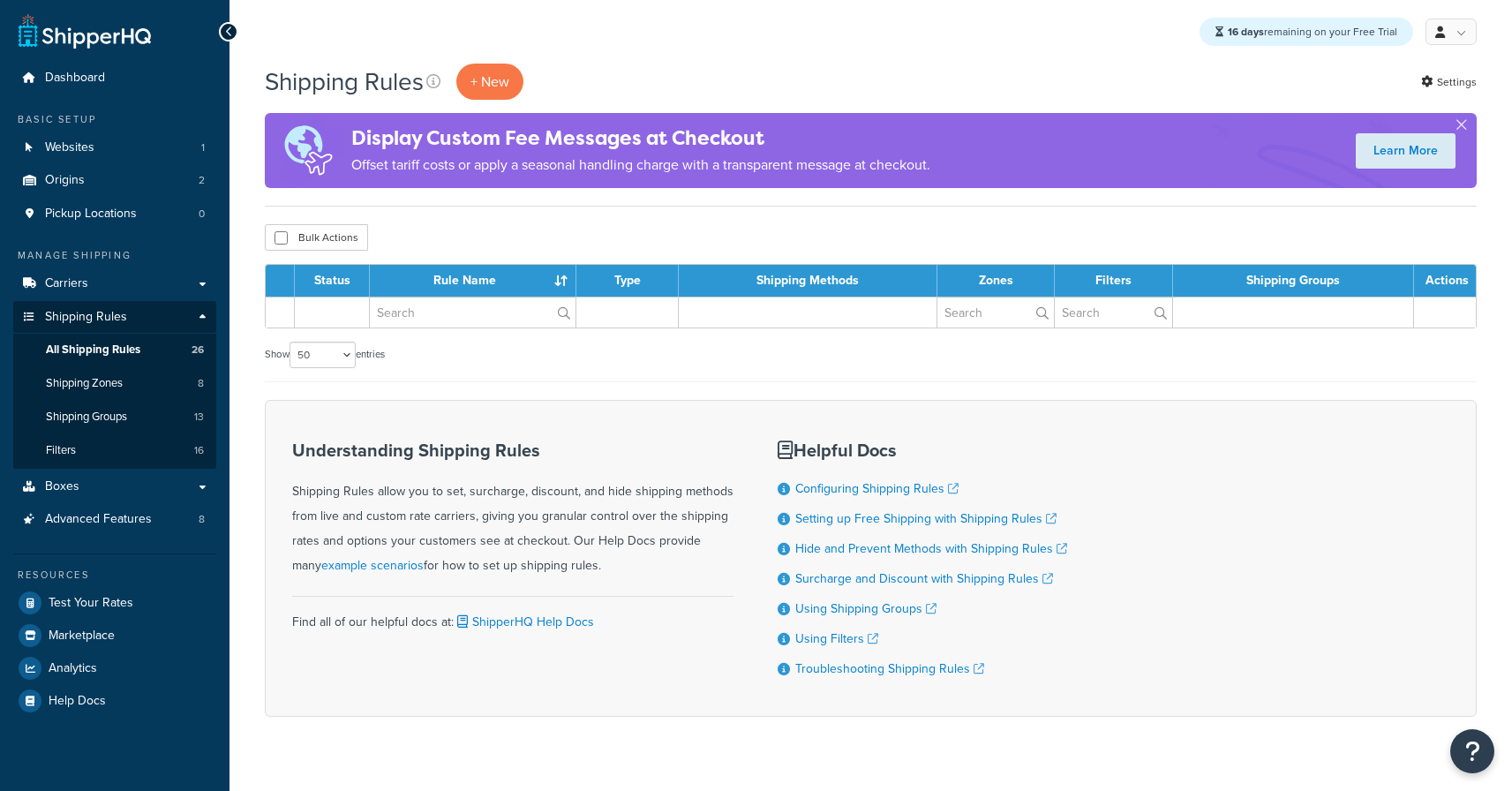
select select "50"
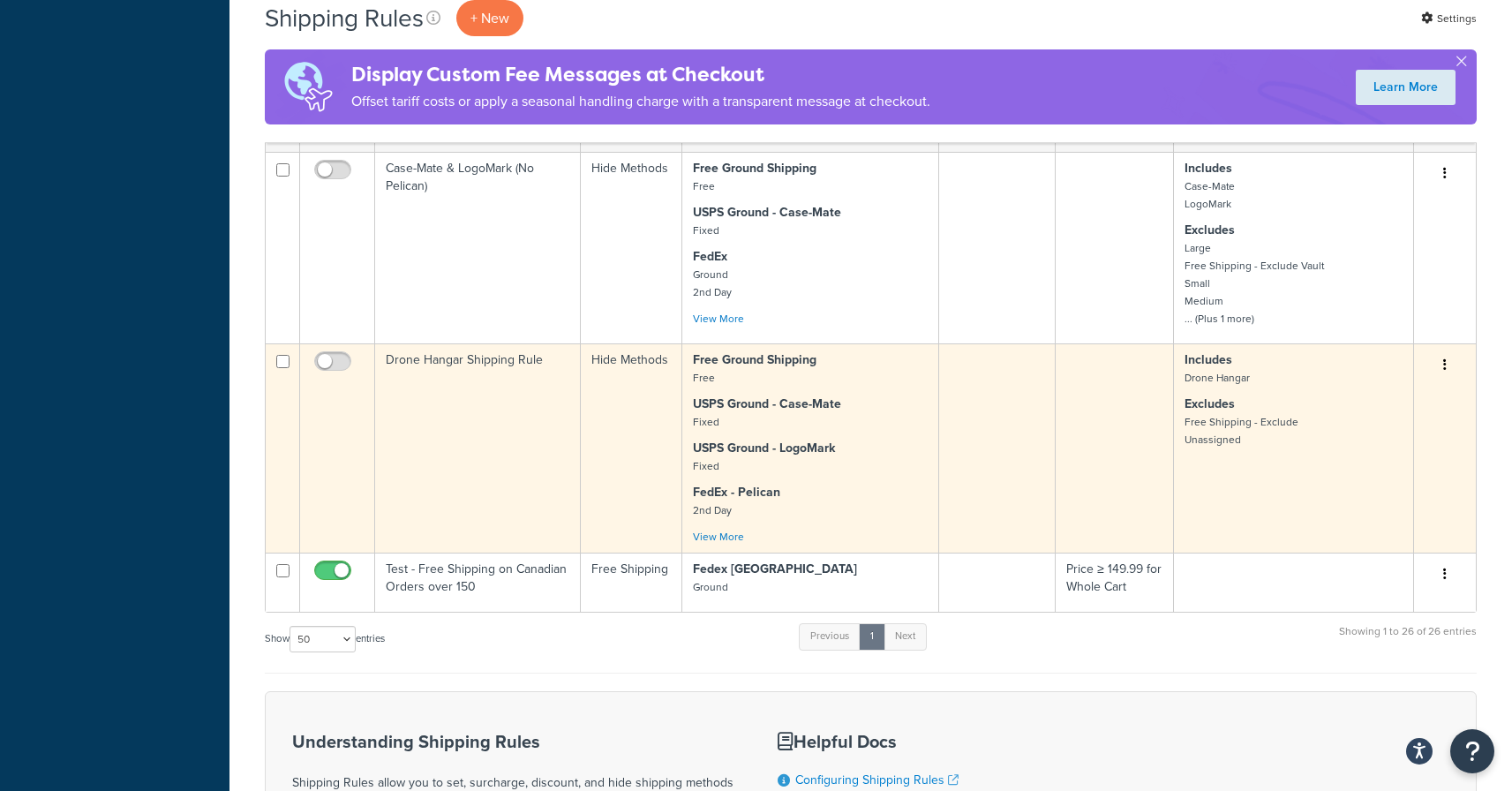
scroll to position [2916, 0]
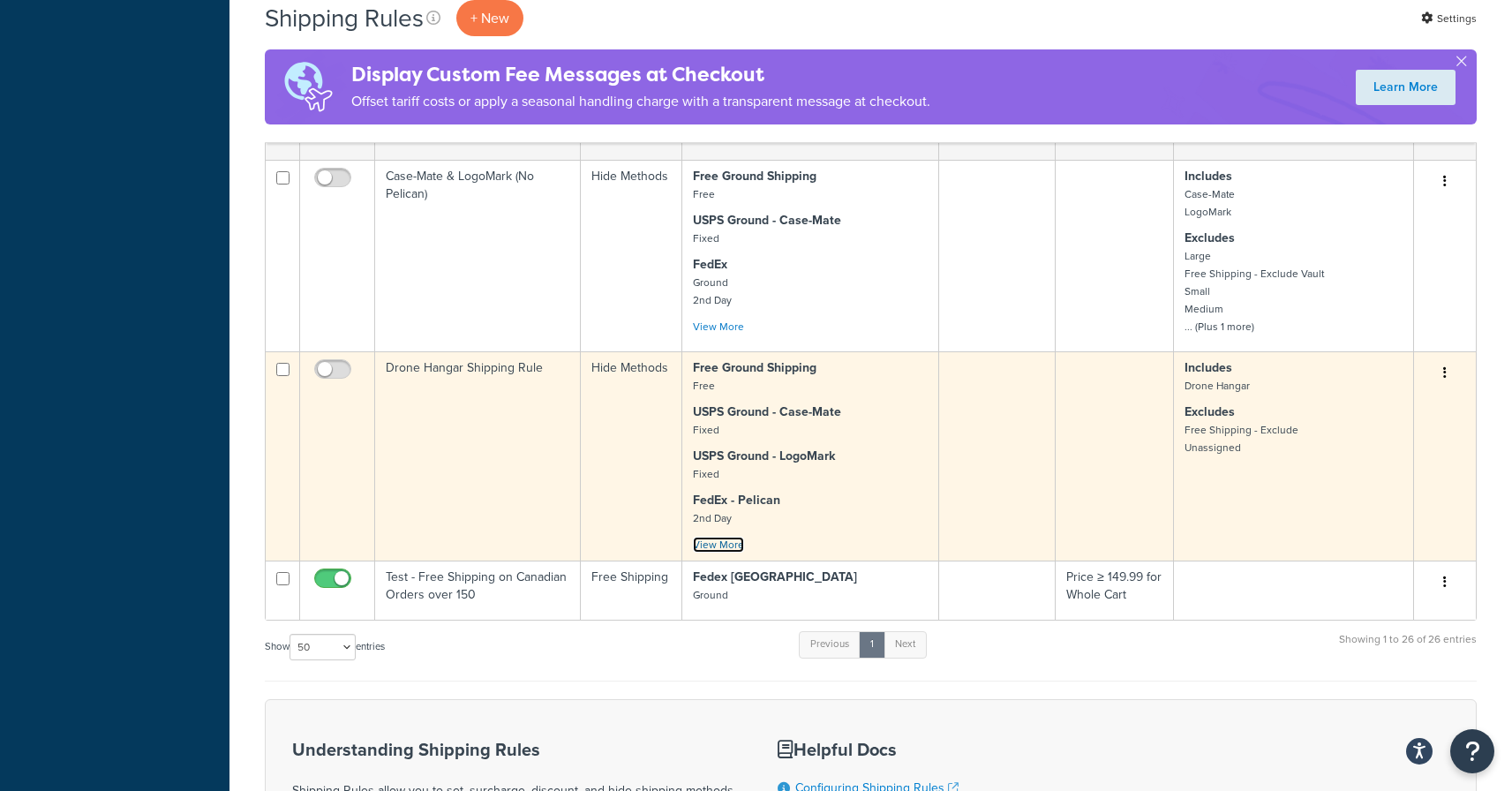
click at [726, 546] on link "View More" at bounding box center [719, 544] width 51 height 15
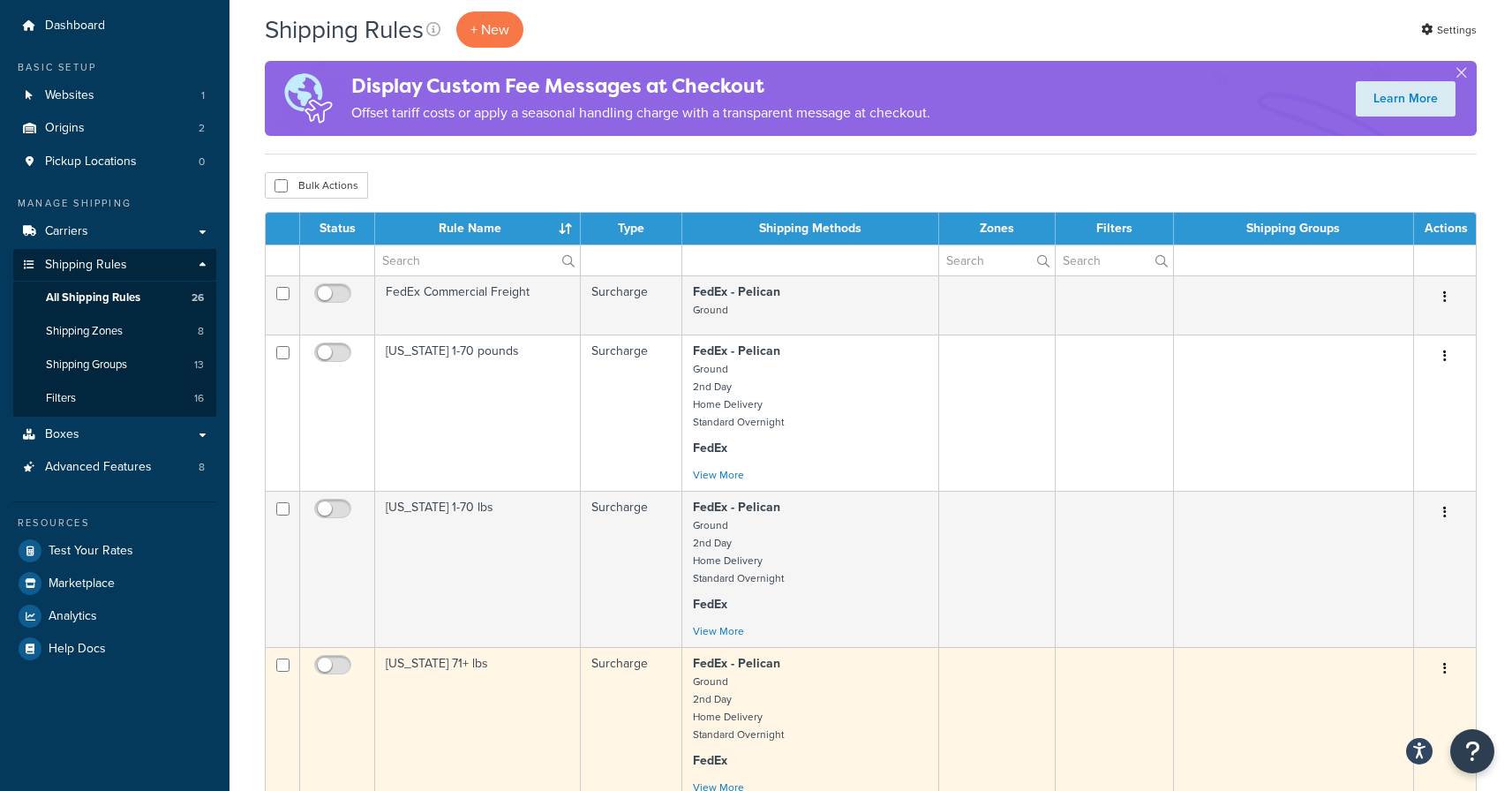
scroll to position [0, 0]
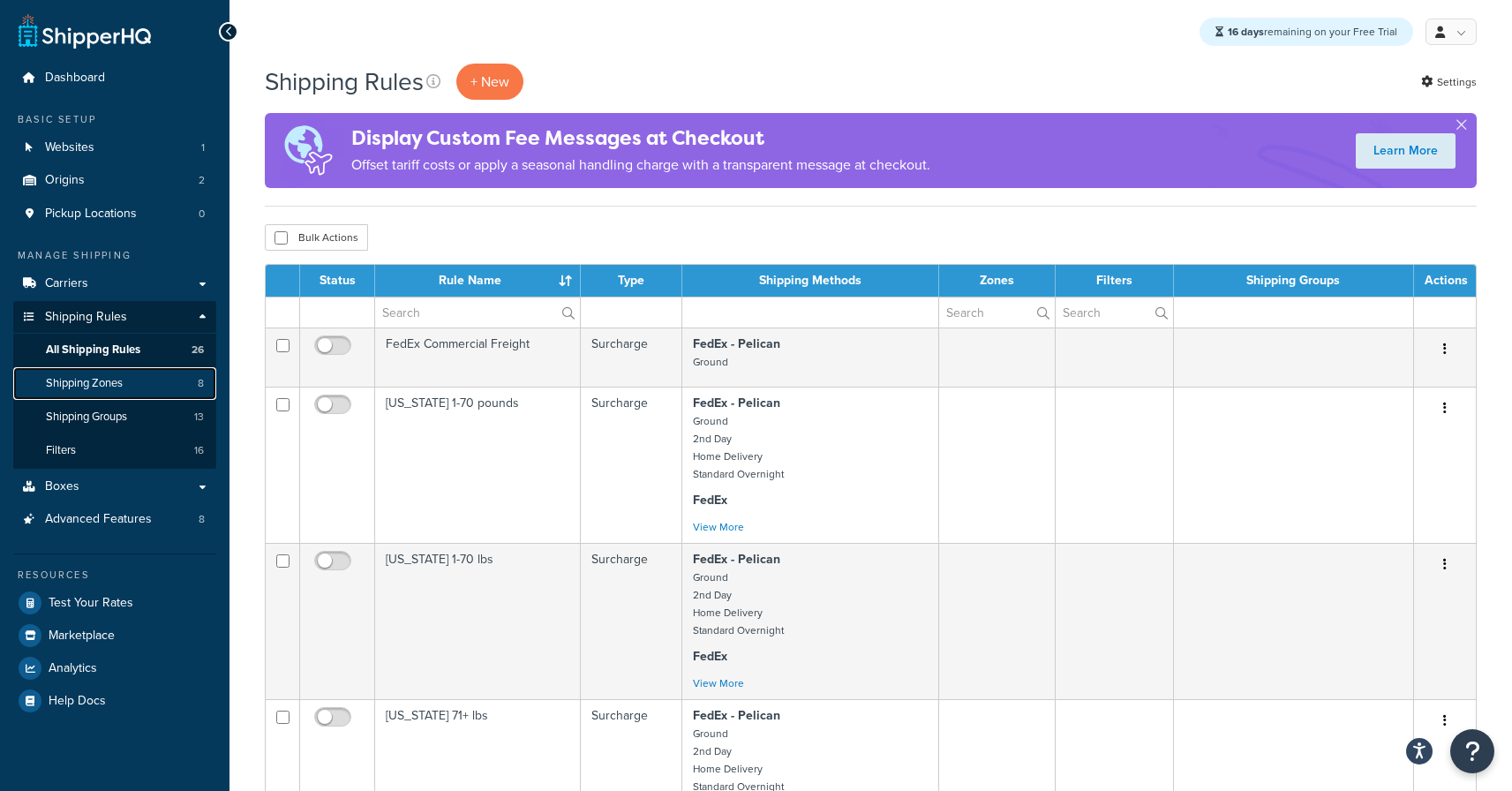
click at [178, 385] on link "Shipping Zones 8" at bounding box center [115, 384] width 203 height 33
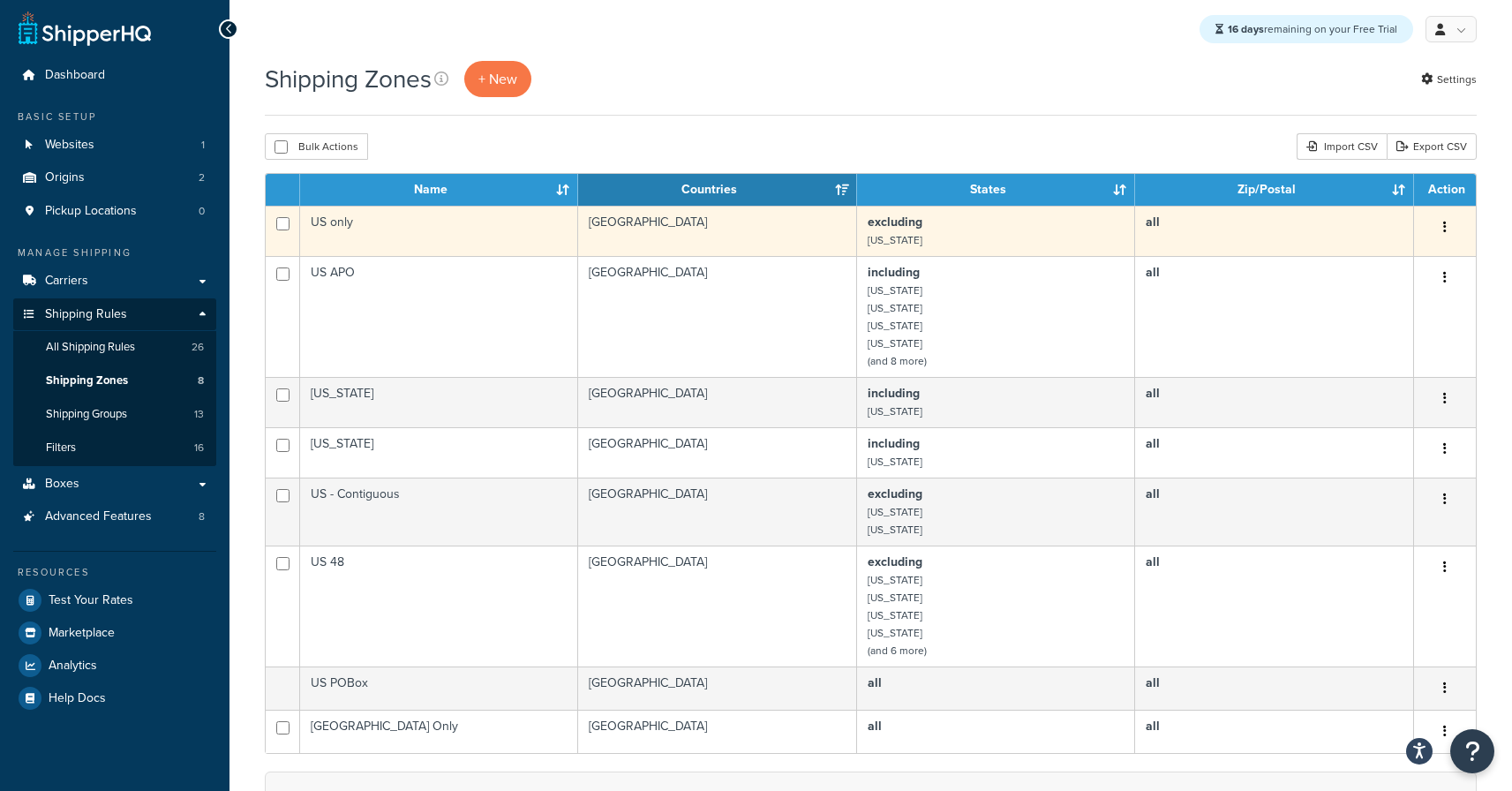
scroll to position [18, 0]
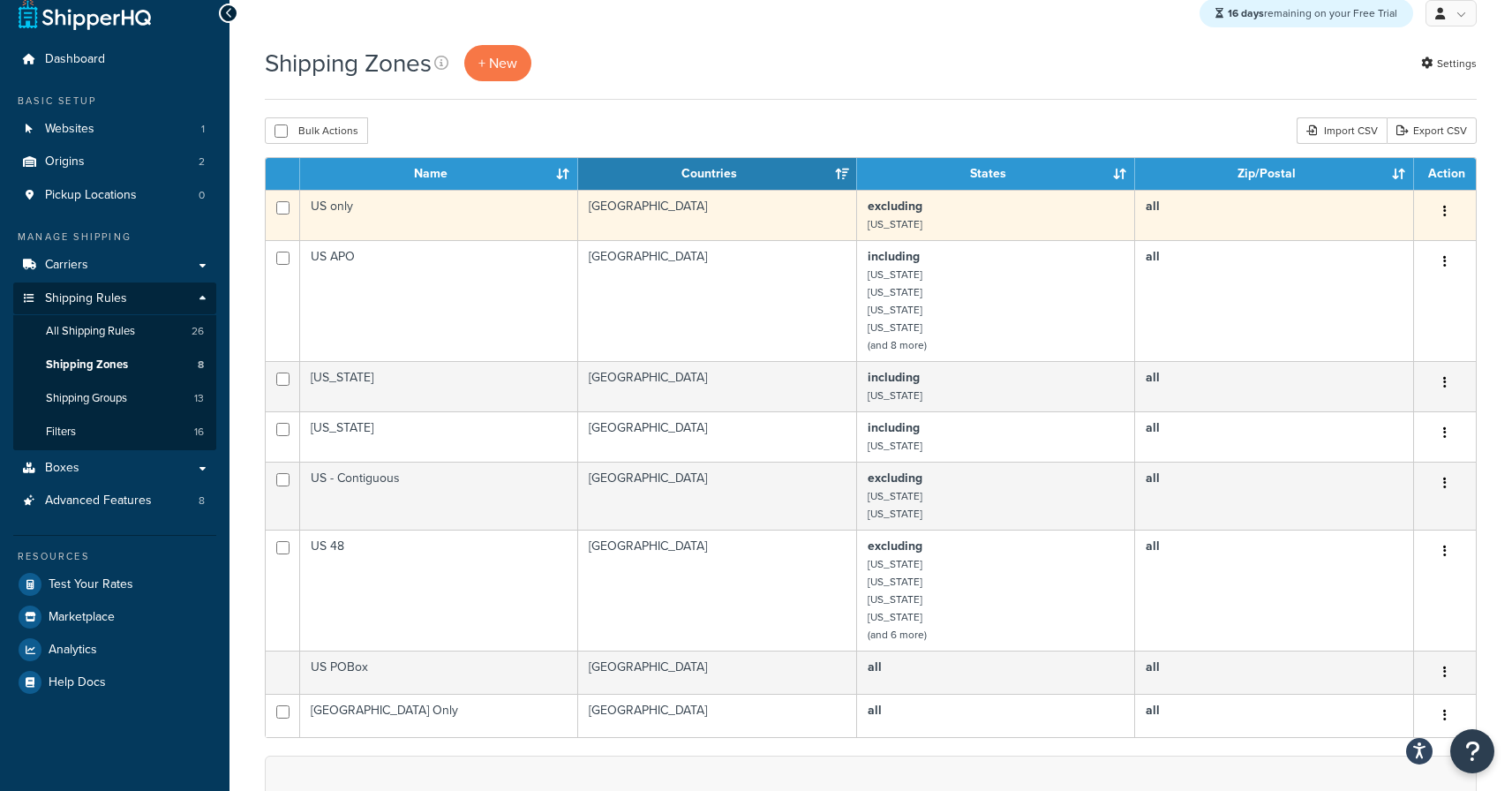
click at [1446, 204] on button "button" at bounding box center [1445, 211] width 25 height 28
click at [1448, 207] on button "button" at bounding box center [1445, 211] width 25 height 28
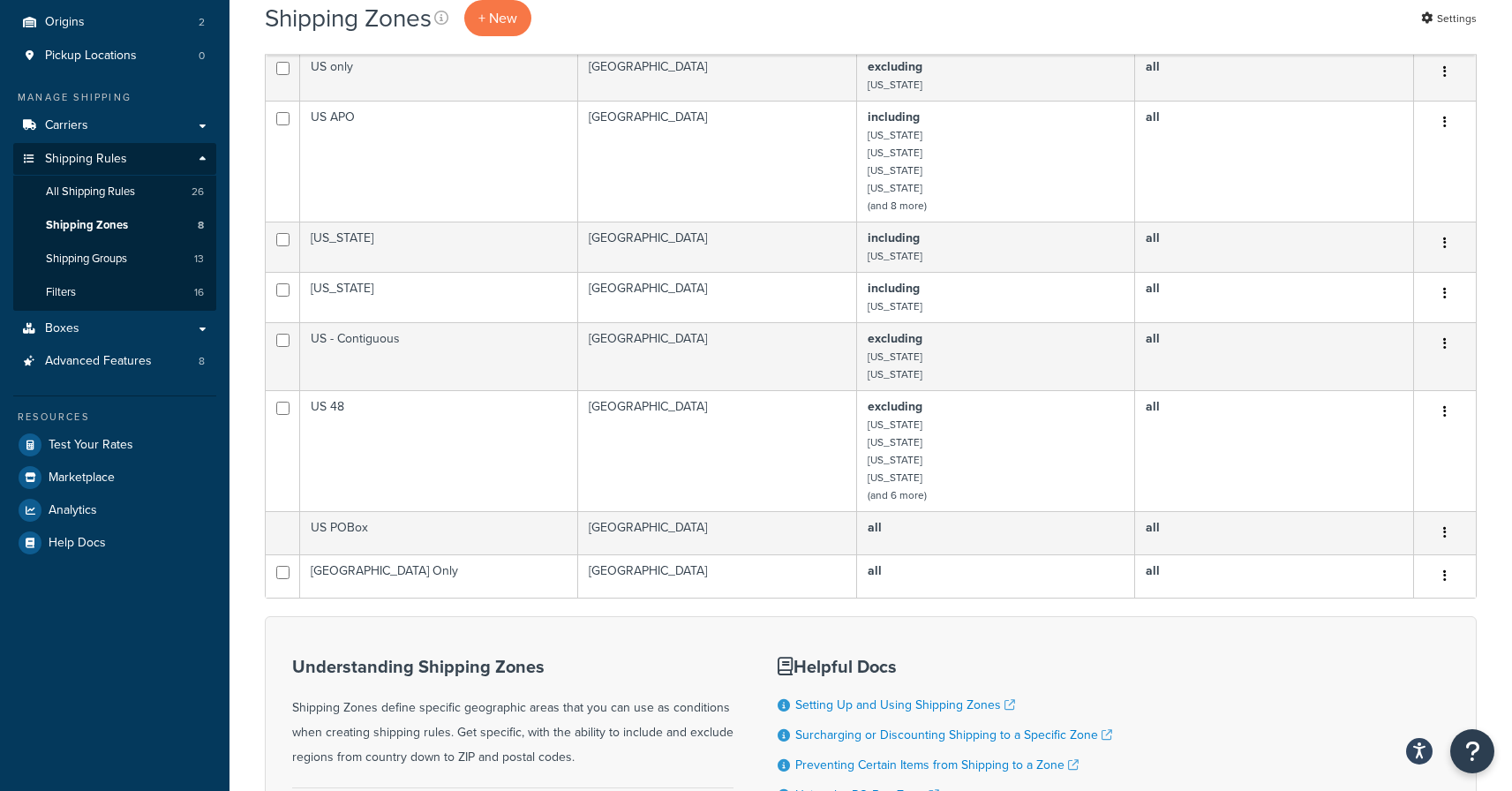
scroll to position [133, 0]
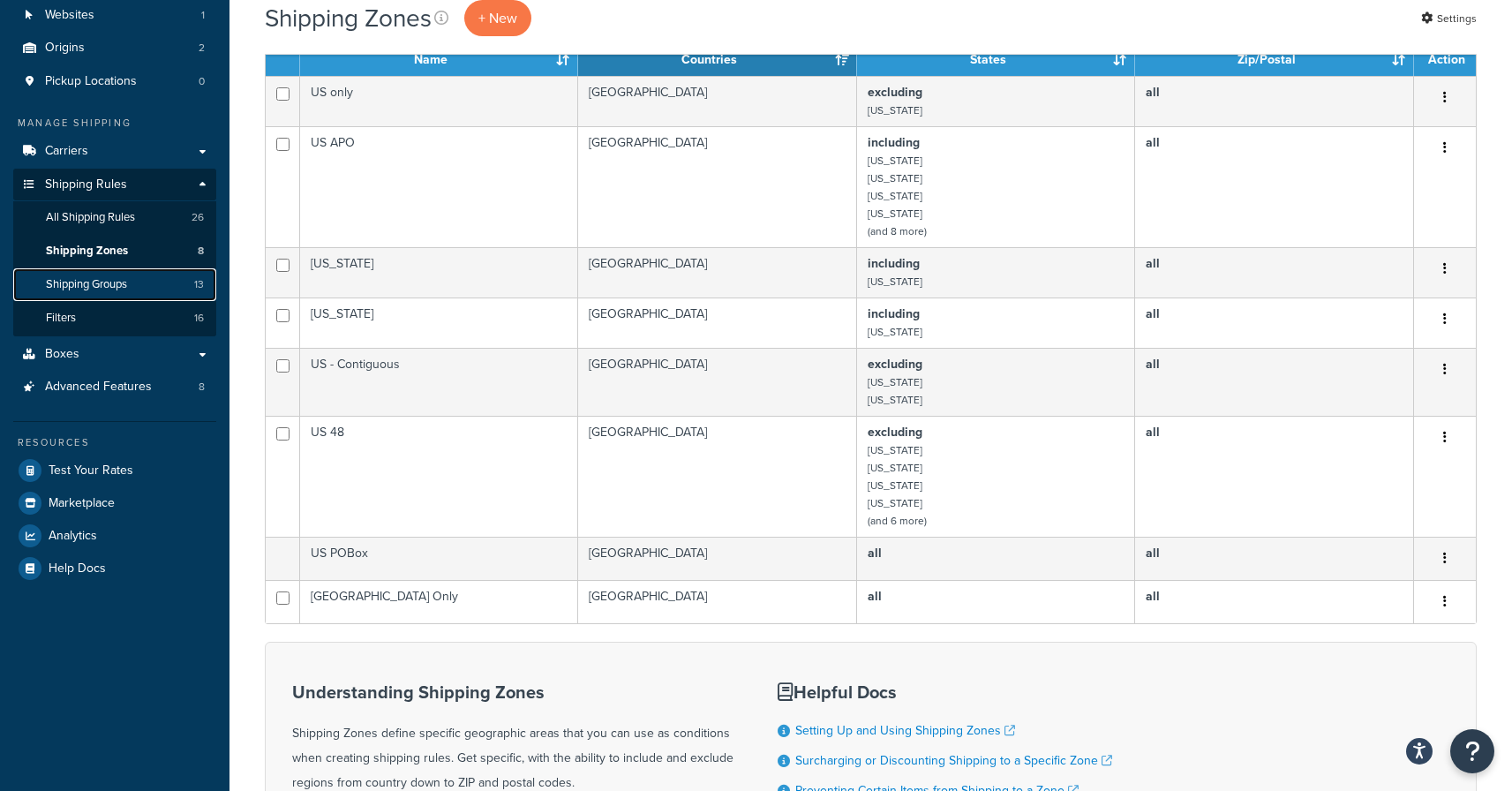
click at [96, 279] on span "Shipping Groups" at bounding box center [86, 285] width 81 height 15
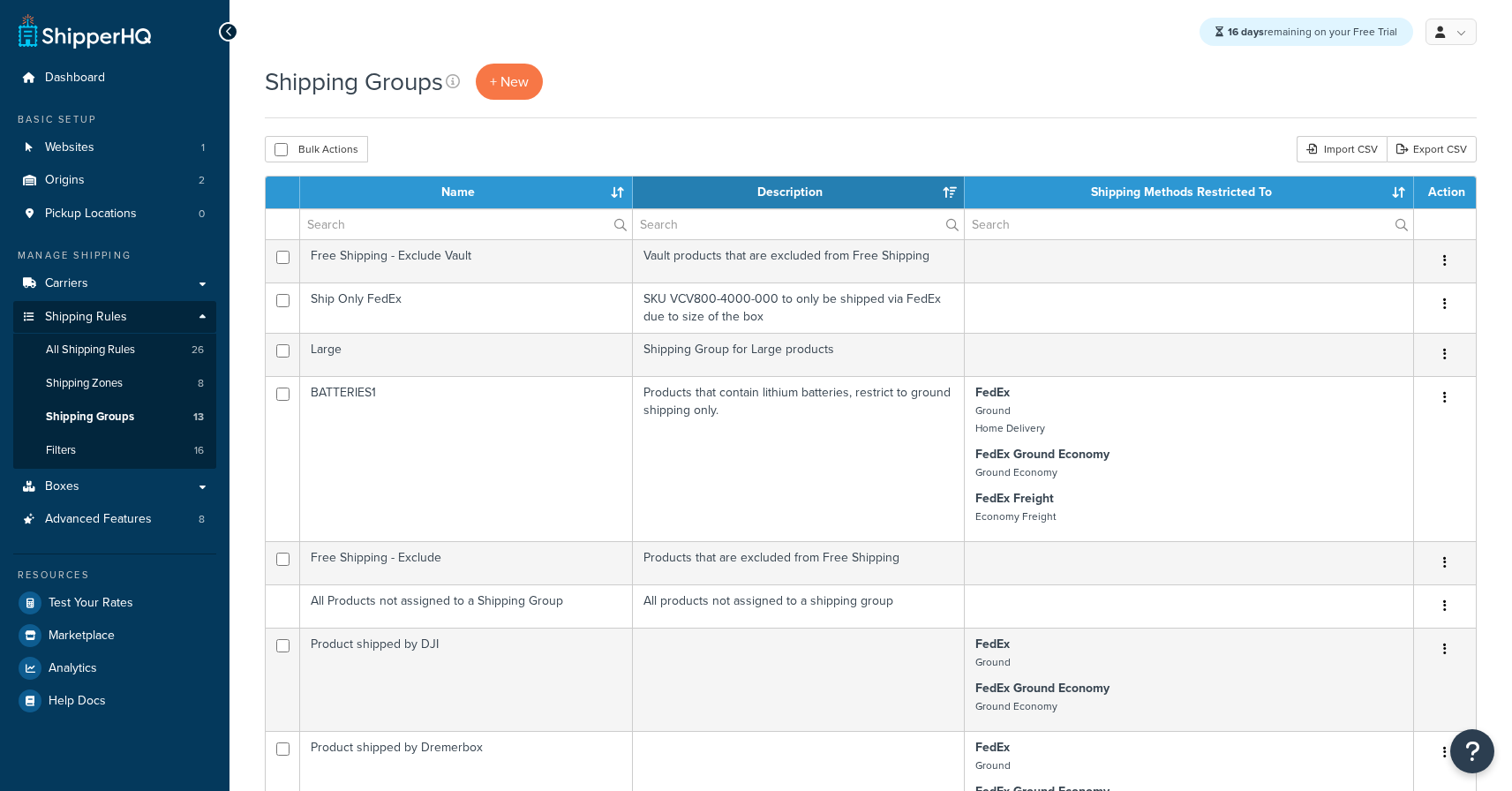
select select "15"
click at [118, 159] on link "Websites 1" at bounding box center [115, 148] width 203 height 33
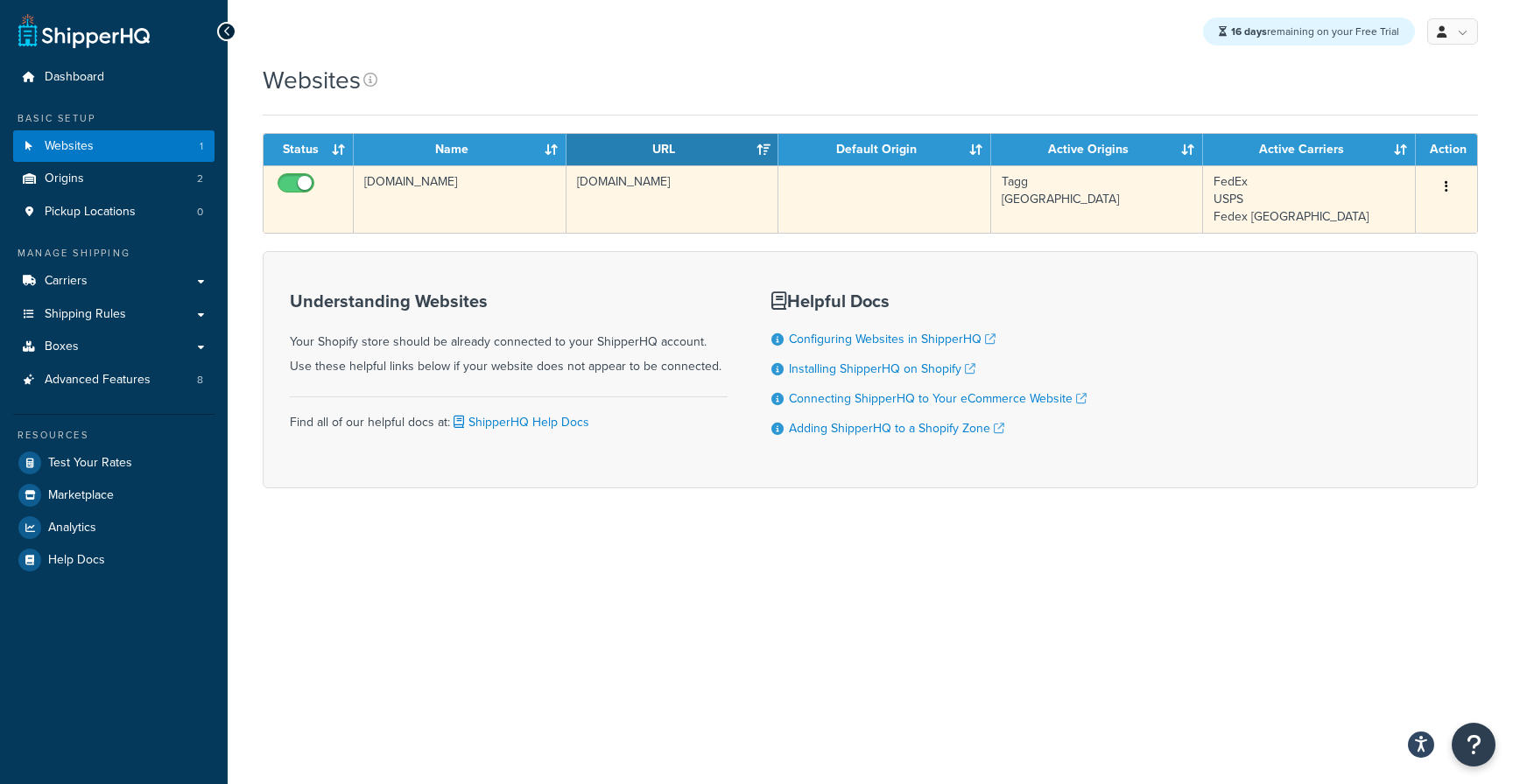
click at [1028, 198] on td "Tagg [GEOGRAPHIC_DATA]" at bounding box center [1097, 198] width 213 height 68
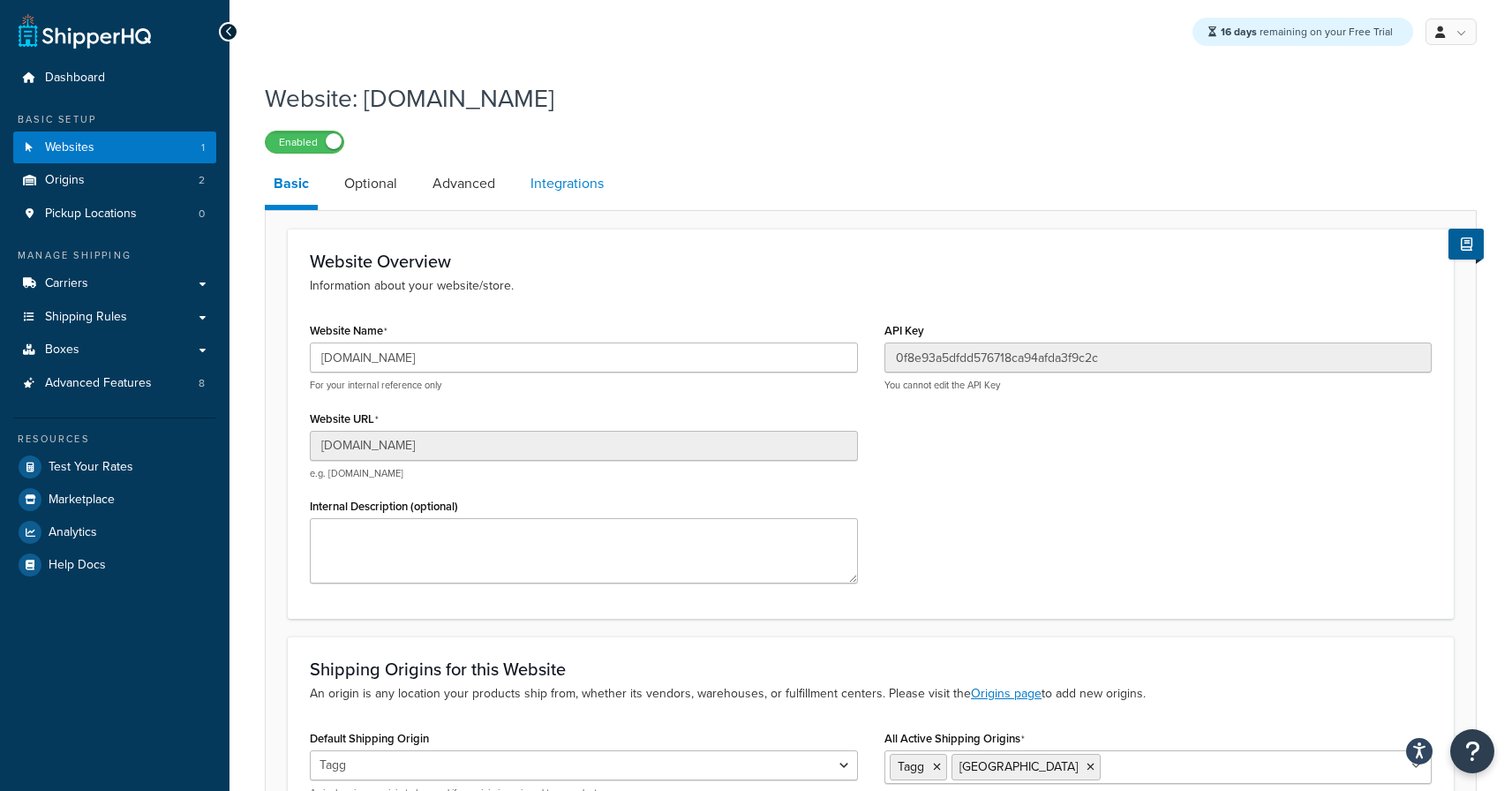
click at [590, 186] on link "Integrations" at bounding box center [567, 184] width 91 height 43
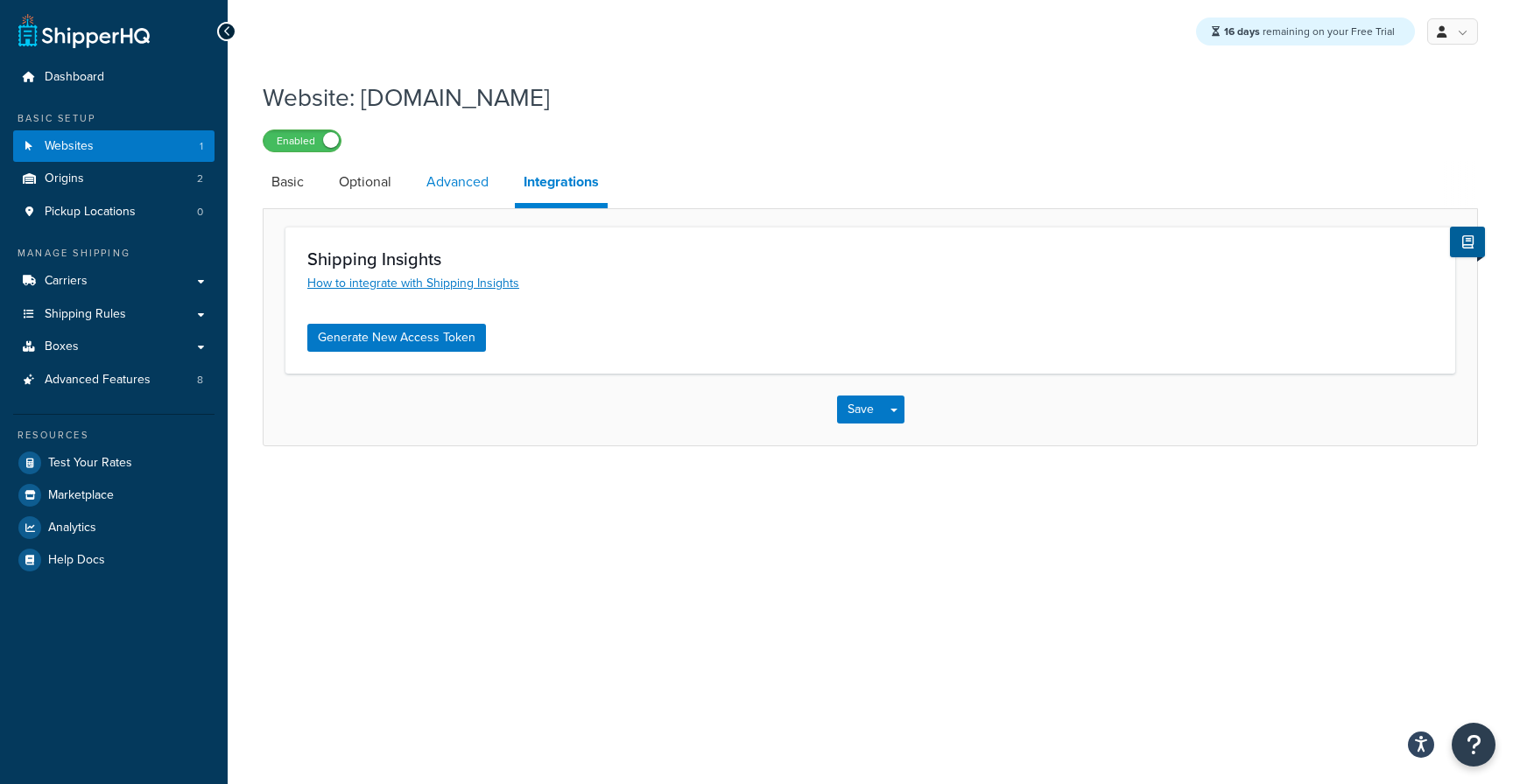
click at [472, 185] on link "Advanced" at bounding box center [457, 182] width 79 height 42
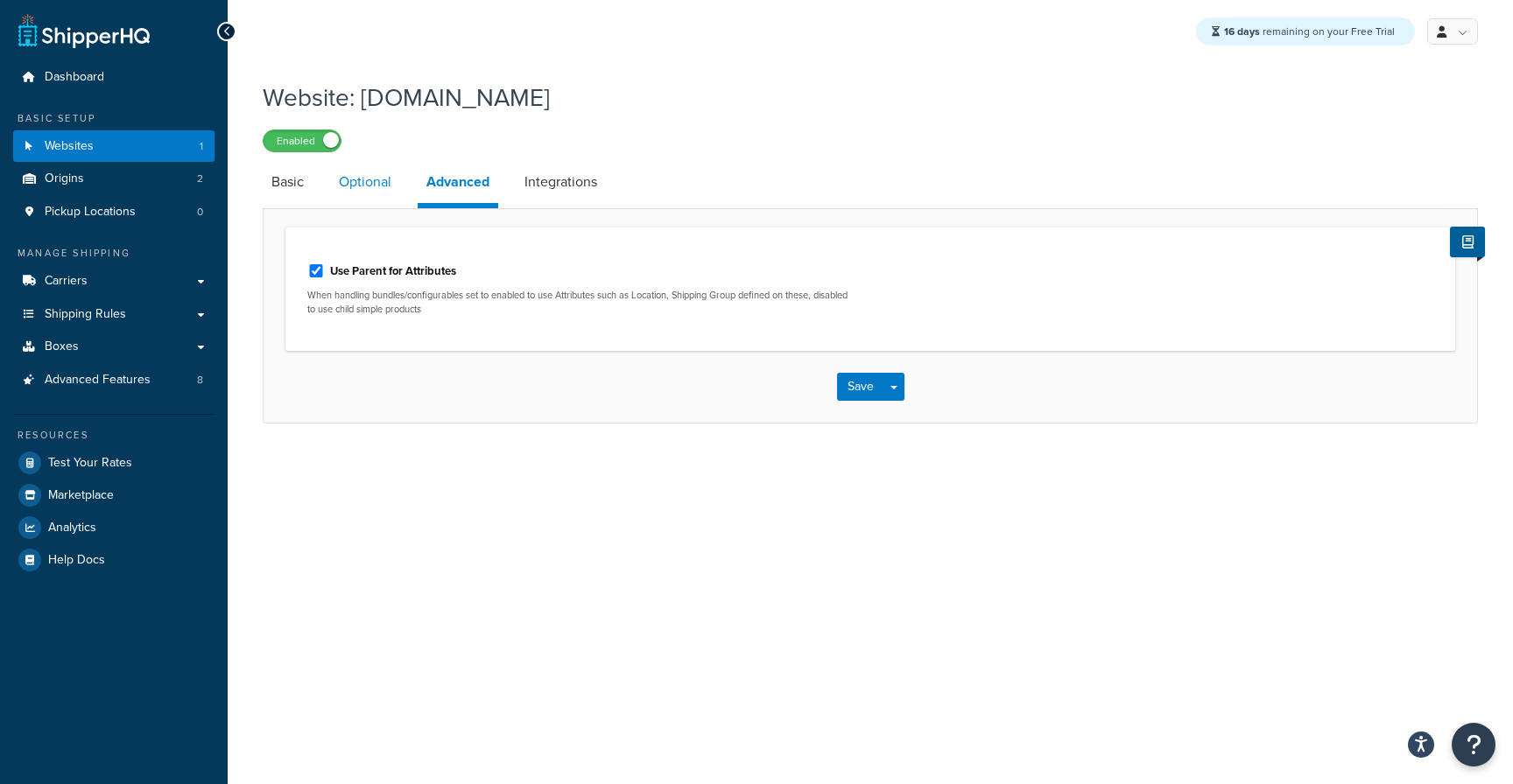
click at [365, 182] on link "Optional" at bounding box center [365, 182] width 70 height 42
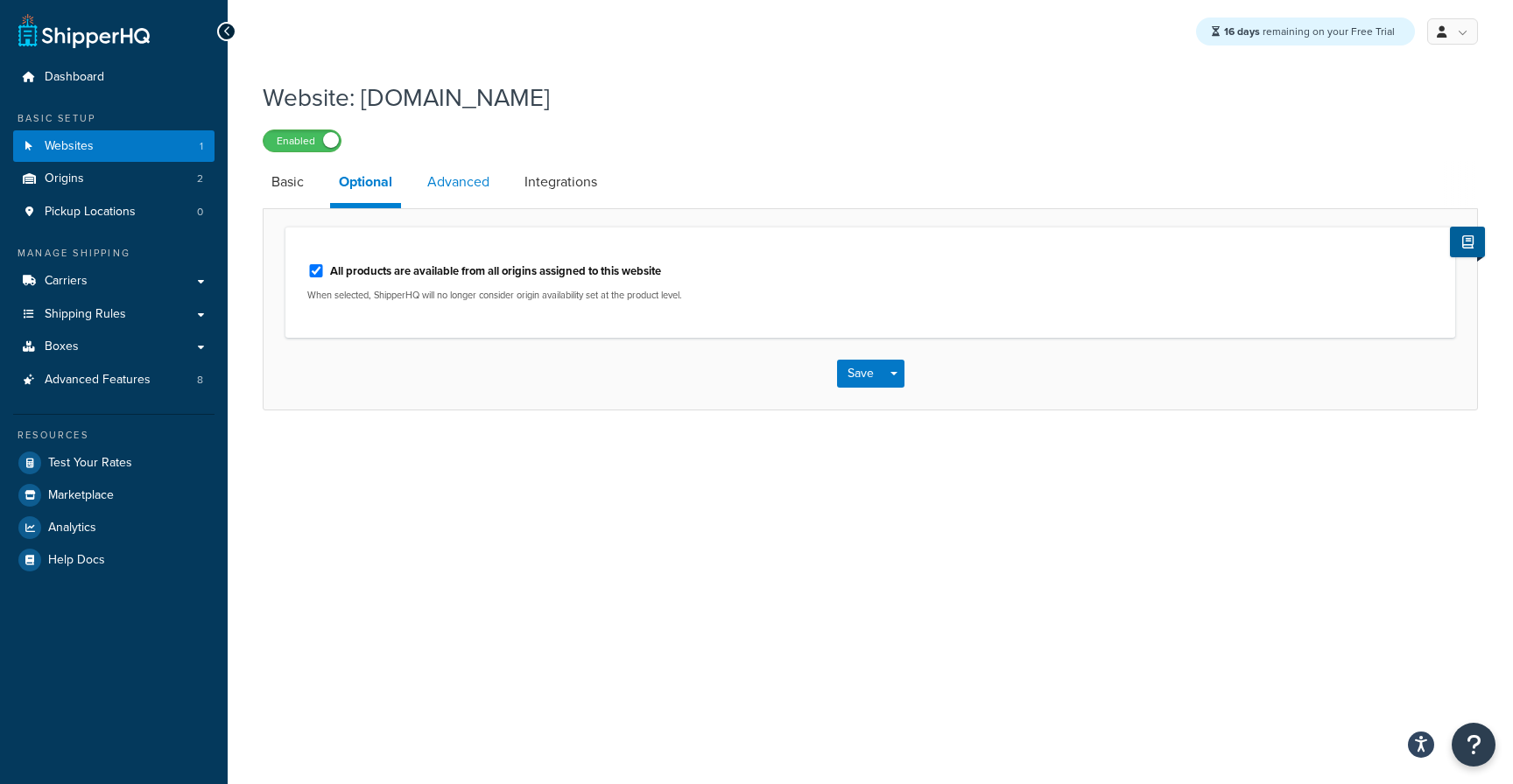
click at [465, 189] on link "Advanced" at bounding box center [458, 182] width 79 height 42
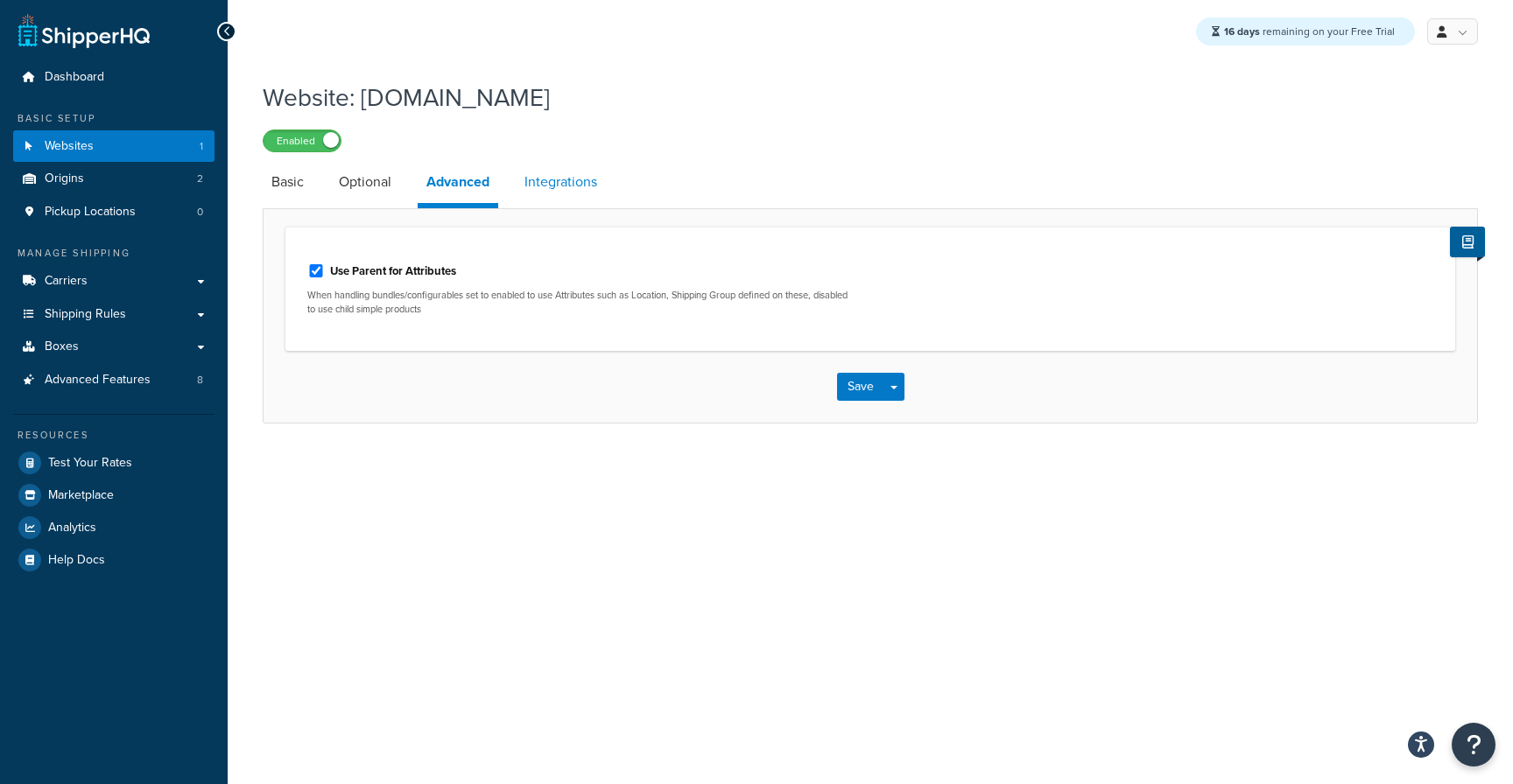
click at [571, 190] on link "Integrations" at bounding box center [560, 182] width 90 height 42
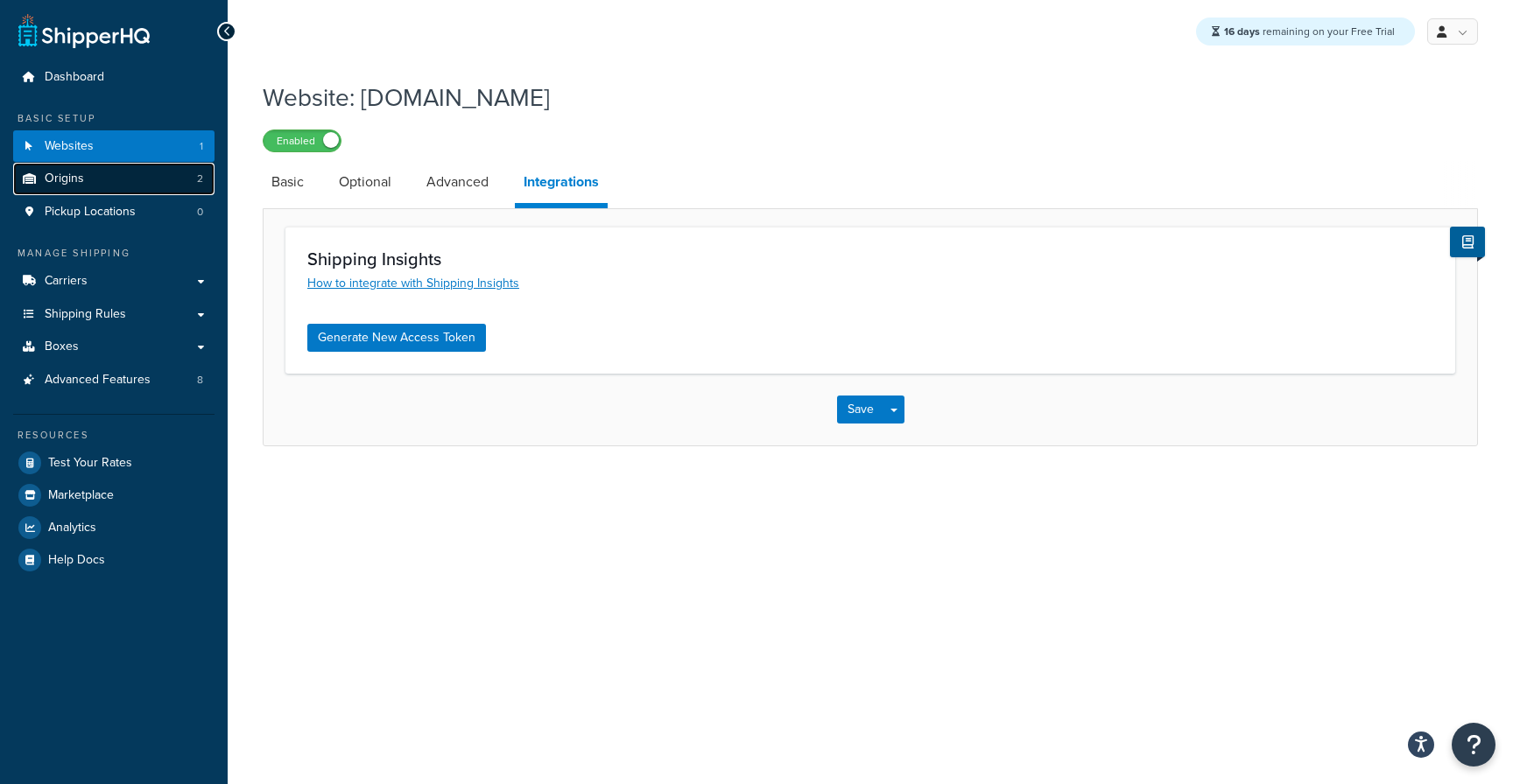
click at [106, 187] on link "Origins 2" at bounding box center [114, 179] width 201 height 32
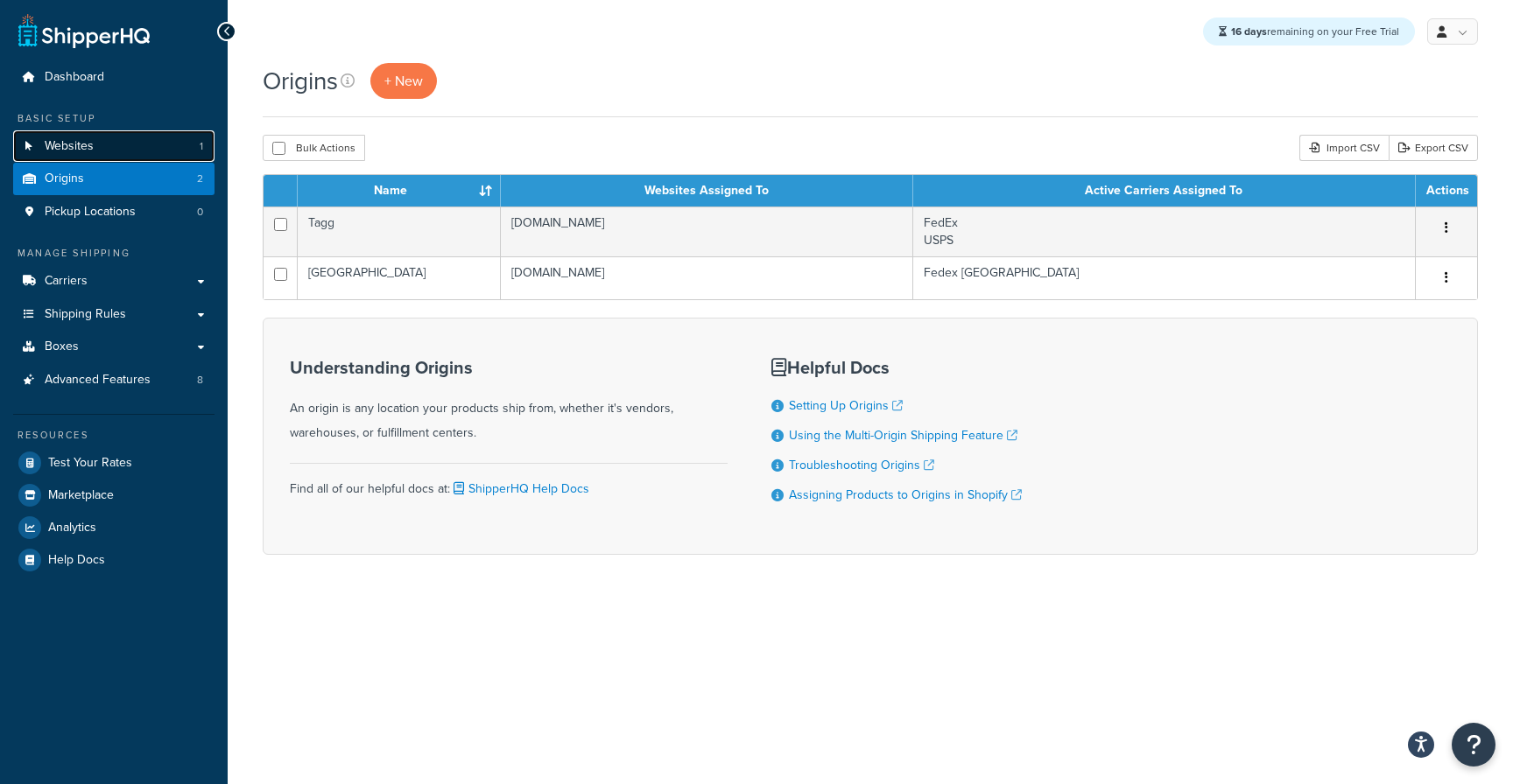
click at [165, 151] on link "Websites 1" at bounding box center [114, 147] width 201 height 32
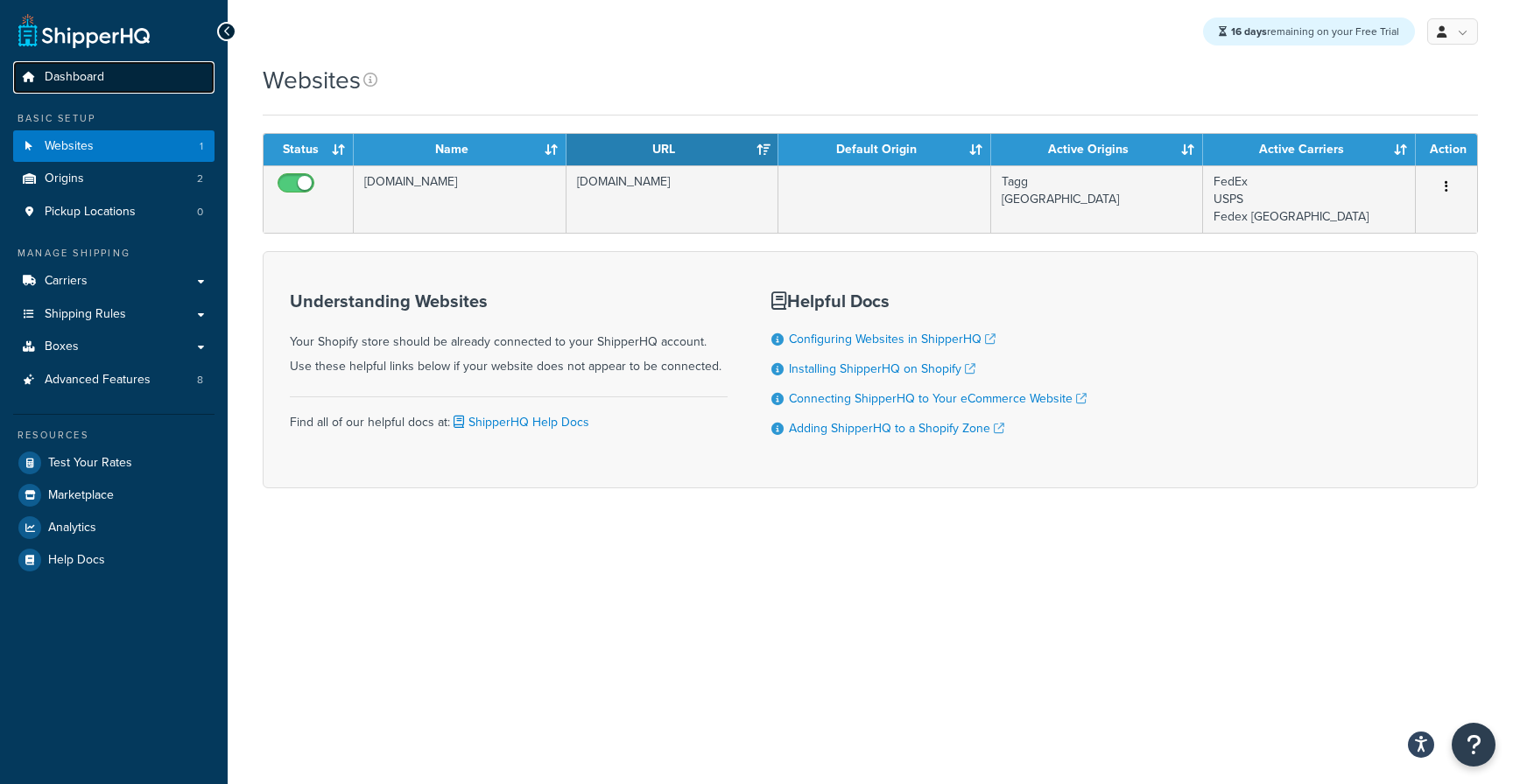
click at [87, 61] on link "Dashboard" at bounding box center [114, 78] width 201 height 32
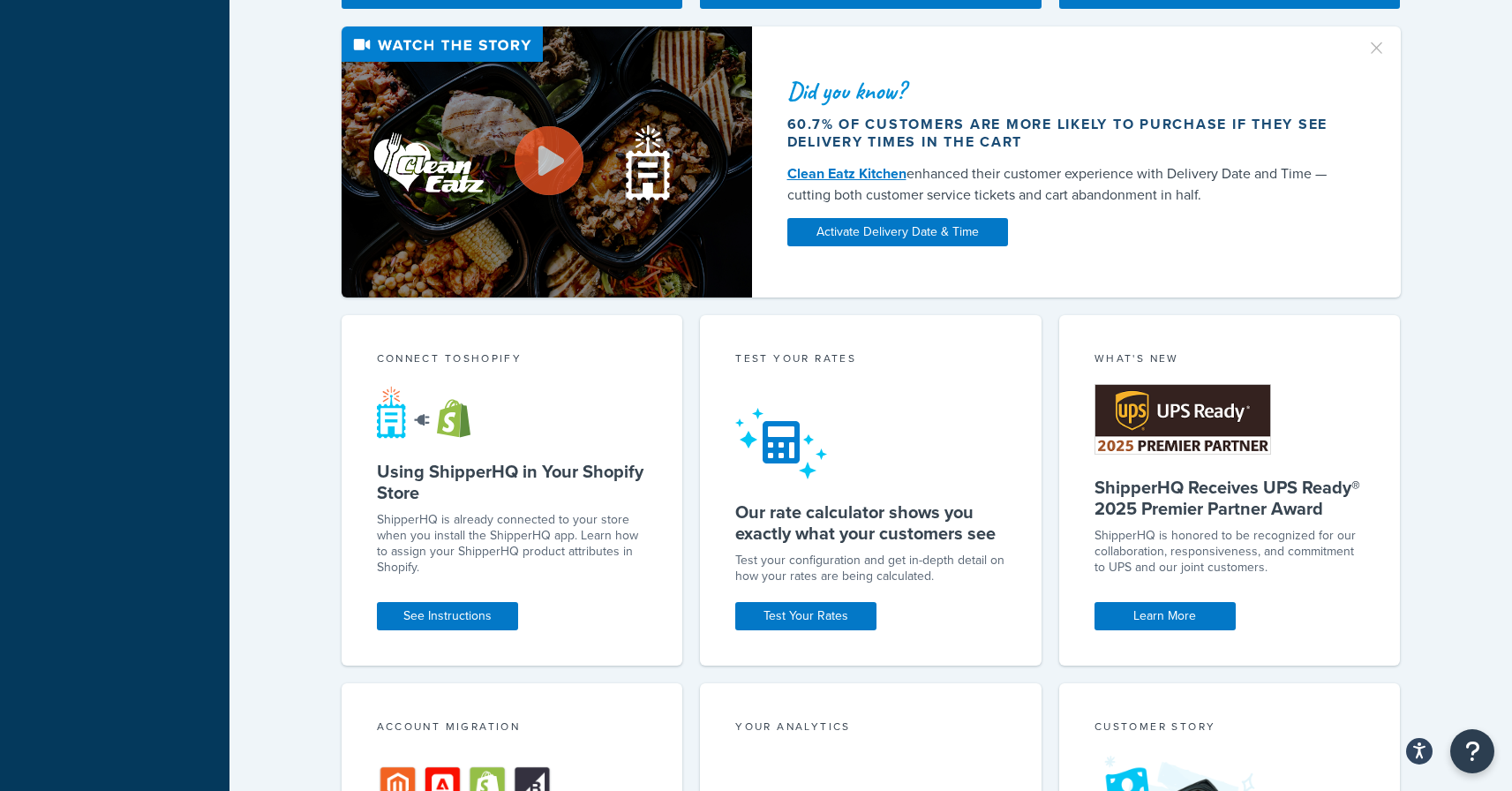
scroll to position [761, 0]
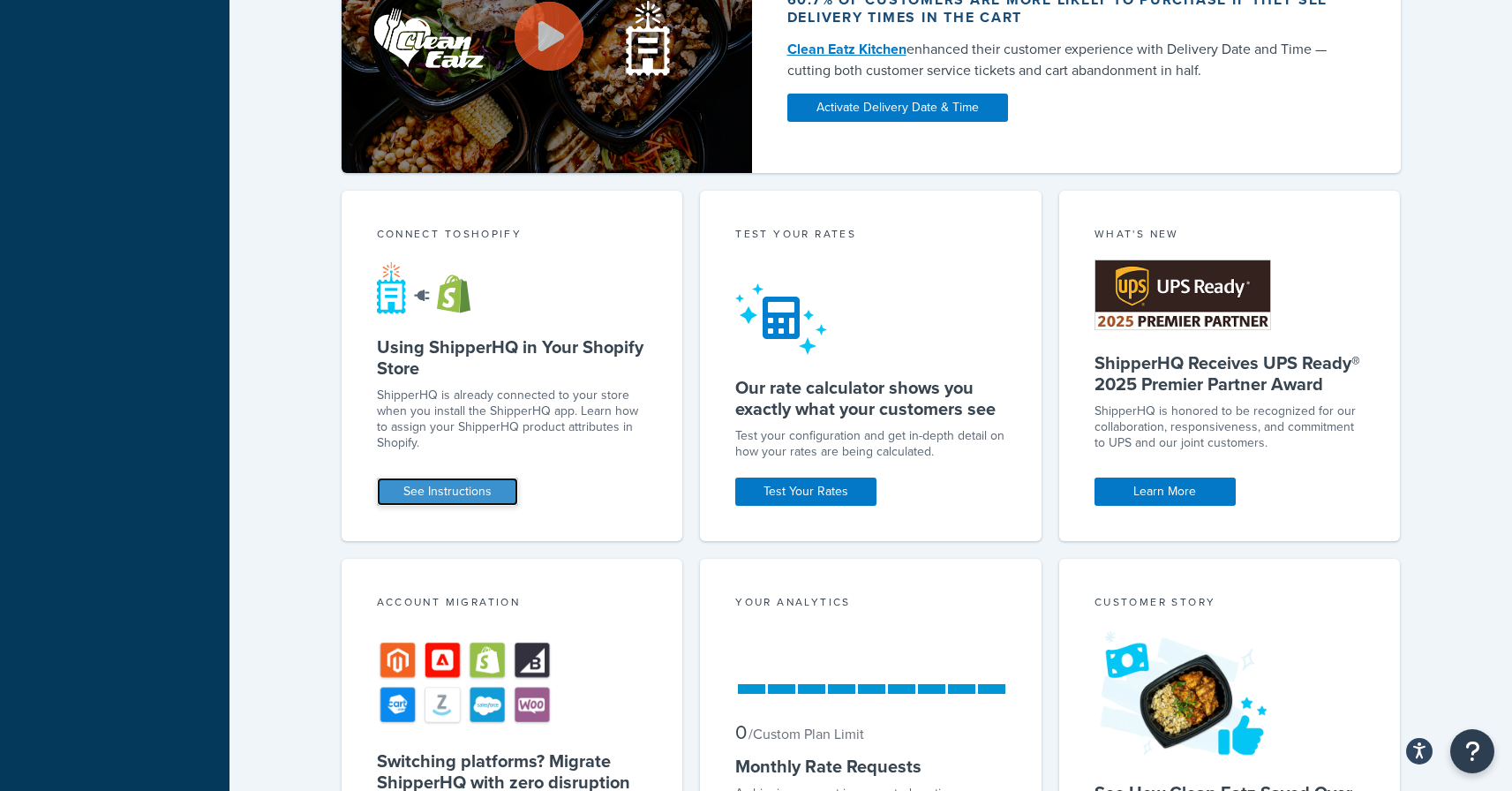
click at [422, 487] on link "See Instructions" at bounding box center [447, 492] width 141 height 28
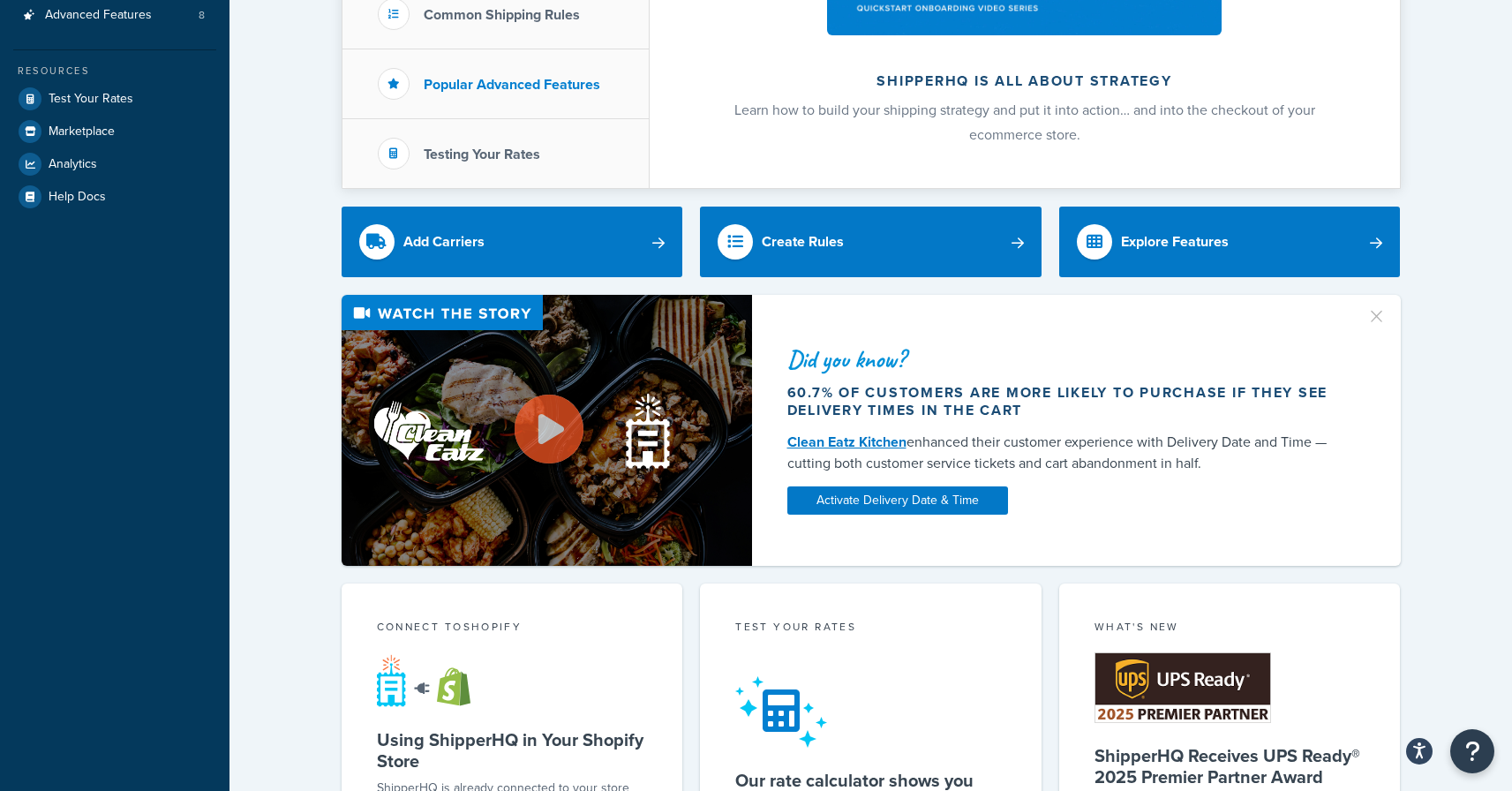
scroll to position [0, 0]
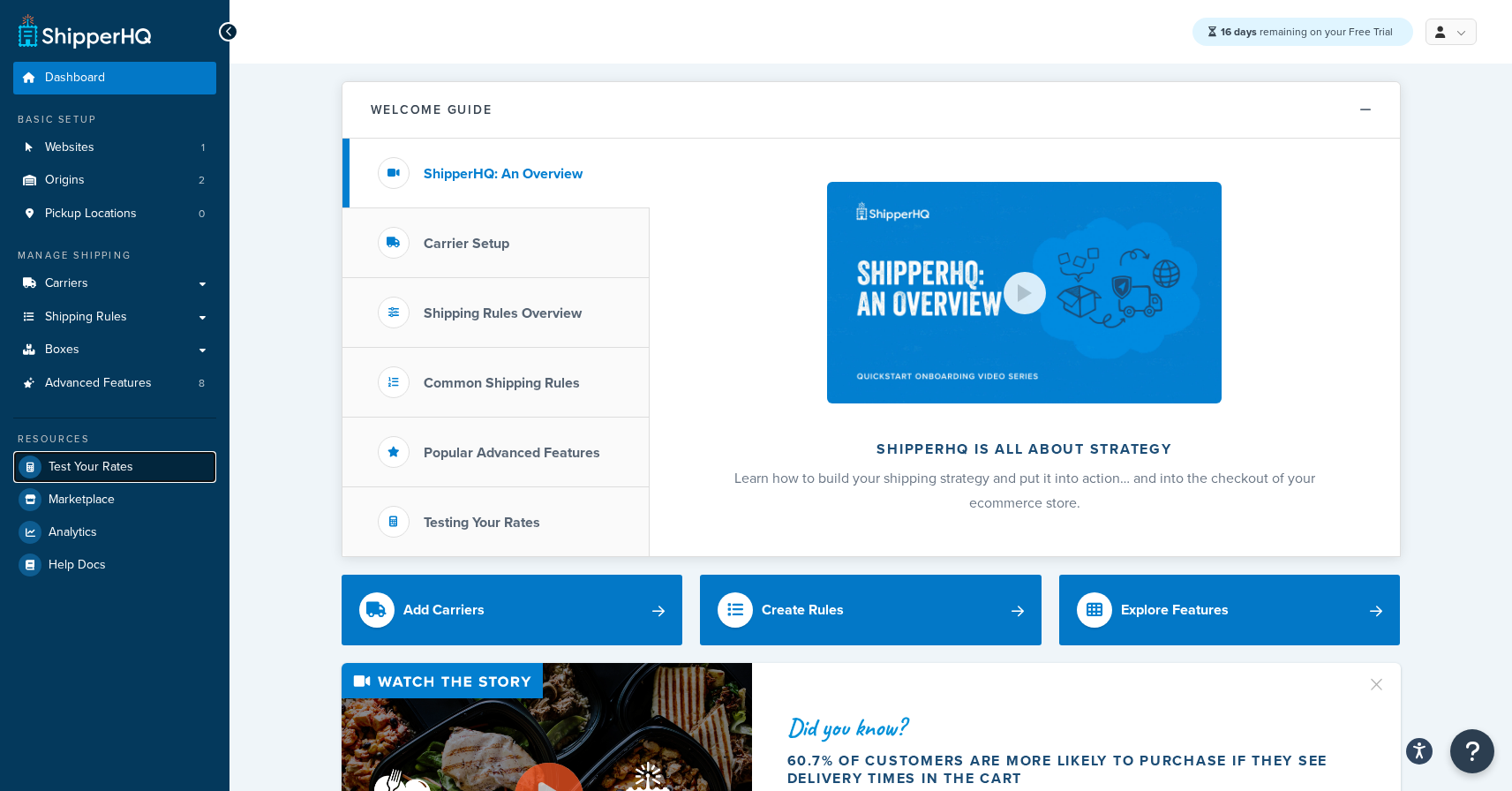
click at [89, 464] on span "Test Your Rates" at bounding box center [90, 468] width 85 height 15
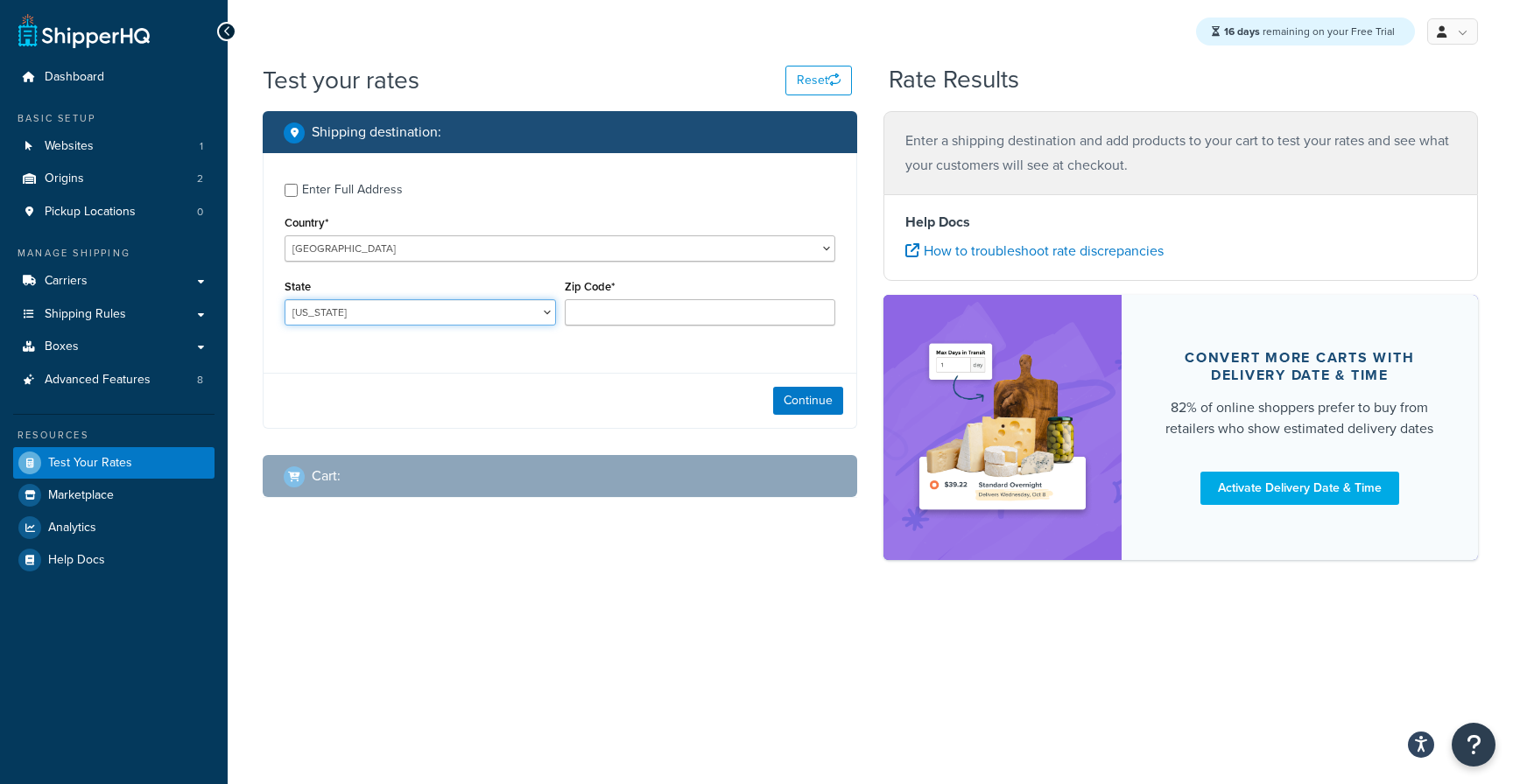
click at [452, 315] on select "[US_STATE] [US_STATE] [US_STATE] [US_STATE] [US_STATE] Armed Forces Americas Ar…" at bounding box center [420, 312] width 272 height 26
select select "IL"
click at [612, 327] on div "Zip Code*" at bounding box center [700, 307] width 280 height 64
click at [614, 315] on input "Zip Code*" at bounding box center [700, 312] width 272 height 26
type input "60657"
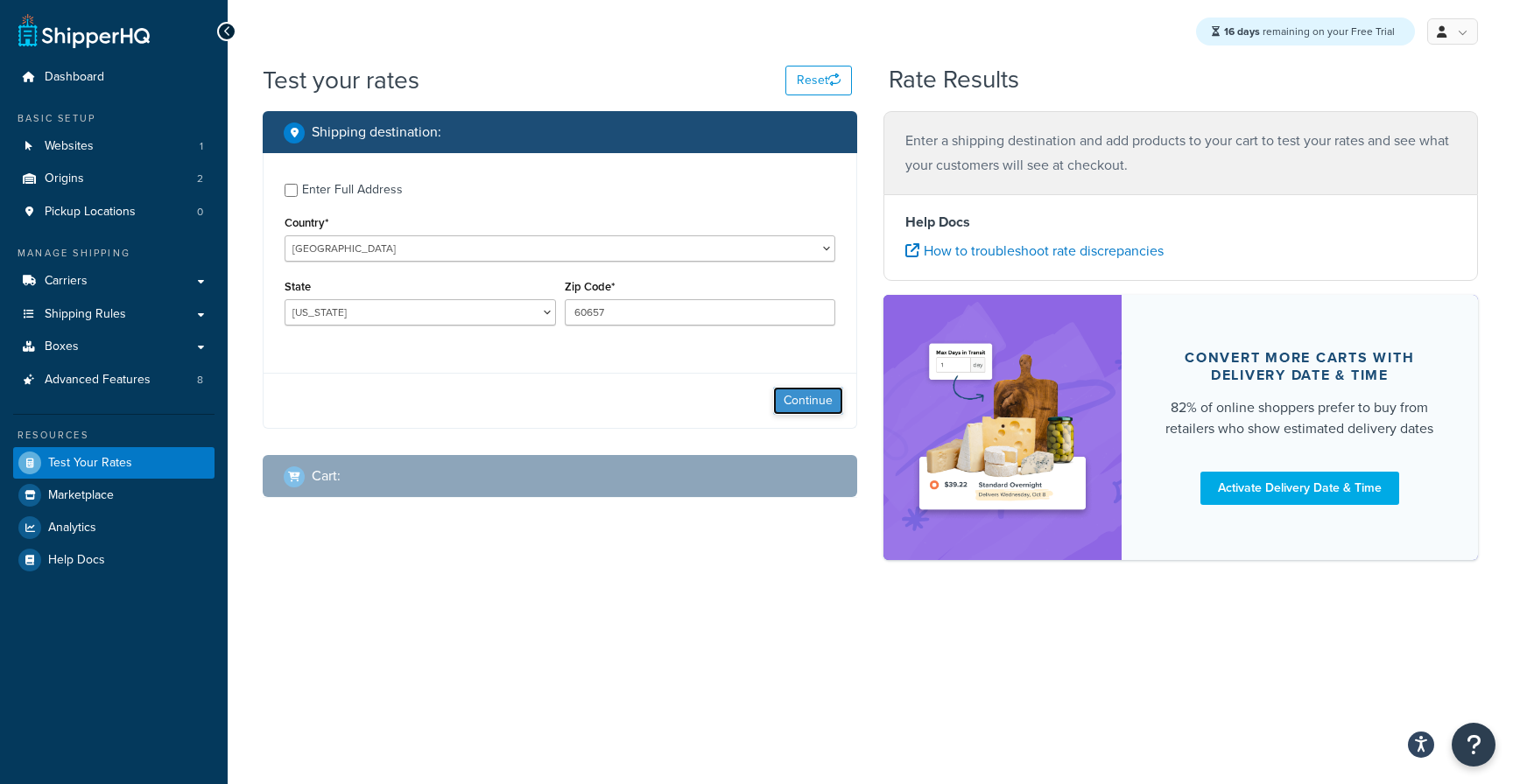
click at [802, 406] on button "Continue" at bounding box center [808, 401] width 70 height 28
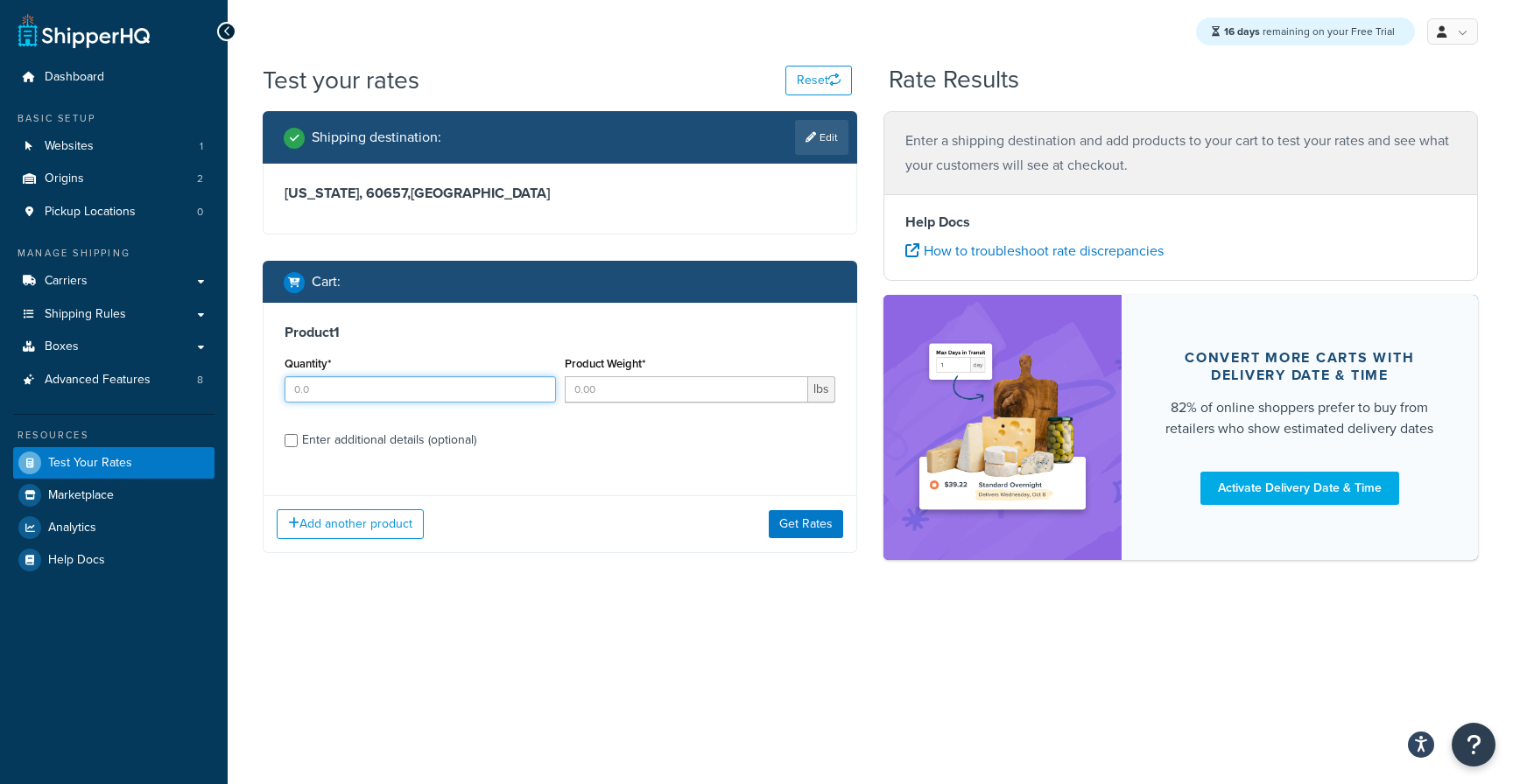
click at [374, 398] on input "Quantity*" at bounding box center [420, 389] width 272 height 26
click at [538, 389] on input "1" at bounding box center [420, 389] width 272 height 26
click at [538, 389] on input "2" at bounding box center [420, 389] width 272 height 26
click at [538, 389] on input "3" at bounding box center [420, 389] width 272 height 26
type input "4"
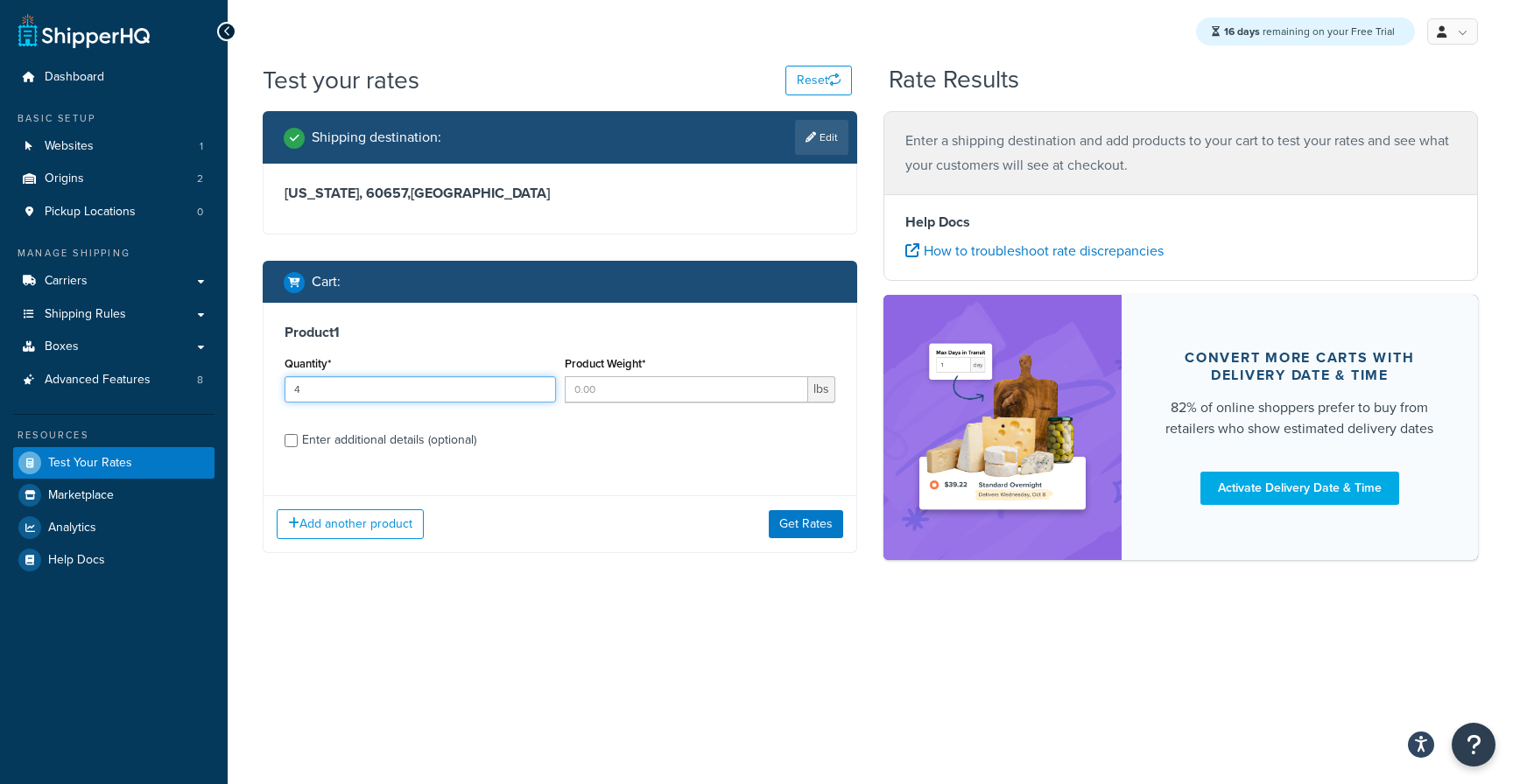
click at [538, 389] on input "4" at bounding box center [420, 389] width 272 height 26
click at [789, 385] on input "1" at bounding box center [687, 389] width 244 height 26
click at [789, 384] on input "2" at bounding box center [687, 389] width 244 height 26
click at [789, 384] on input "3" at bounding box center [687, 389] width 244 height 26
click at [789, 384] on input "4" at bounding box center [687, 389] width 244 height 26
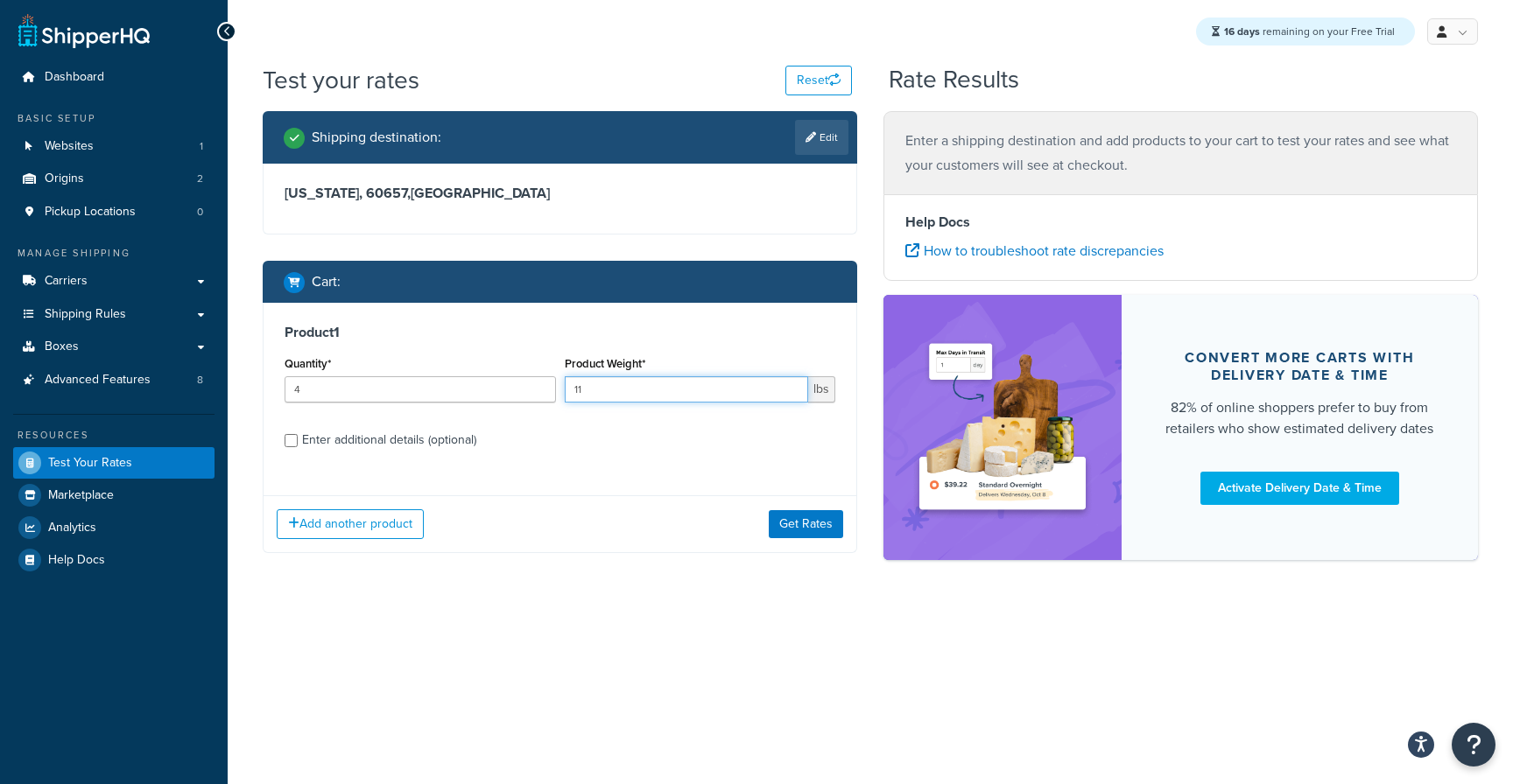
click at [789, 384] on input "11" at bounding box center [687, 389] width 244 height 26
click at [792, 384] on input "12" at bounding box center [687, 389] width 244 height 26
click at [792, 384] on input "42" at bounding box center [687, 389] width 244 height 26
type input "52"
click at [792, 383] on input "52" at bounding box center [687, 389] width 244 height 26
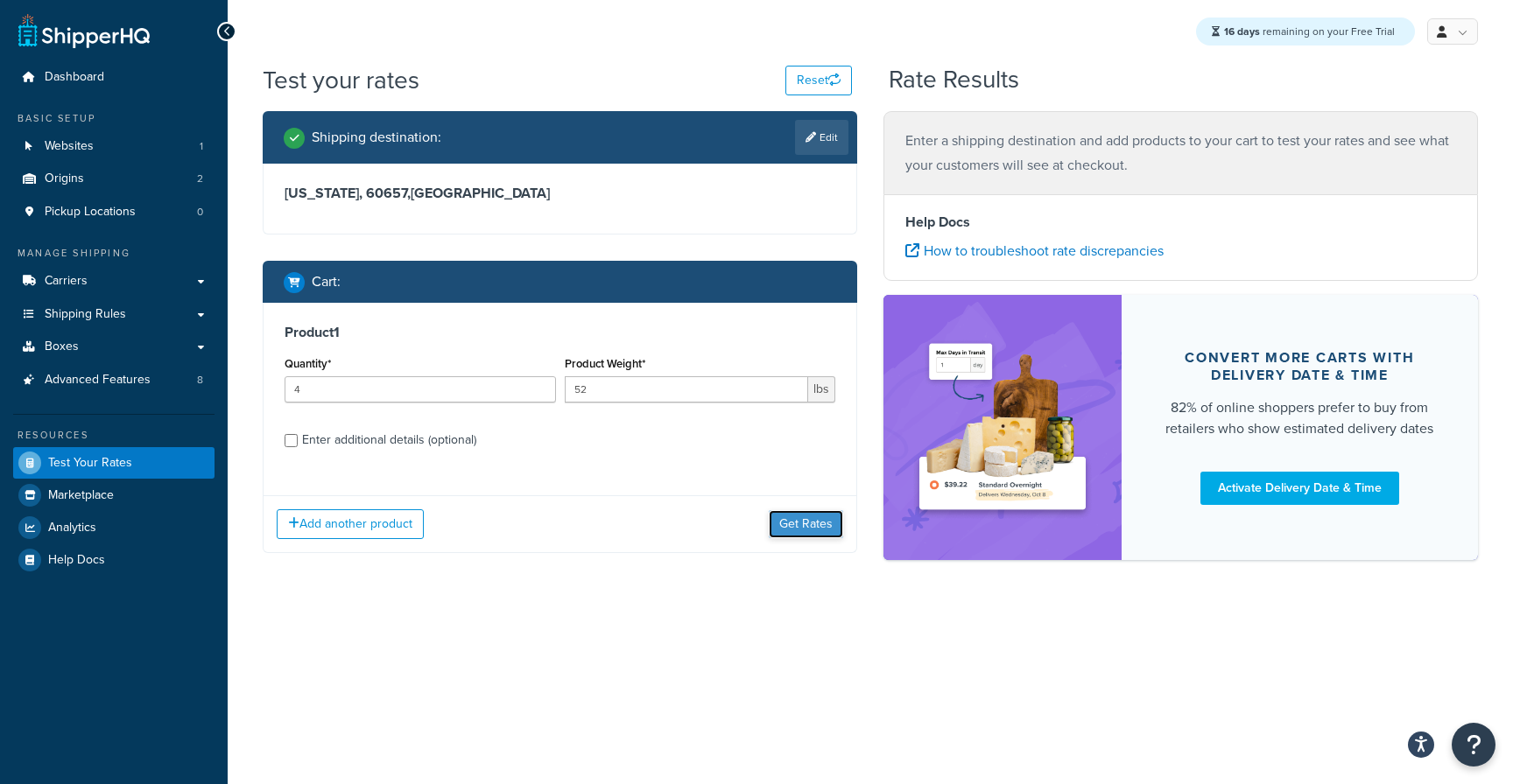
click at [815, 526] on button "Get Rates" at bounding box center [806, 524] width 74 height 28
